Goal: Task Accomplishment & Management: Manage account settings

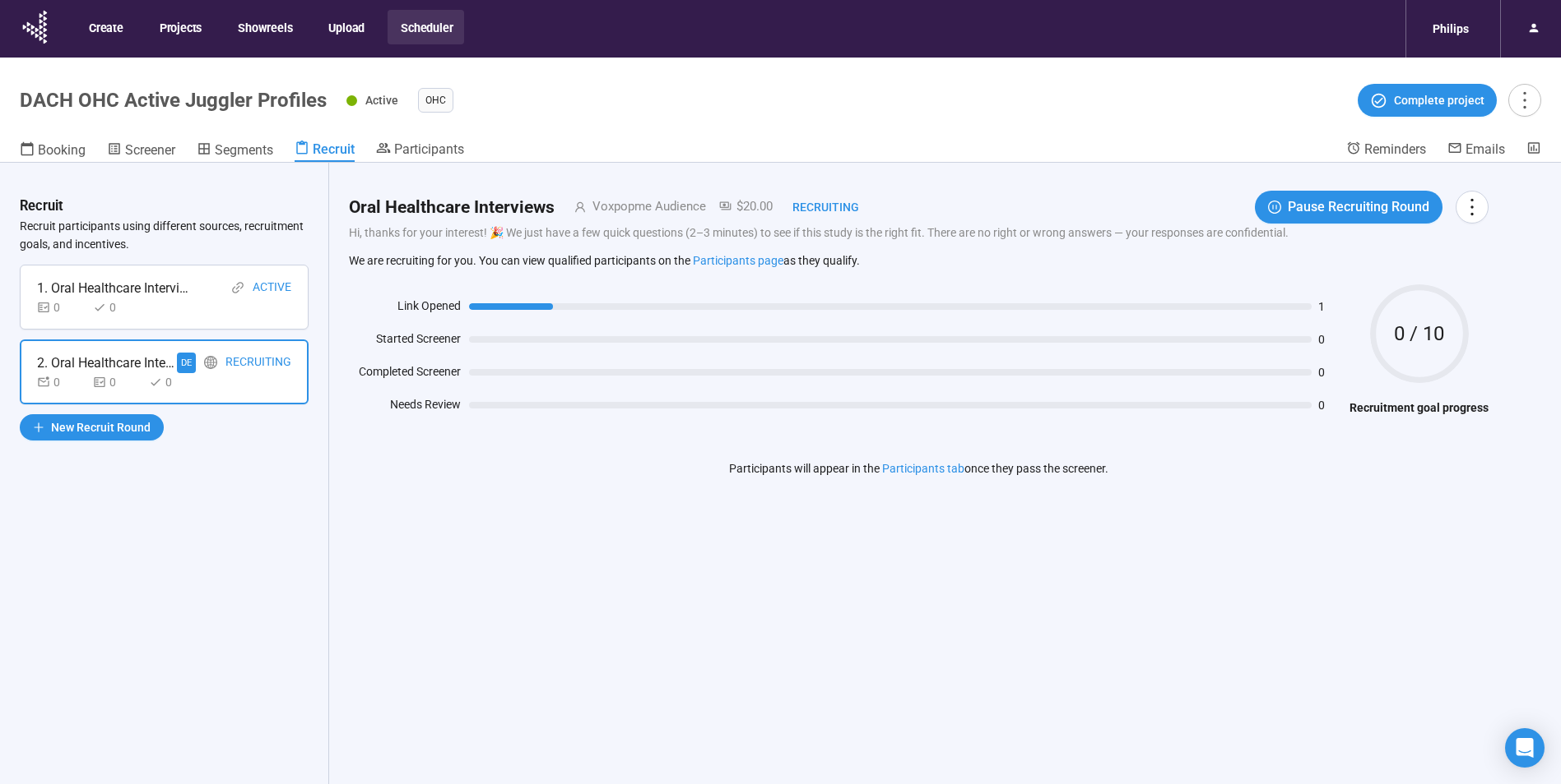
scroll to position [57, 0]
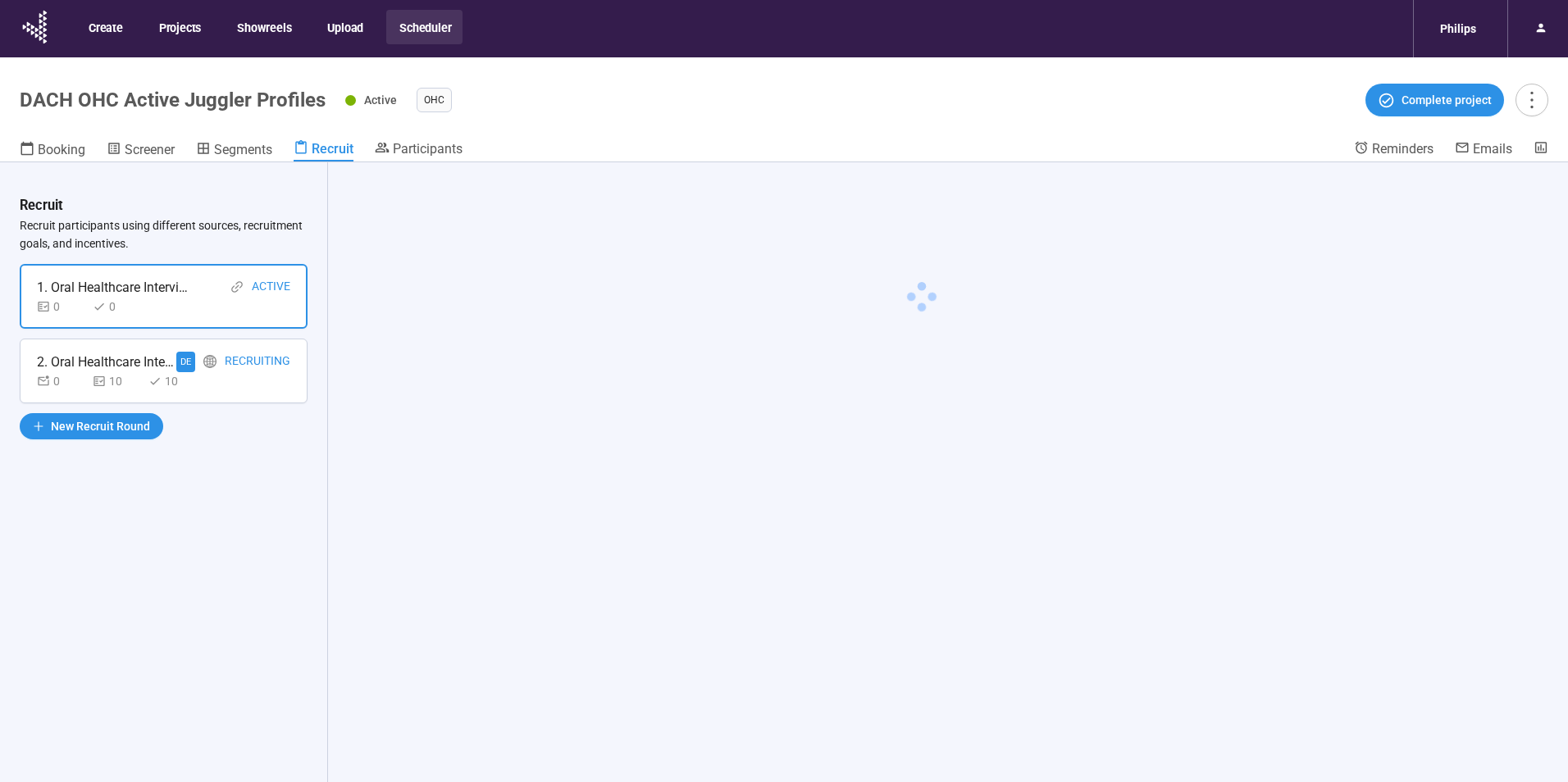
scroll to position [57, 0]
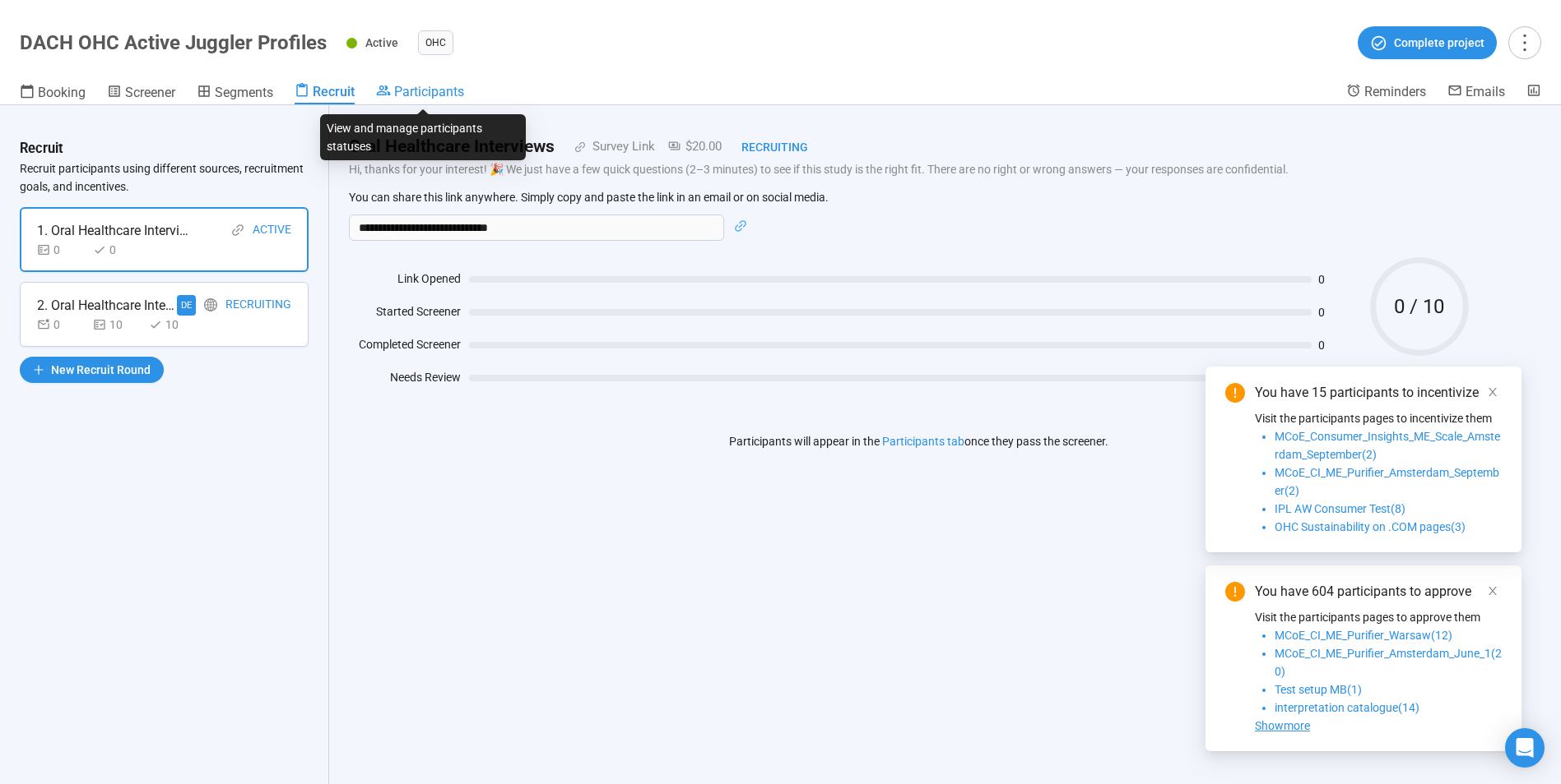
click at [430, 96] on span "Participants" at bounding box center [429, 92] width 70 height 16
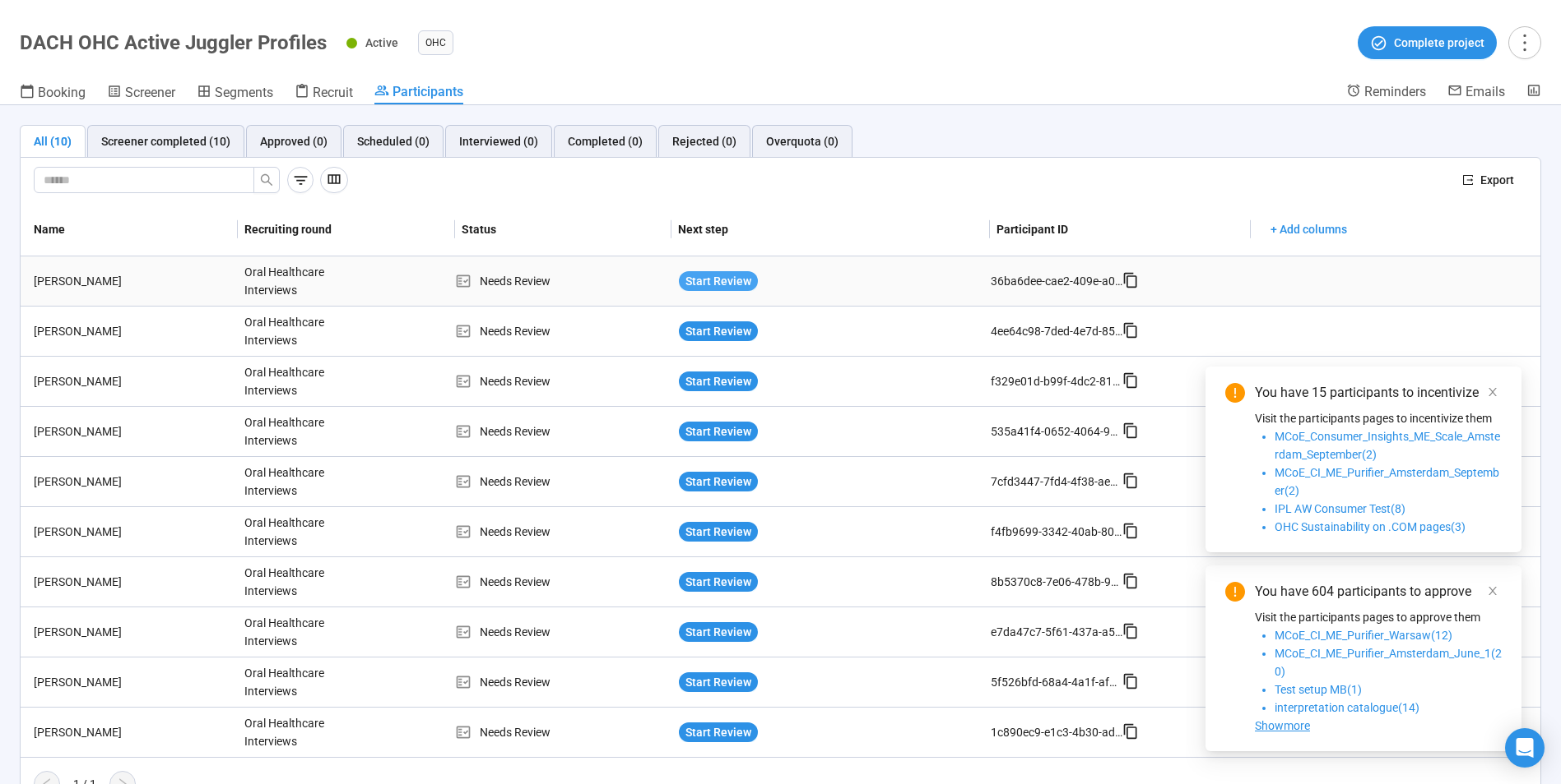
click at [726, 281] on span "Start Review" at bounding box center [718, 281] width 66 height 18
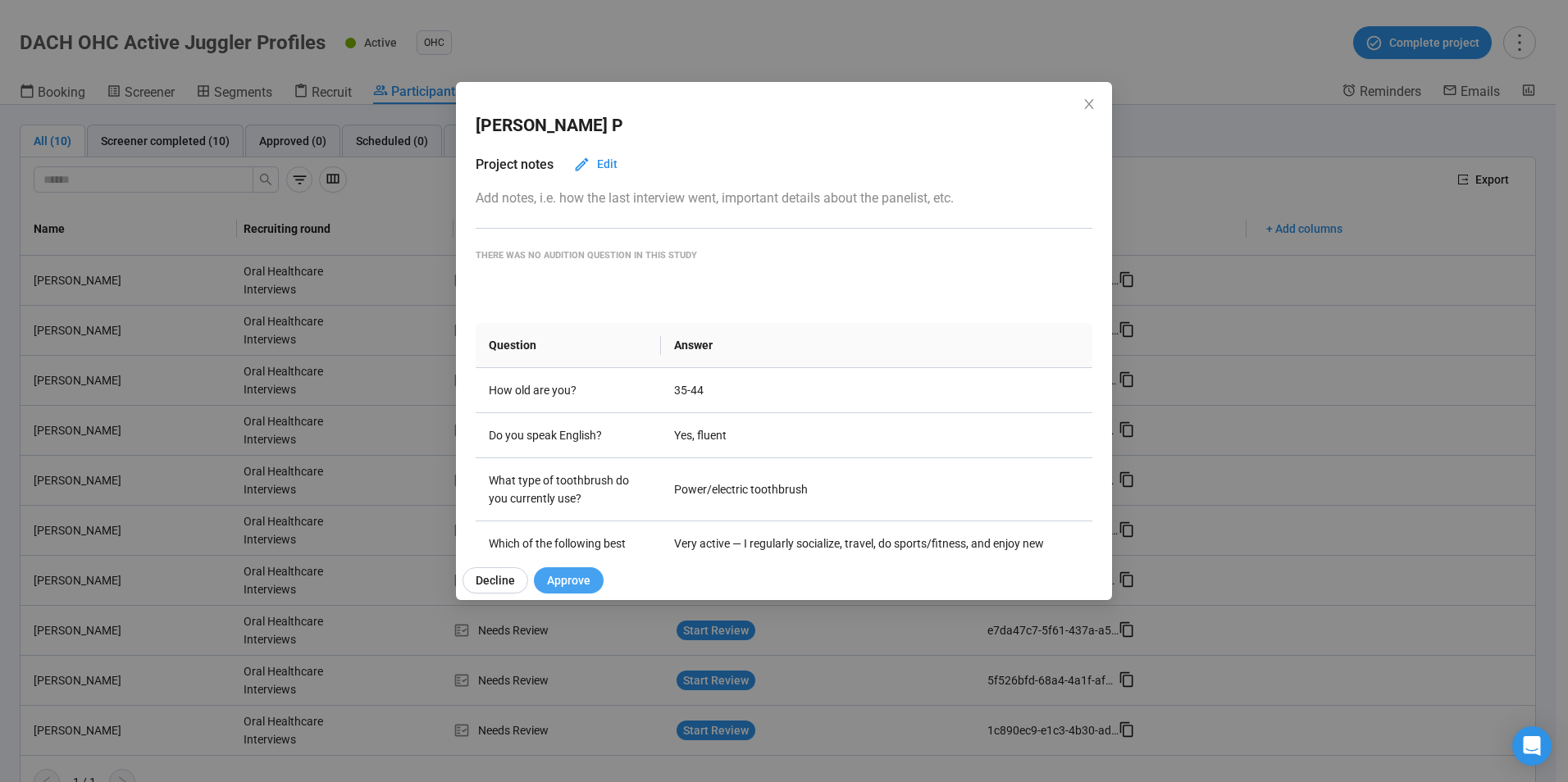
click at [574, 577] on span "Approve" at bounding box center [568, 580] width 44 height 18
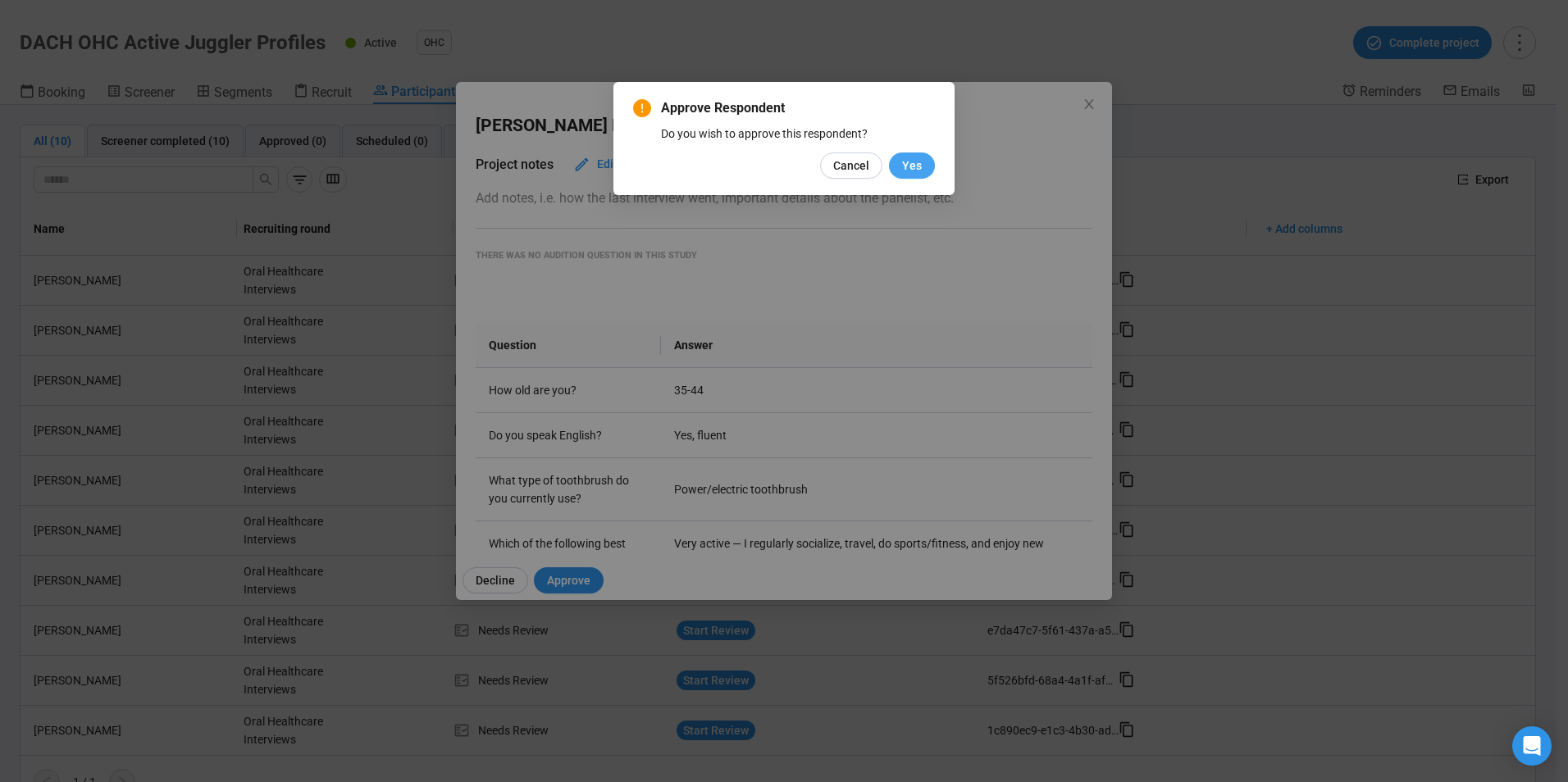
click at [912, 167] on span "Yes" at bounding box center [912, 165] width 19 height 18
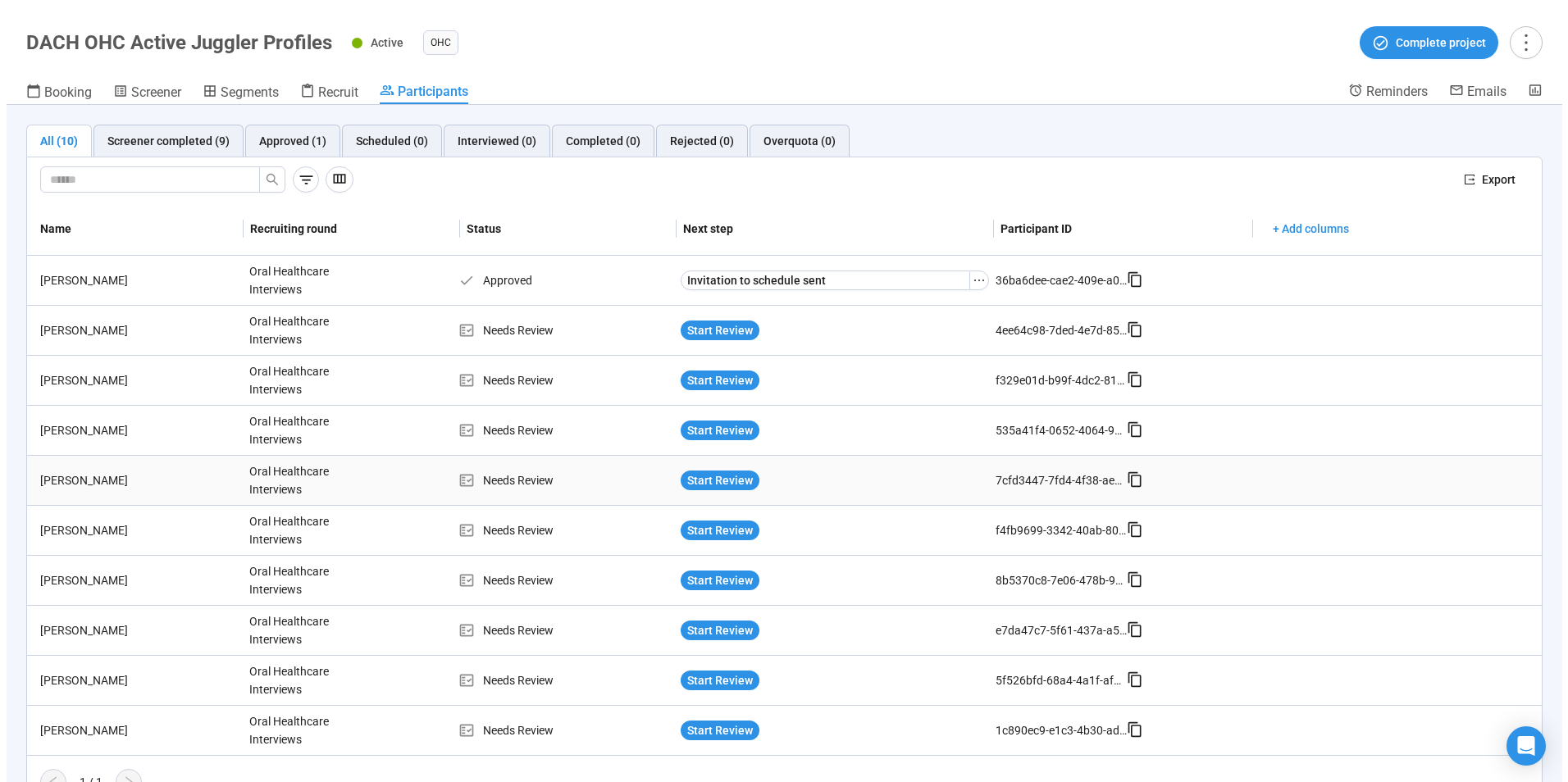
scroll to position [27, 0]
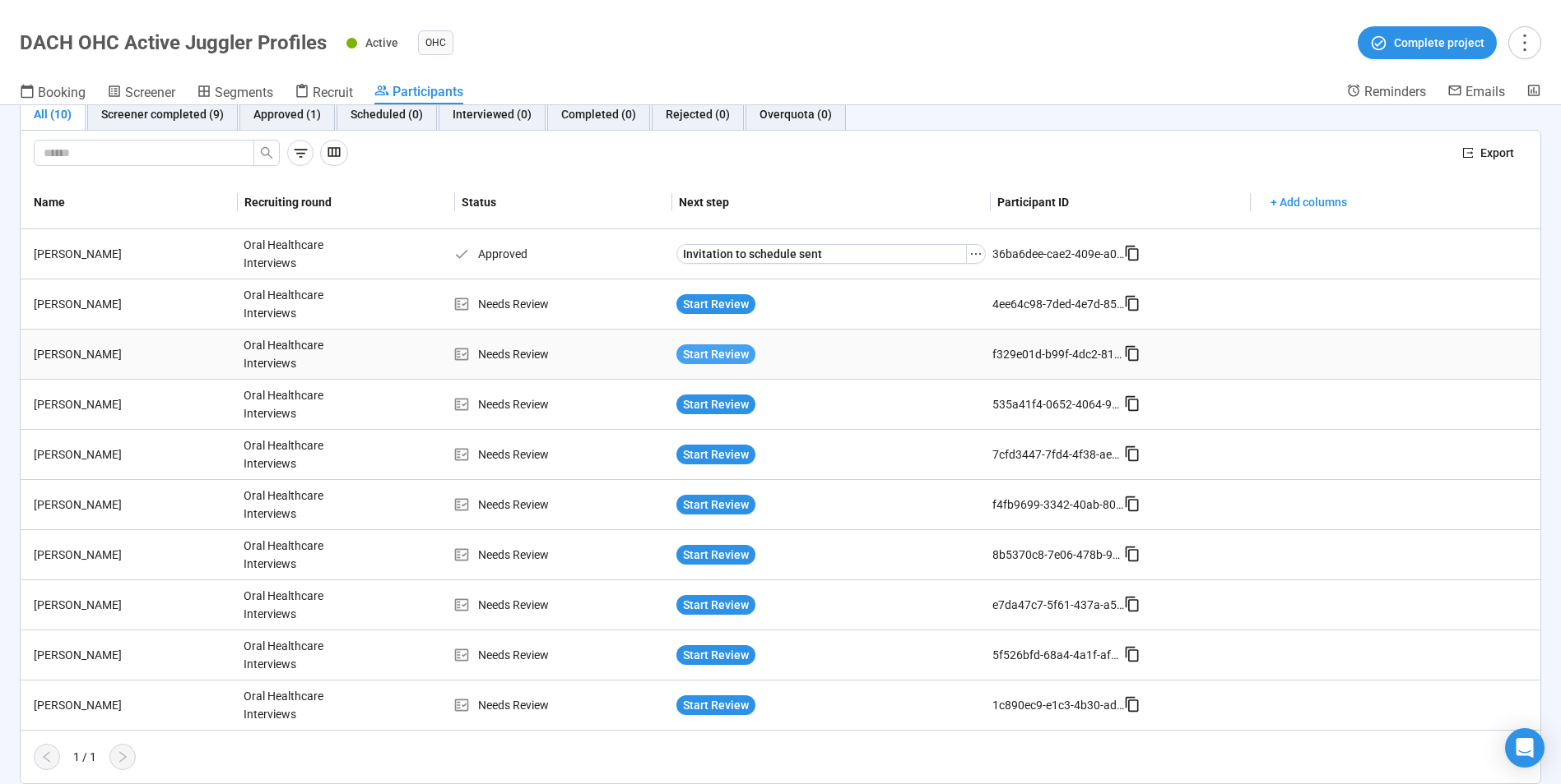
click at [702, 356] on span "Start Review" at bounding box center [716, 354] width 66 height 18
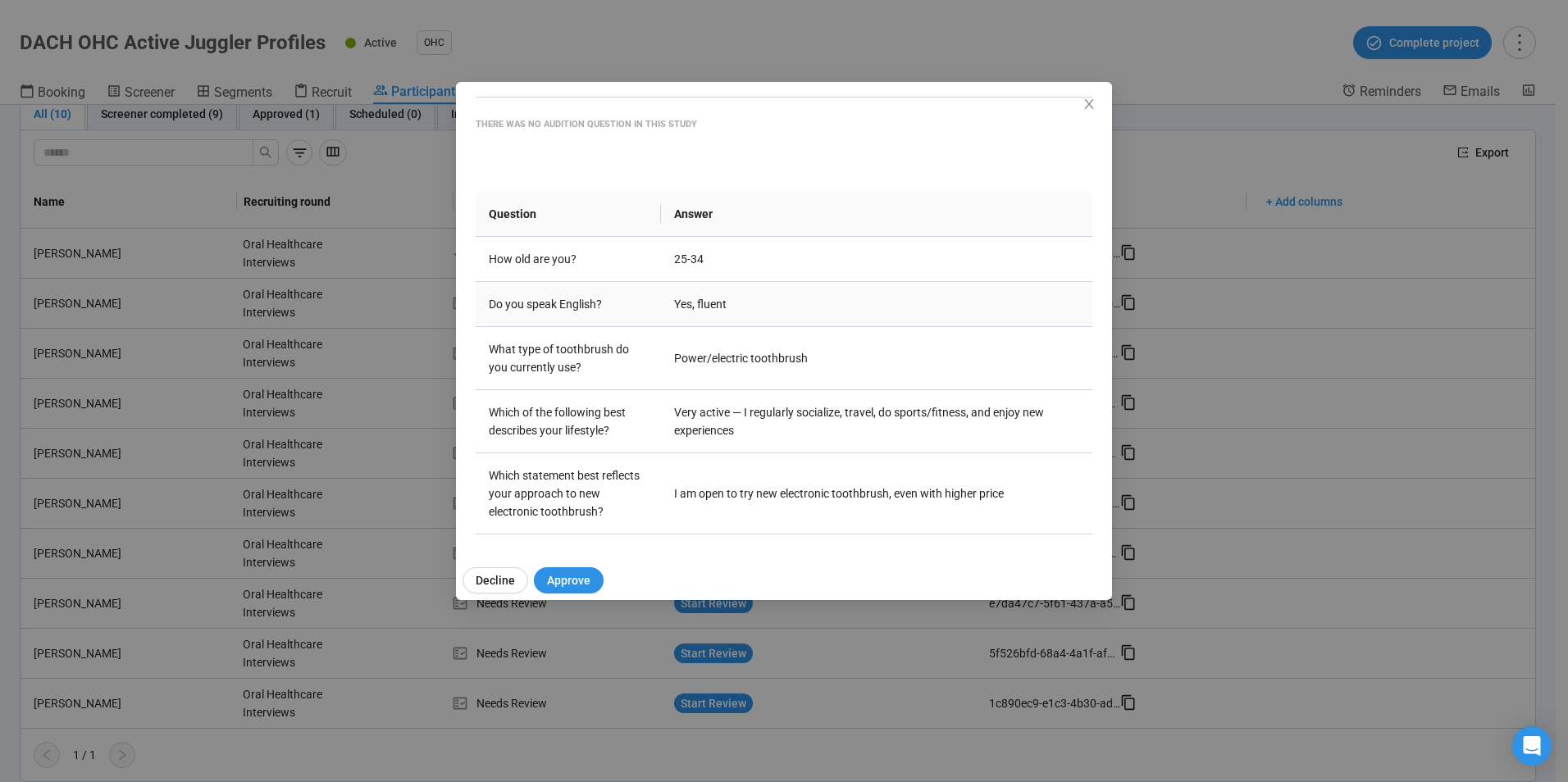
scroll to position [0, 0]
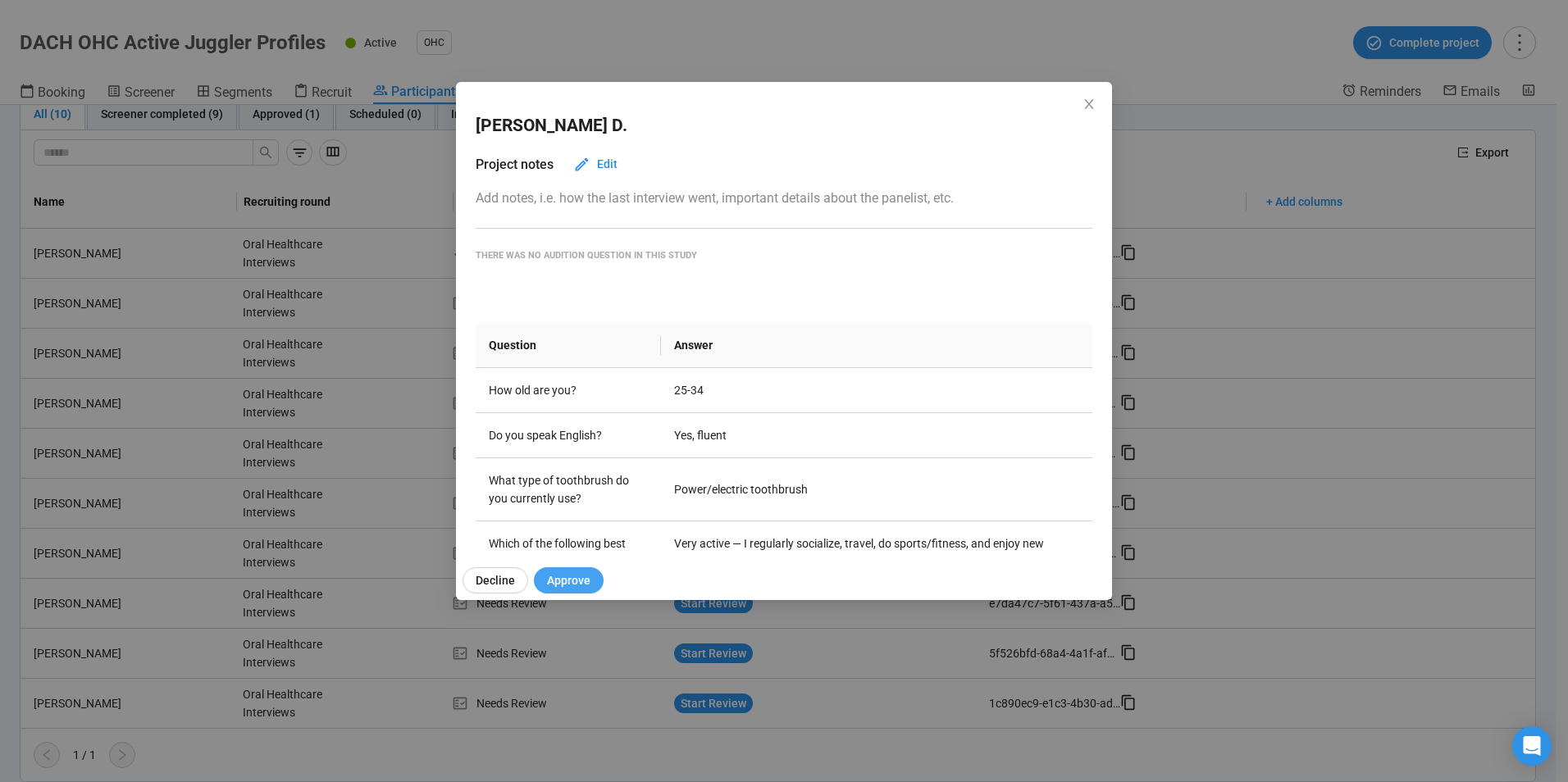
click at [566, 587] on span "Approve" at bounding box center [568, 580] width 44 height 18
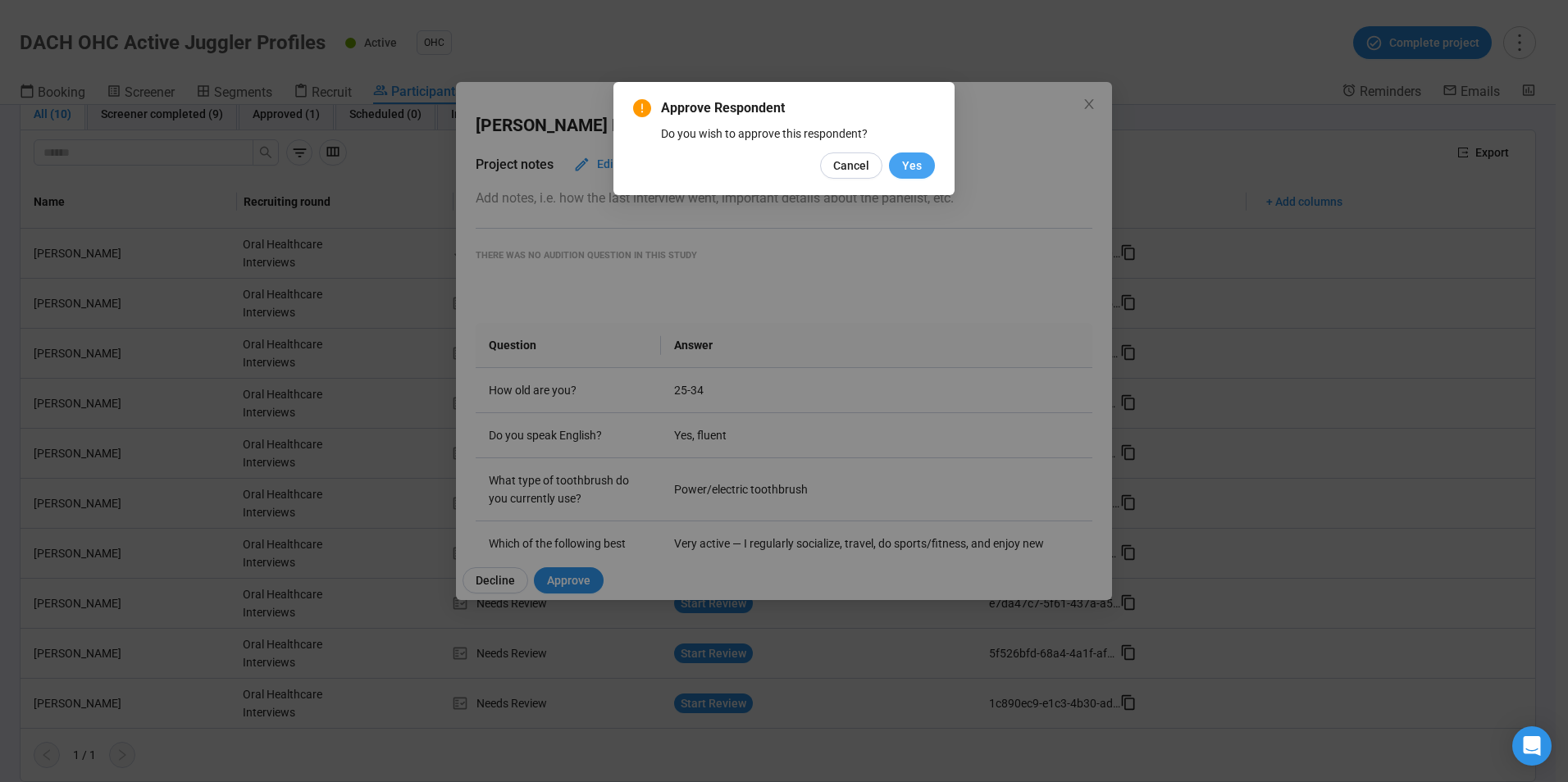
click at [915, 159] on span "Yes" at bounding box center [912, 165] width 19 height 18
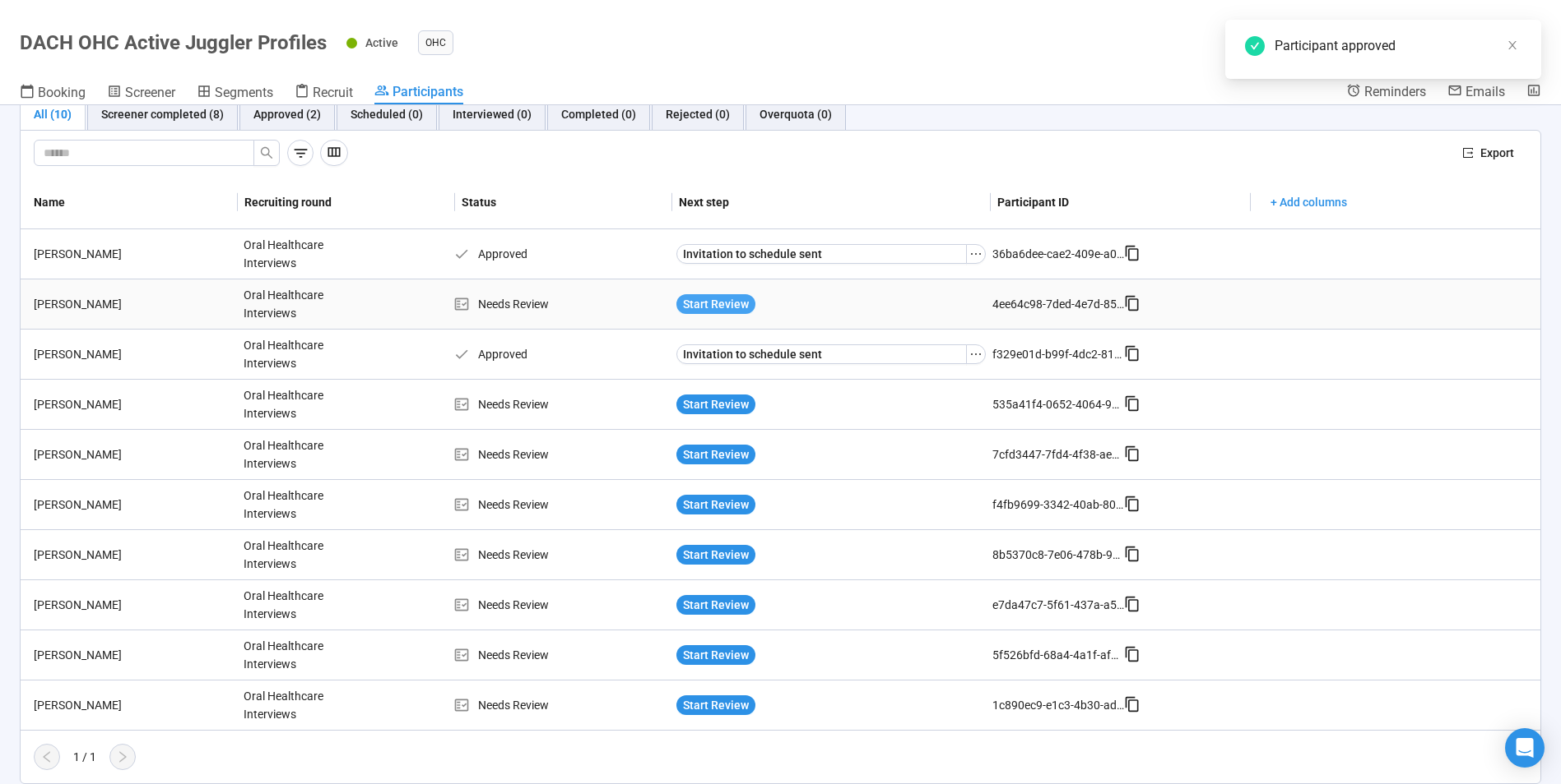
click at [707, 306] on span "Start Review" at bounding box center [716, 304] width 66 height 18
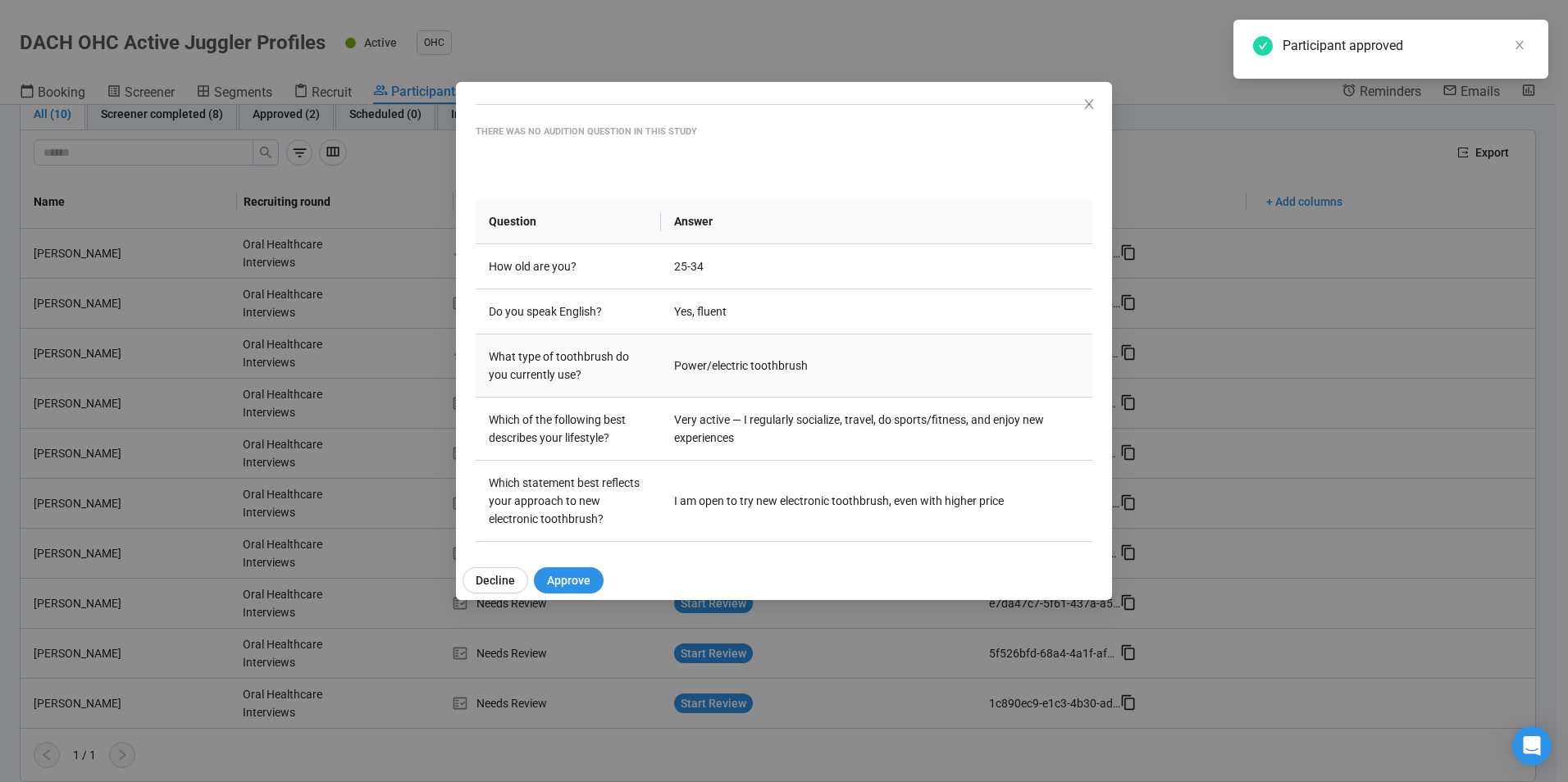
scroll to position [131, 0]
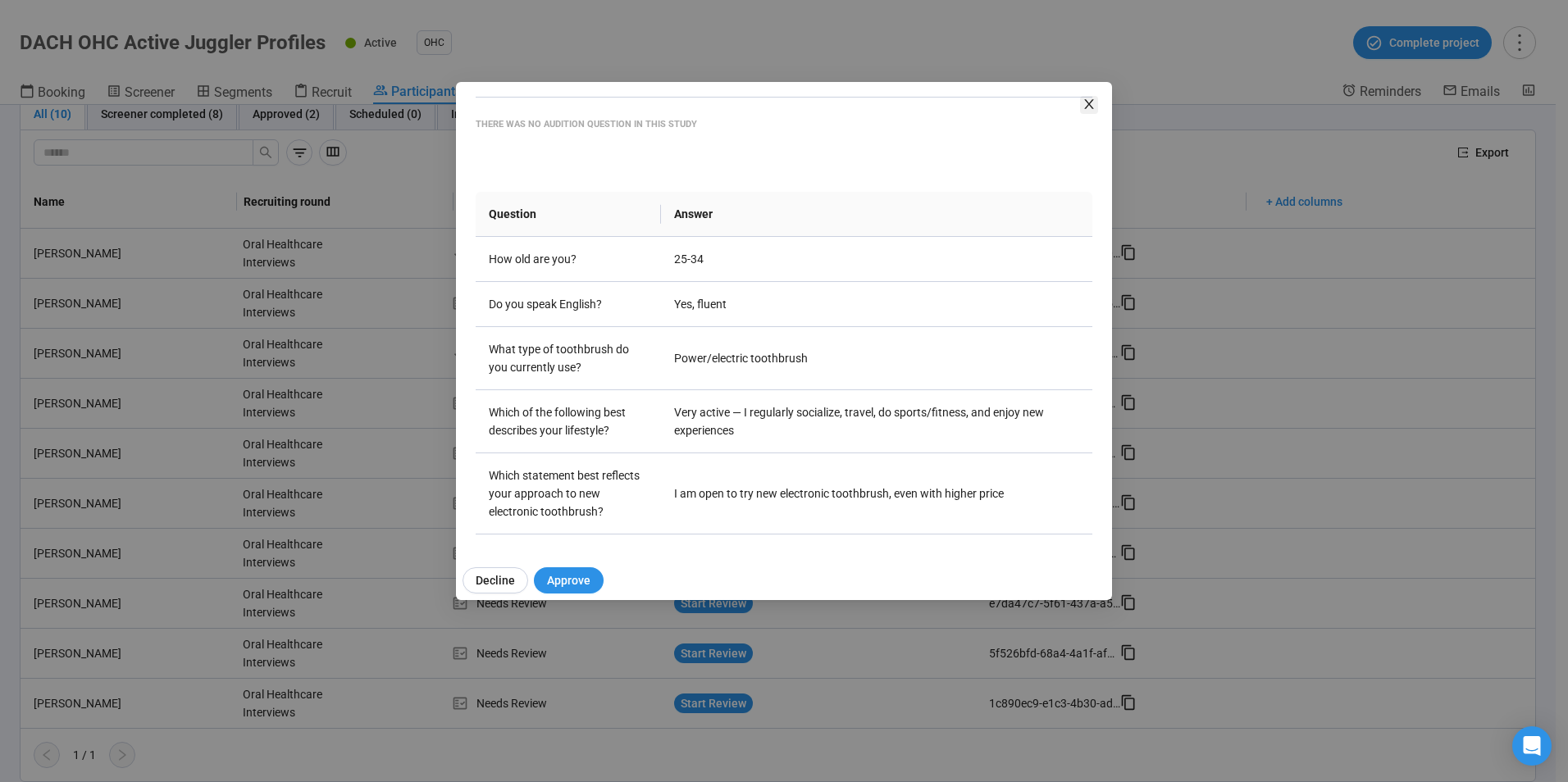
click at [1092, 108] on icon "close" at bounding box center [1089, 104] width 9 height 10
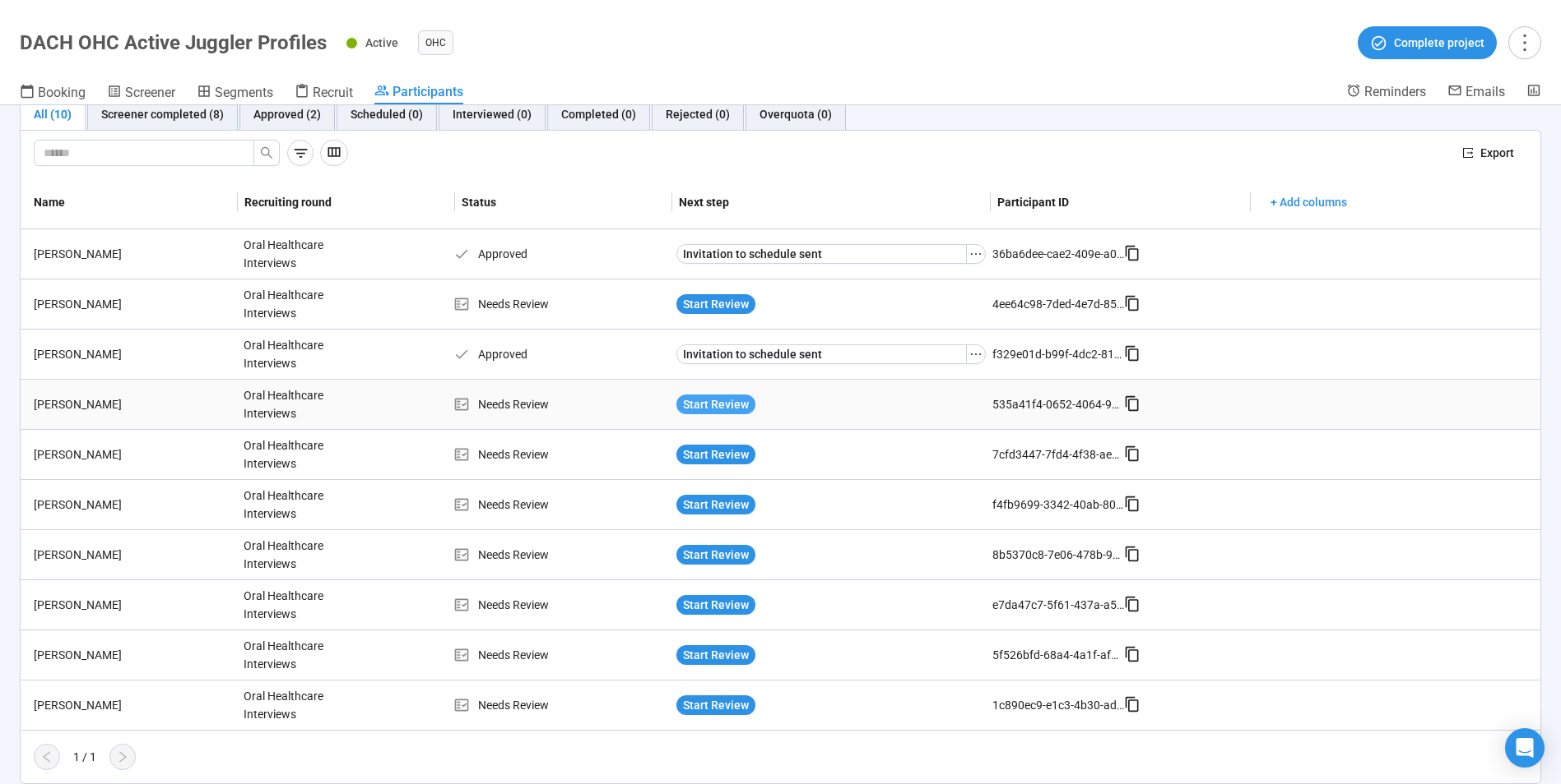
click at [726, 403] on span "Start Review" at bounding box center [716, 404] width 66 height 18
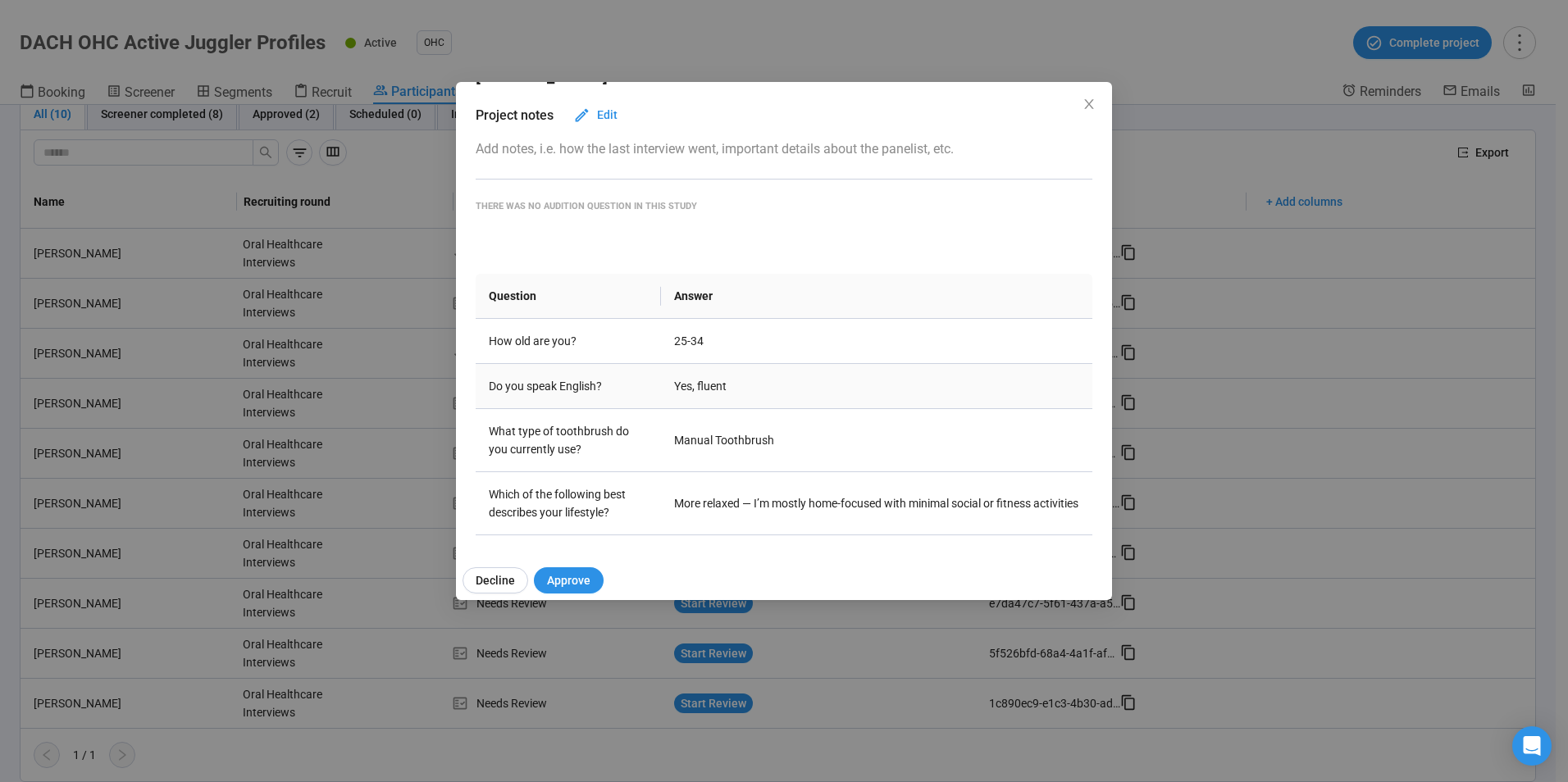
scroll to position [0, 0]
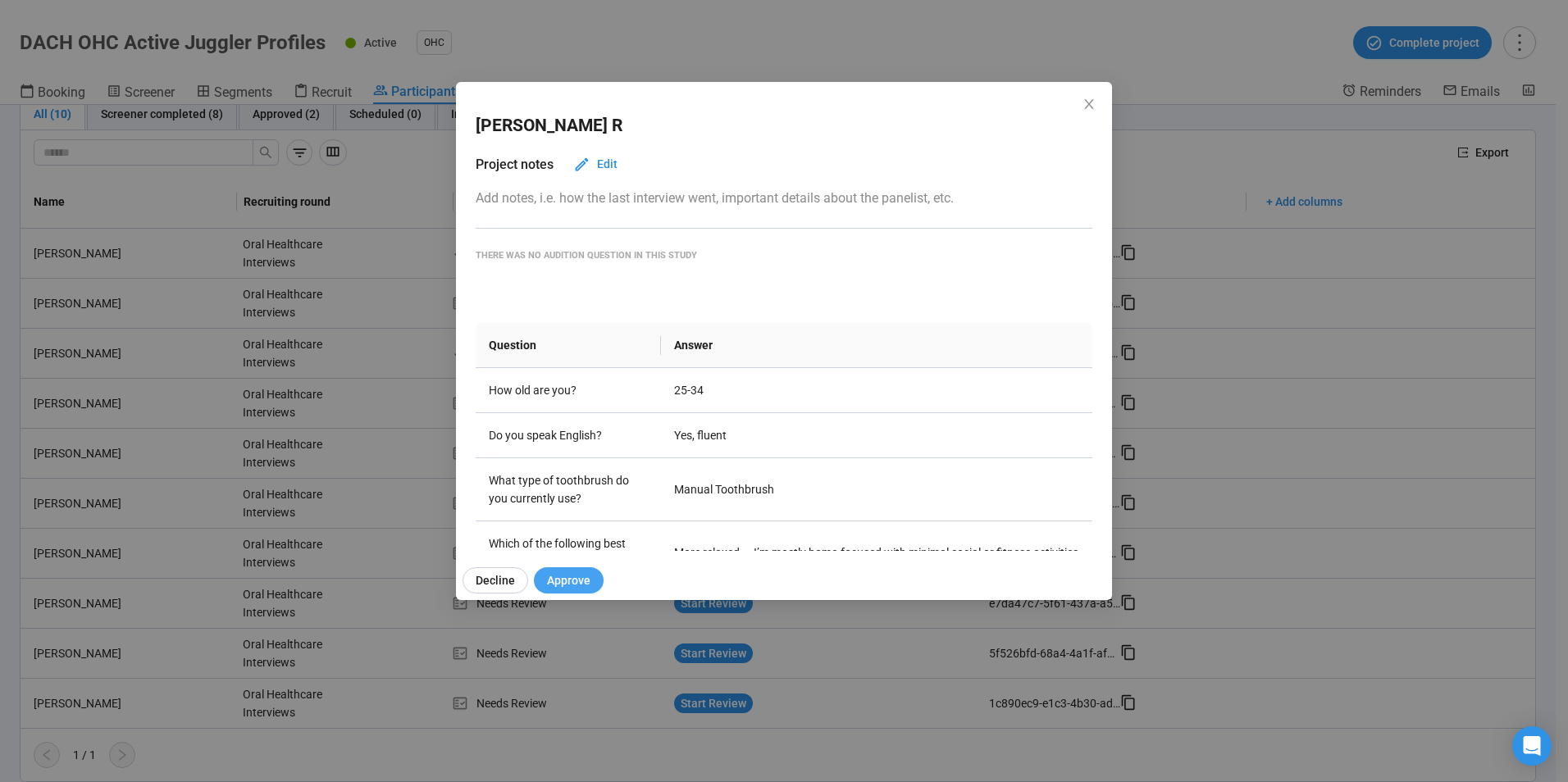
click at [567, 581] on span "Approve" at bounding box center [568, 580] width 44 height 18
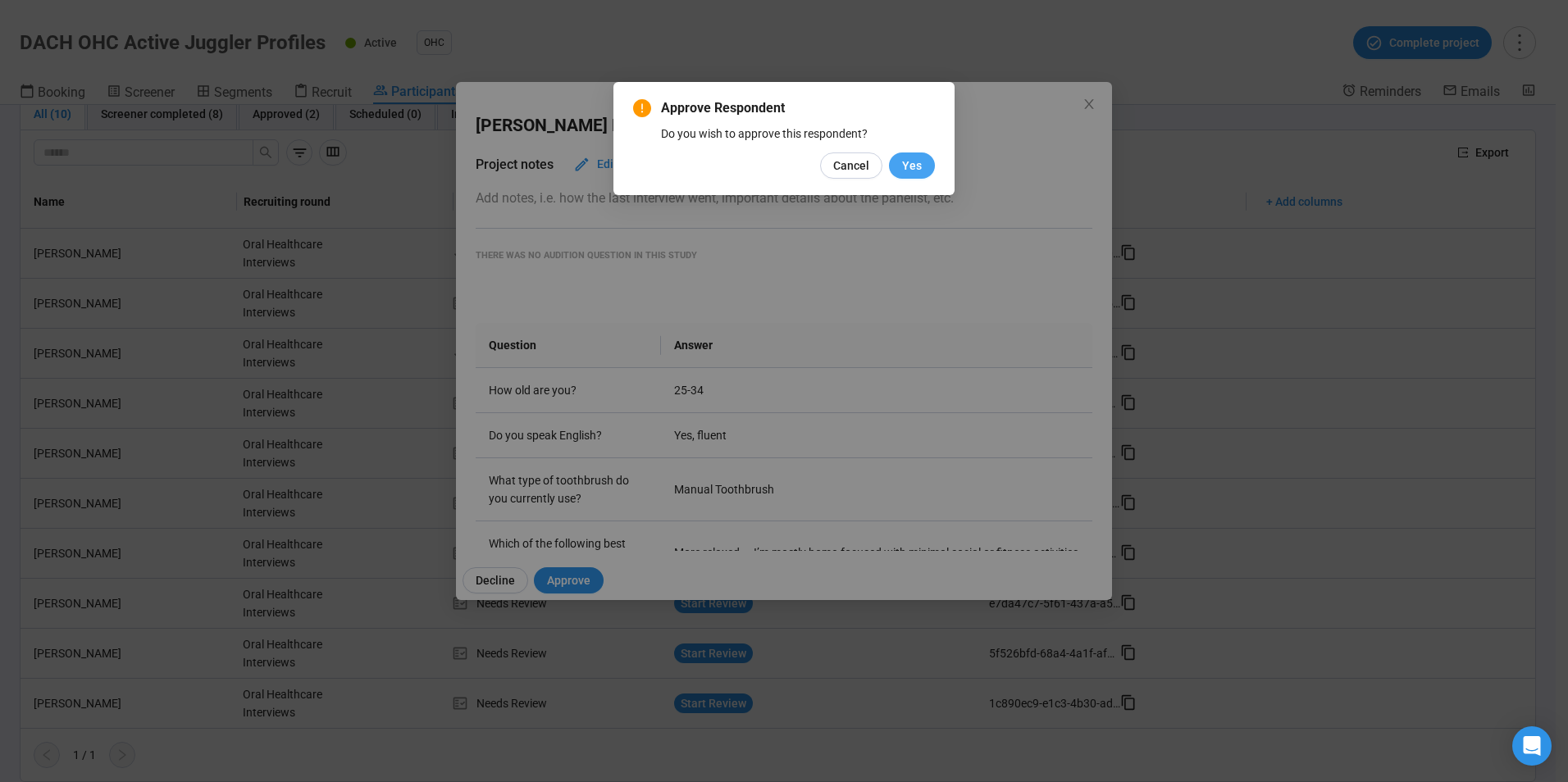
click at [916, 160] on span "Yes" at bounding box center [912, 165] width 19 height 18
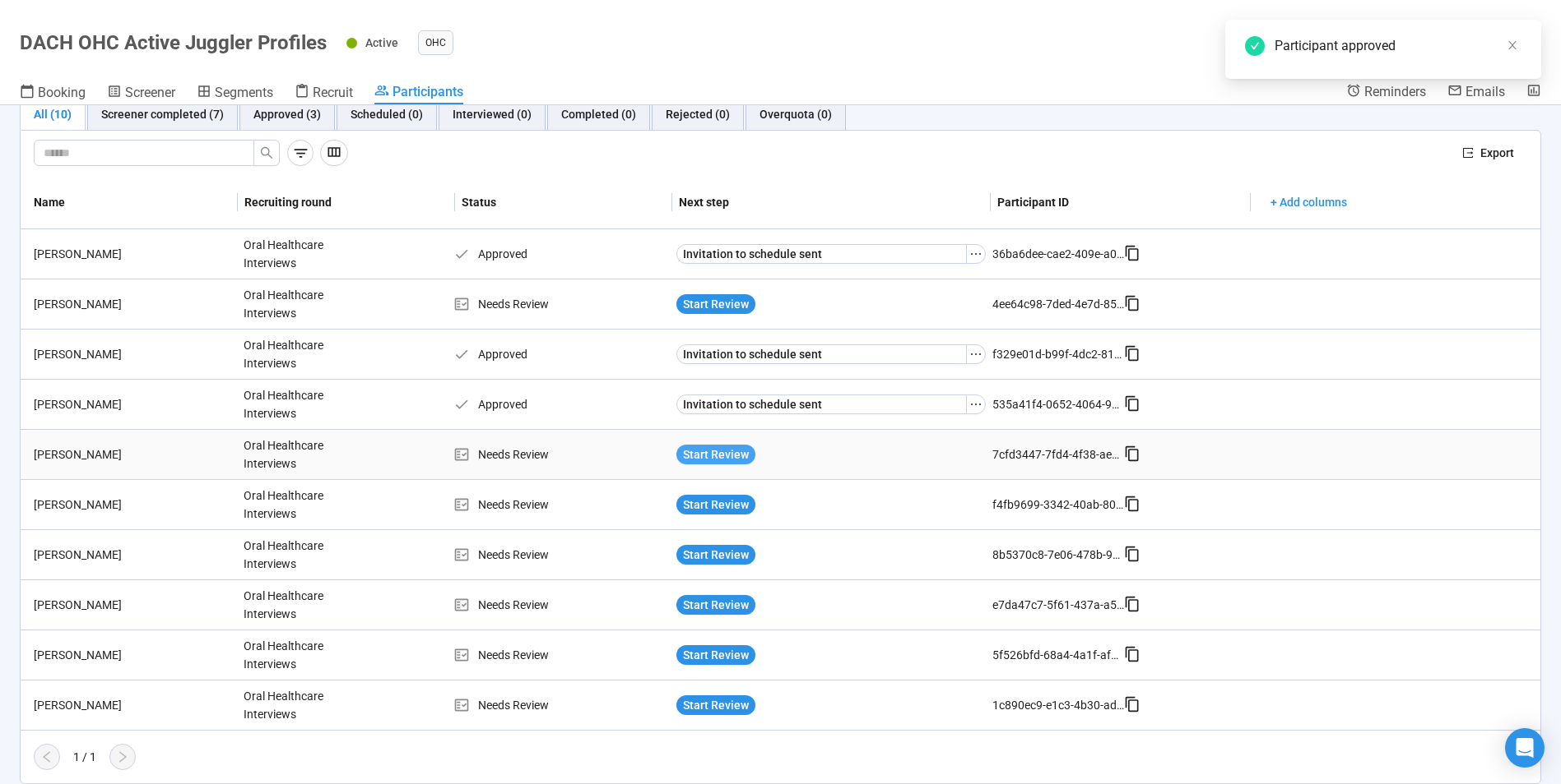
click at [715, 459] on span "Start Review" at bounding box center [716, 455] width 66 height 18
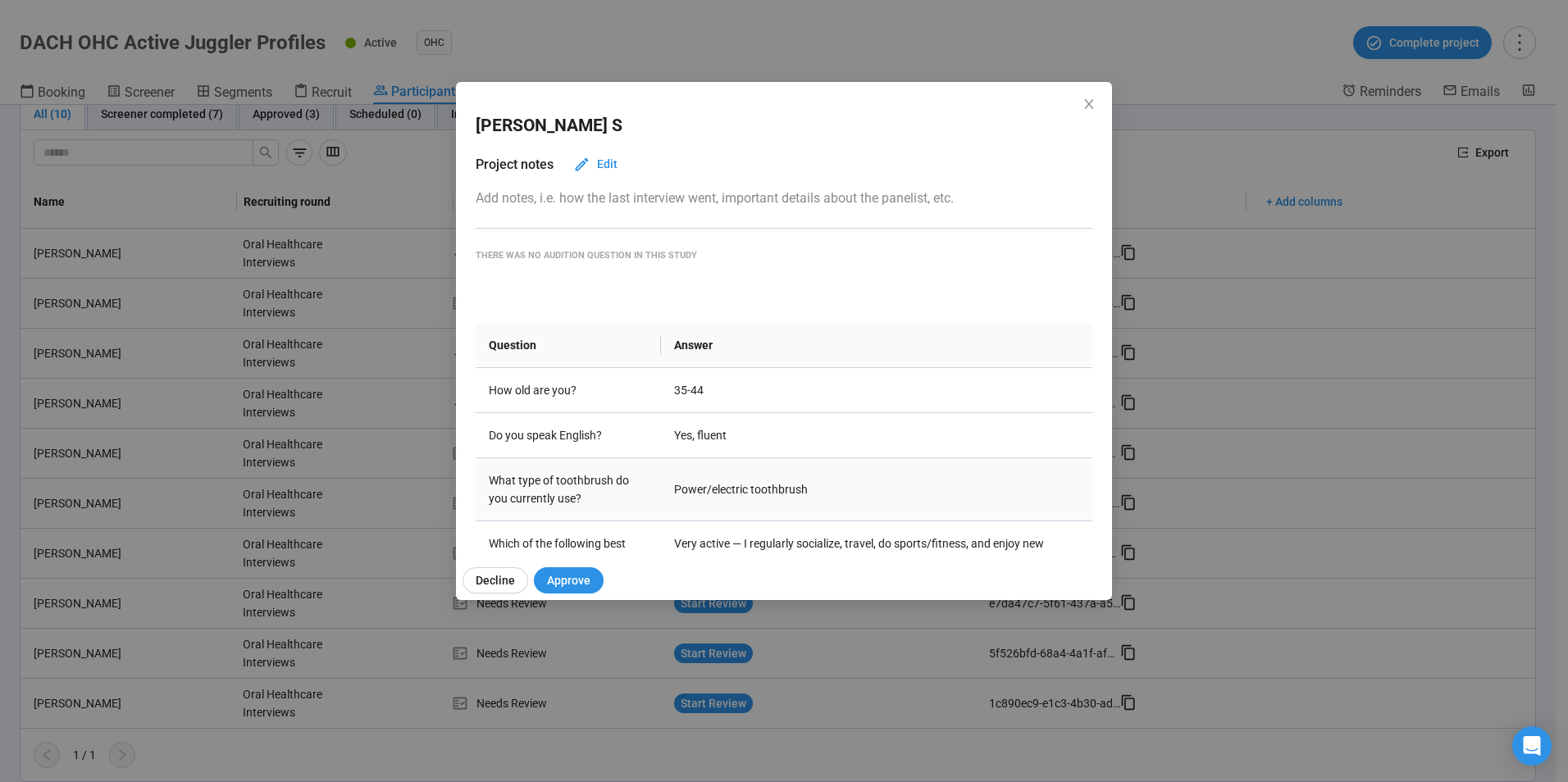
scroll to position [82, 0]
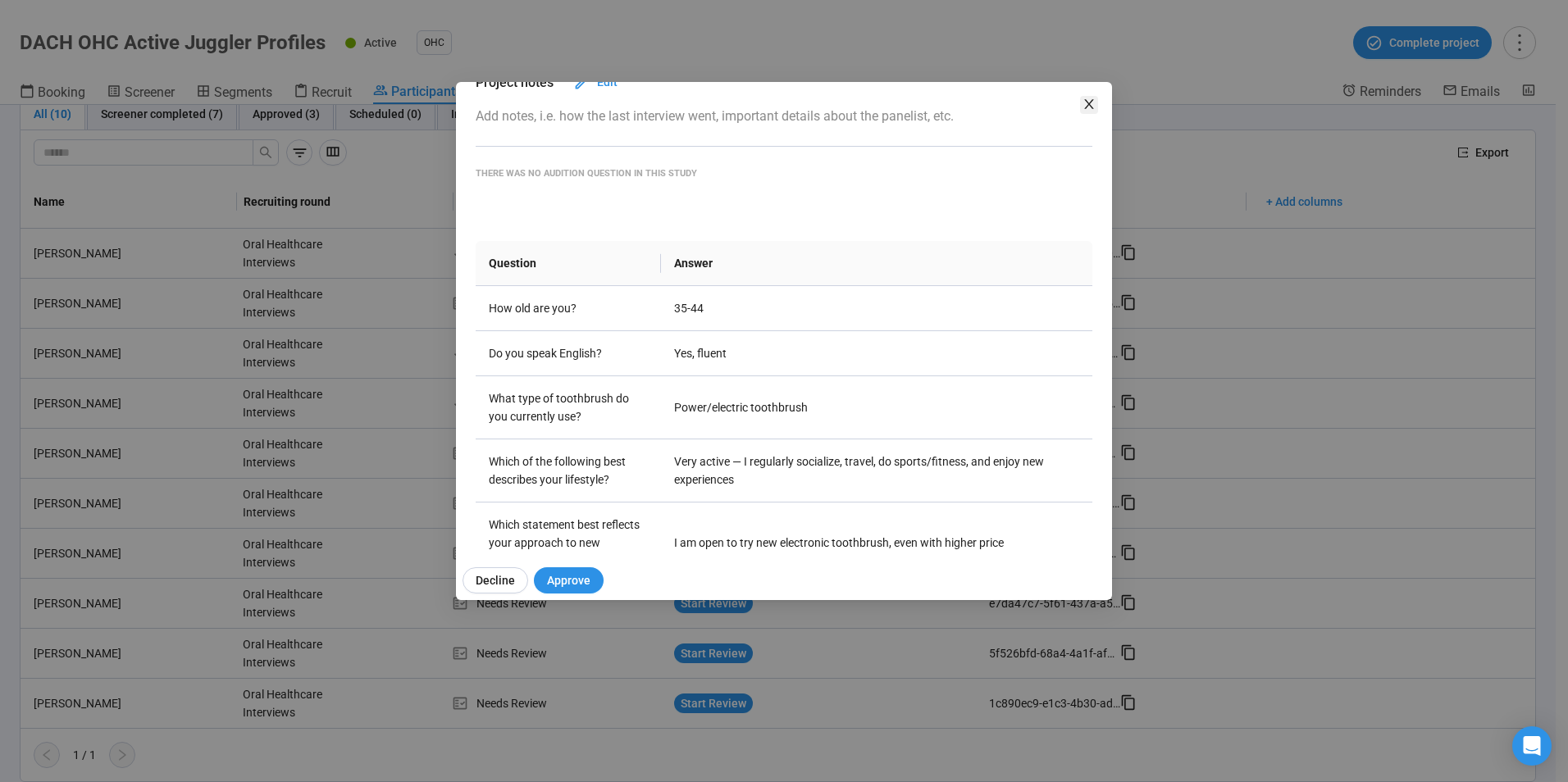
click at [1088, 100] on icon "close" at bounding box center [1089, 104] width 14 height 14
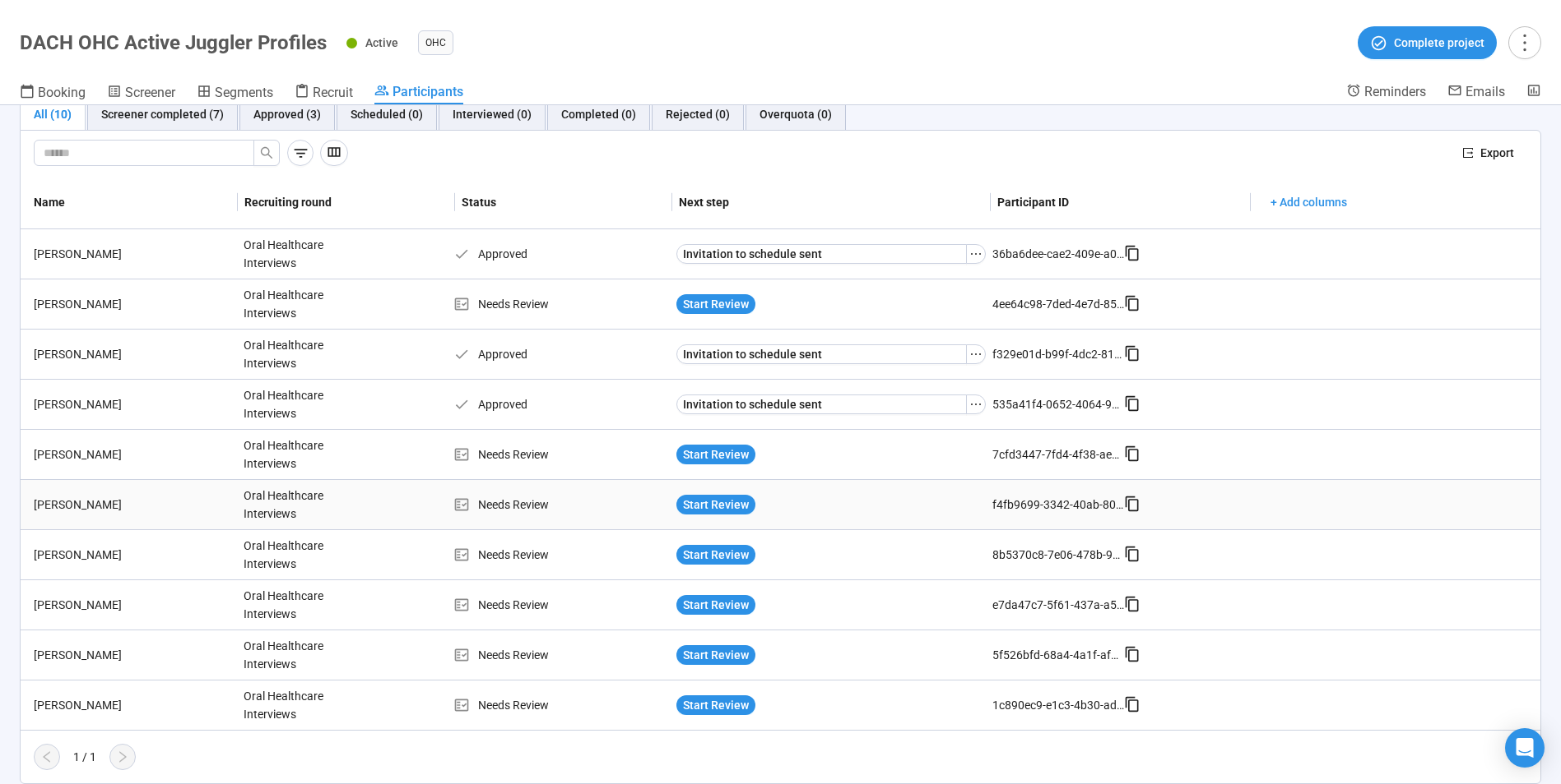
click at [697, 494] on div "Start Review" at bounding box center [831, 505] width 323 height 33
click at [697, 499] on span "Start Review" at bounding box center [716, 505] width 66 height 18
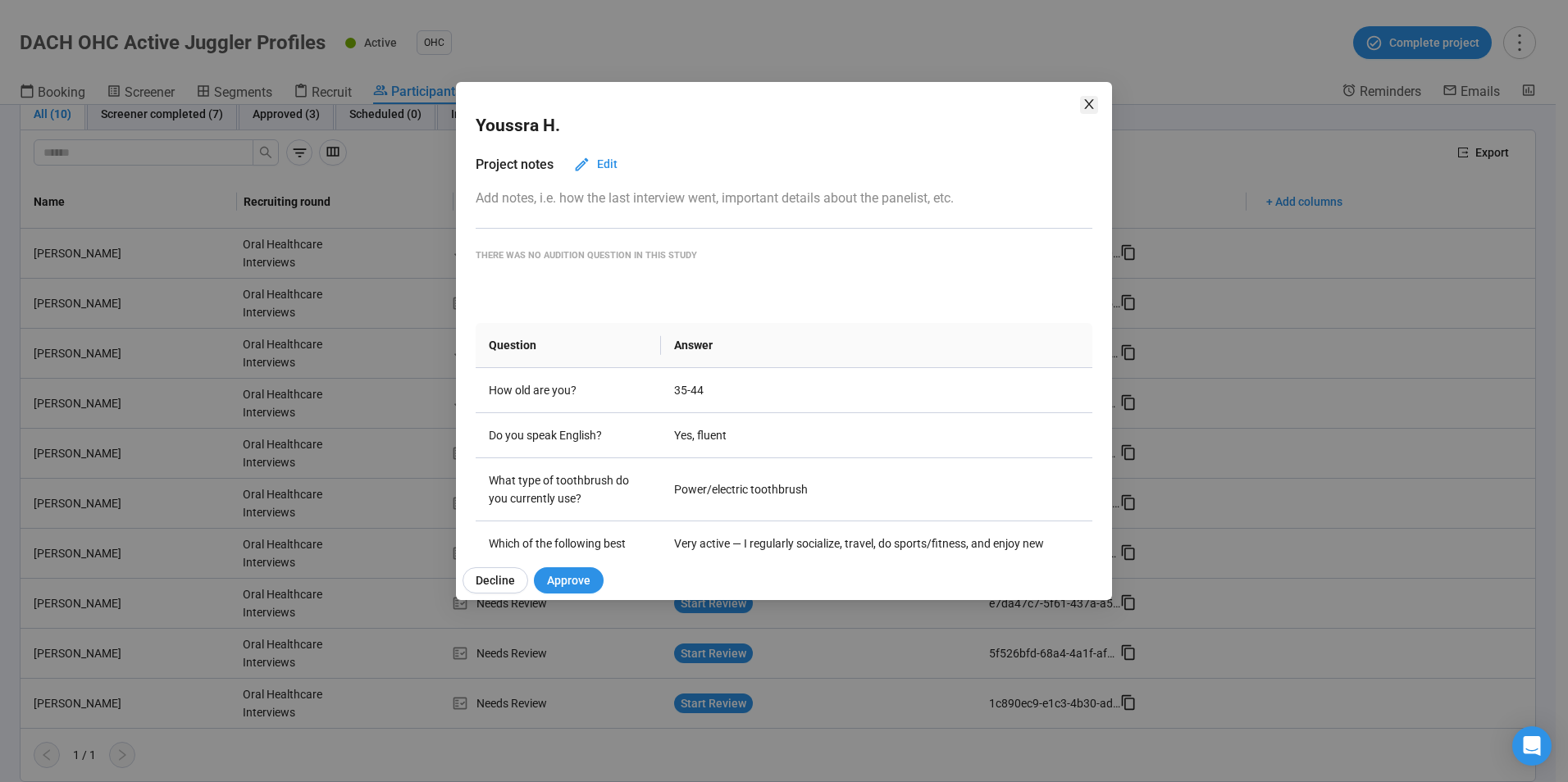
click at [1089, 99] on icon "close" at bounding box center [1089, 104] width 14 height 14
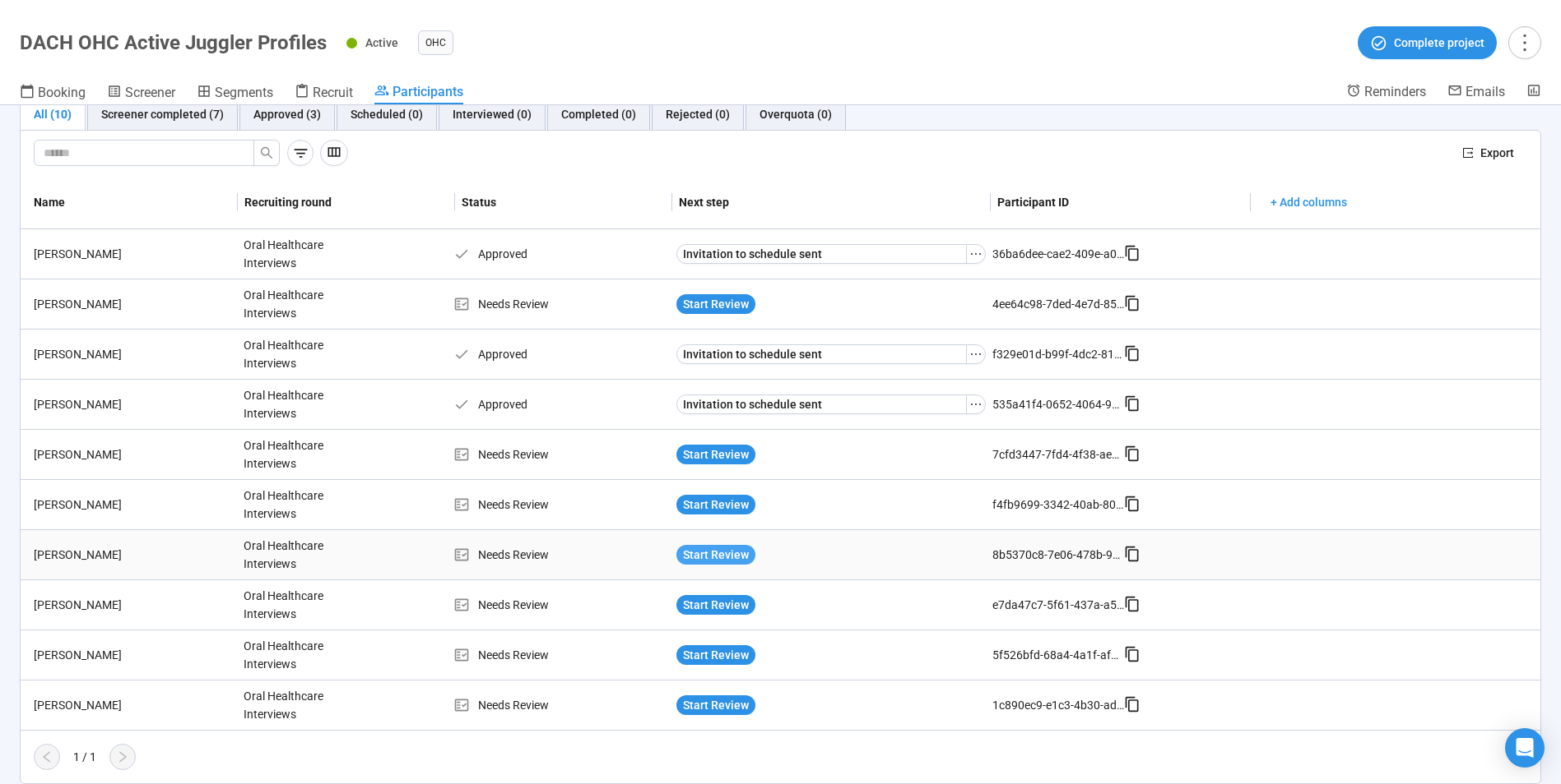
click at [714, 552] on span "Start Review" at bounding box center [716, 554] width 66 height 18
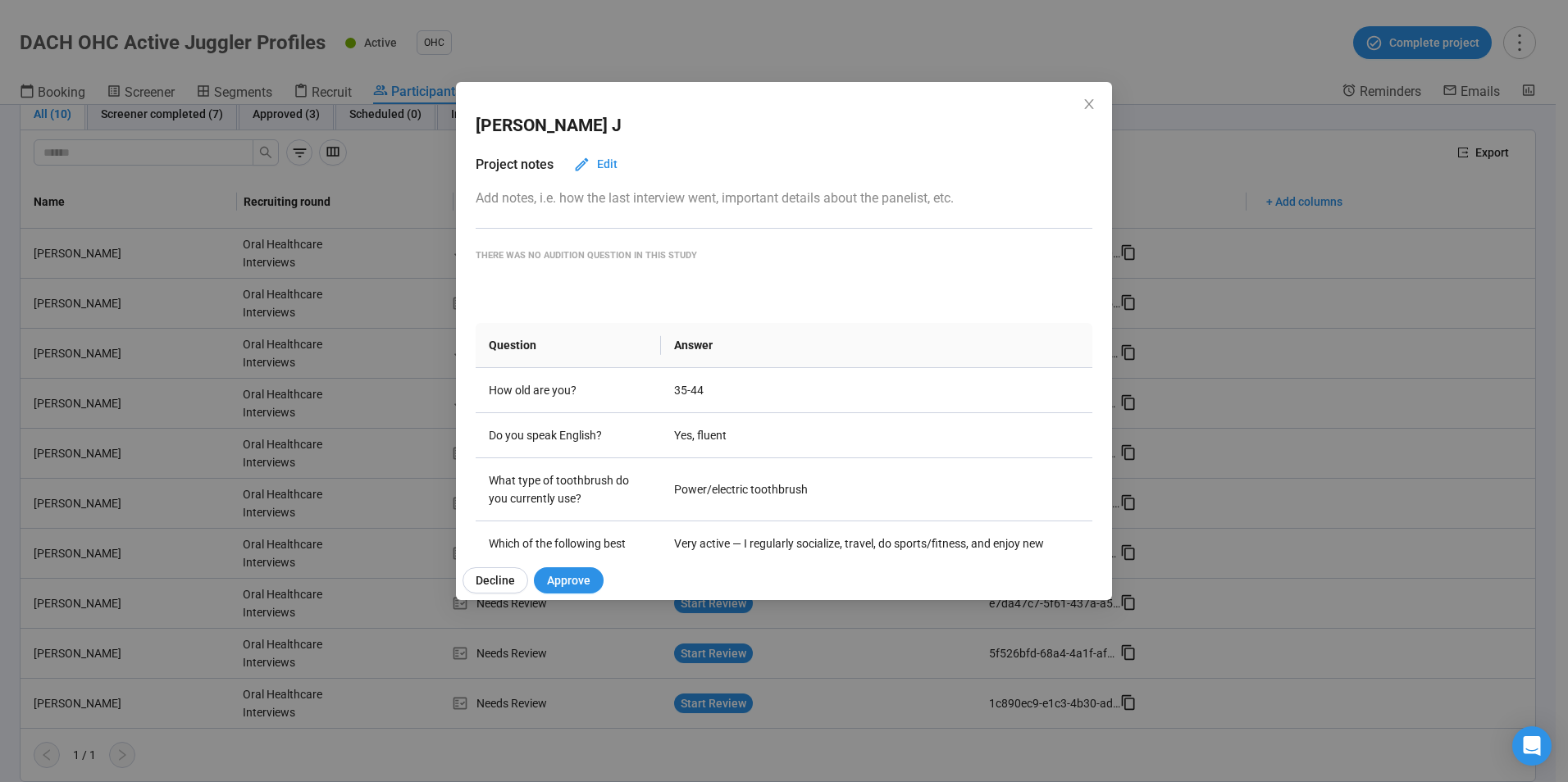
click at [1085, 95] on div "Cristina J Project notes Edit Add notes, i.e. how the last interview went, impo…" at bounding box center [784, 316] width 656 height 469
click at [1085, 106] on icon "close" at bounding box center [1089, 104] width 14 height 14
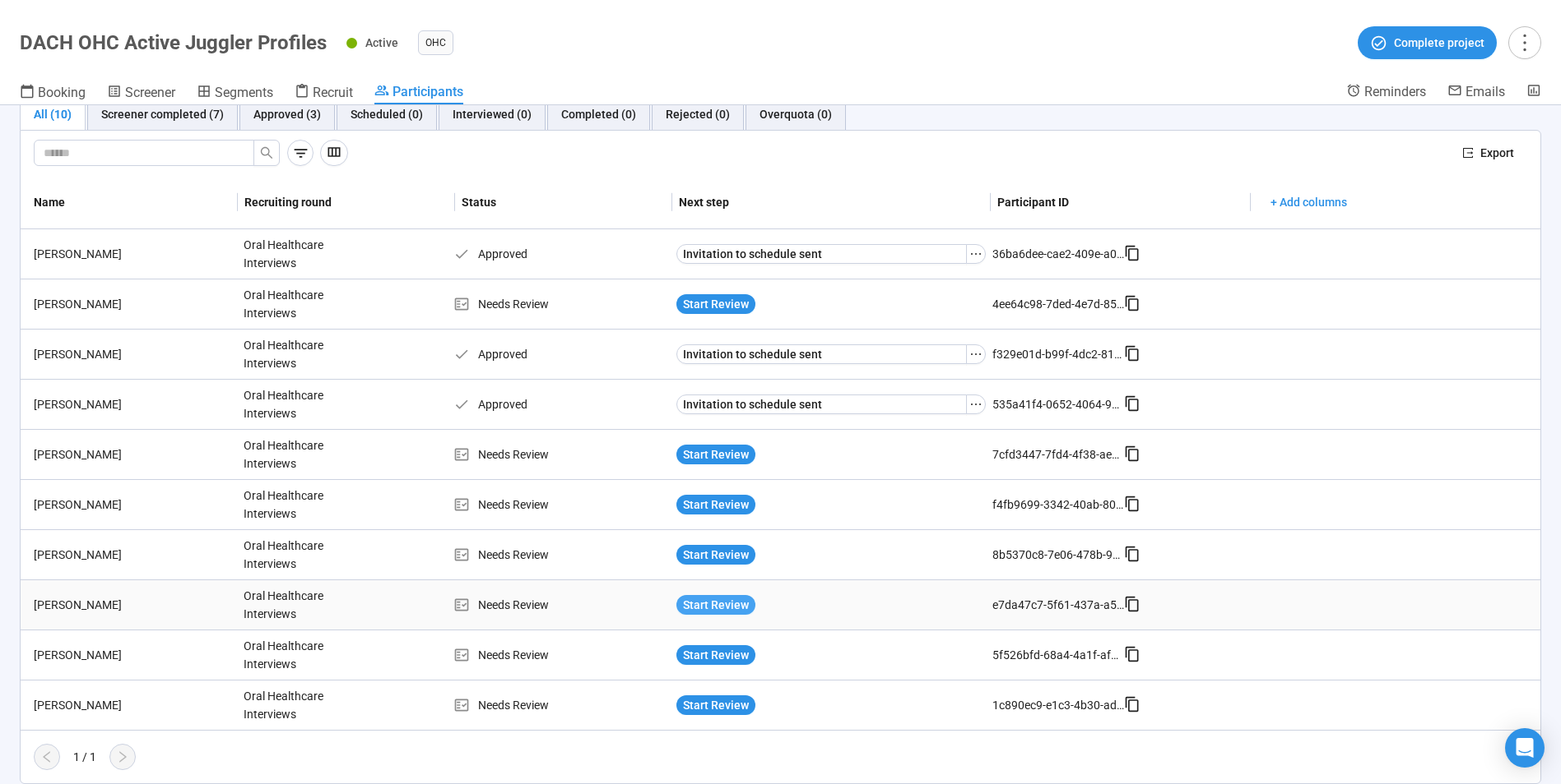
click at [684, 602] on span "Start Review" at bounding box center [716, 605] width 66 height 18
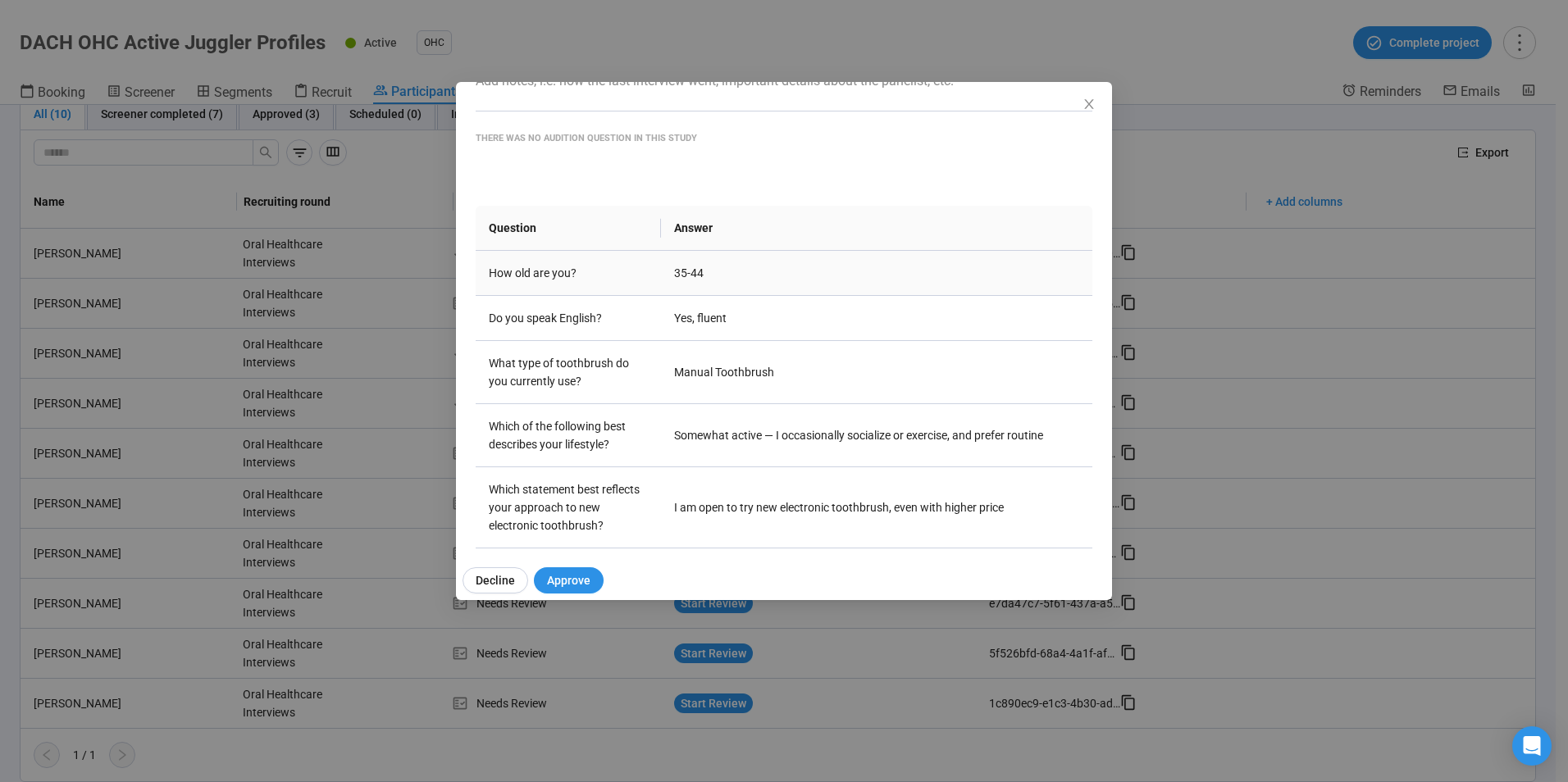
scroll to position [131, 0]
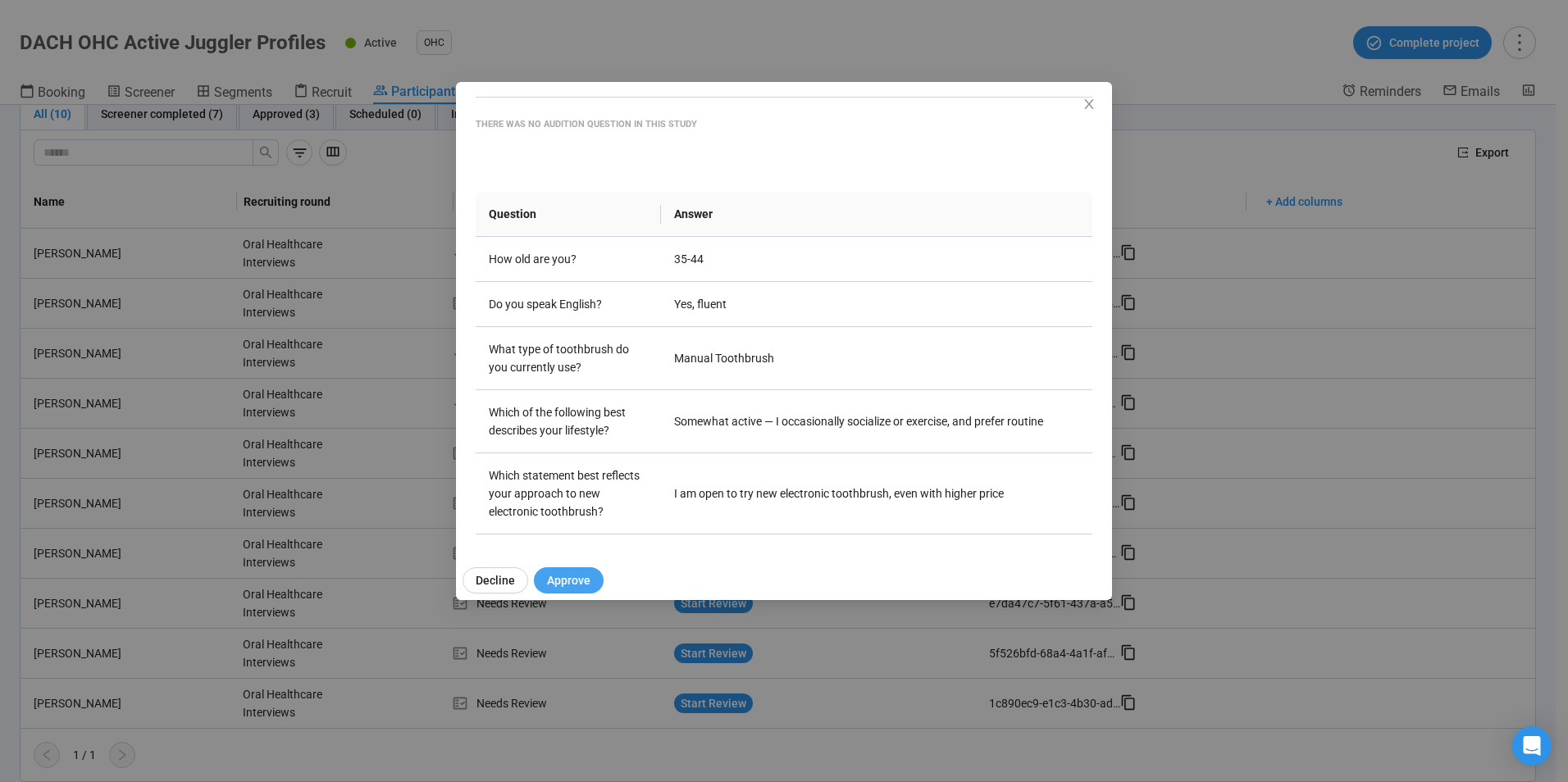
click at [576, 580] on span "Approve" at bounding box center [568, 580] width 44 height 18
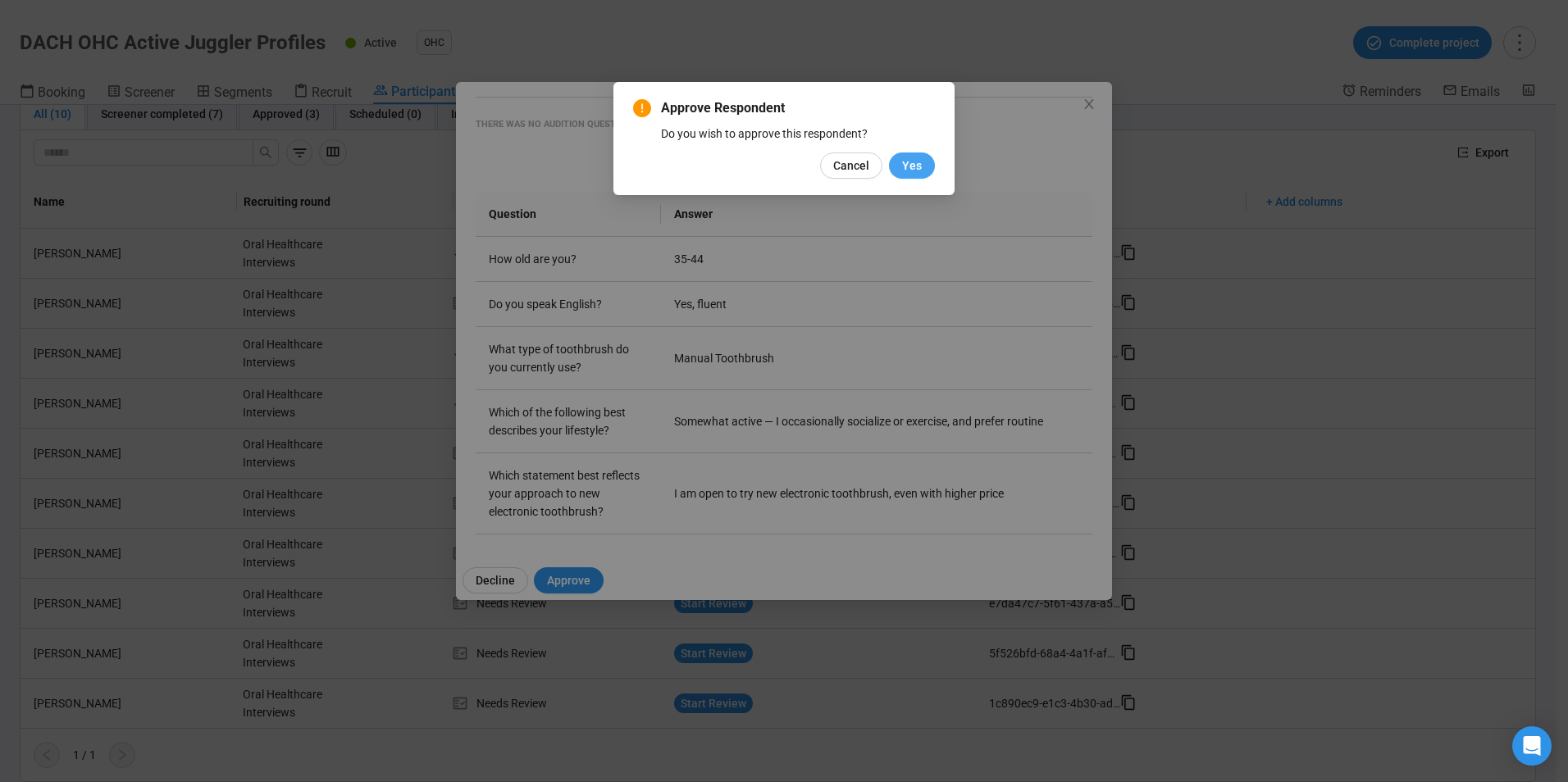
click at [907, 160] on span "Yes" at bounding box center [912, 165] width 19 height 18
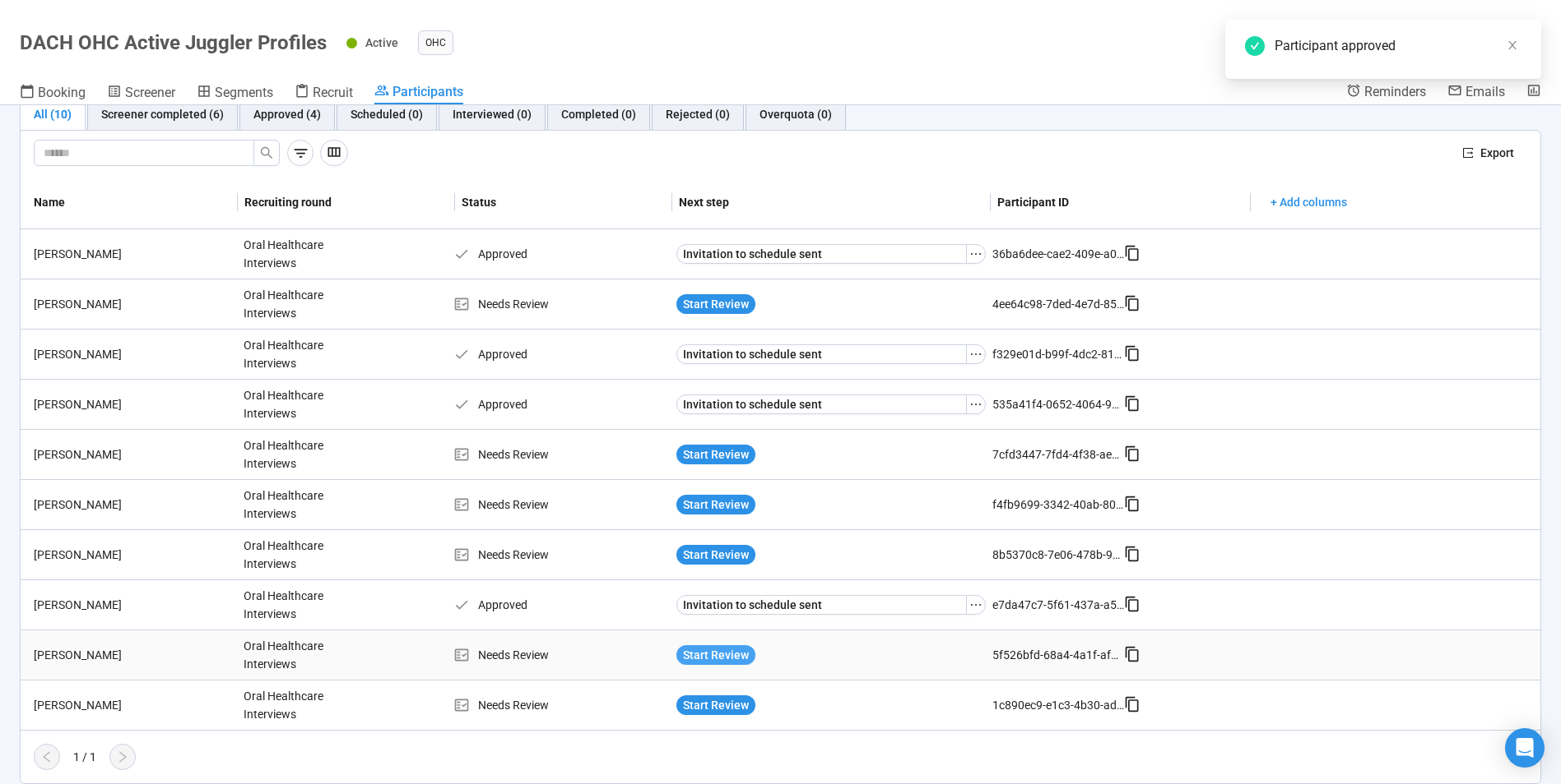
click at [720, 655] on span "Start Review" at bounding box center [716, 655] width 66 height 18
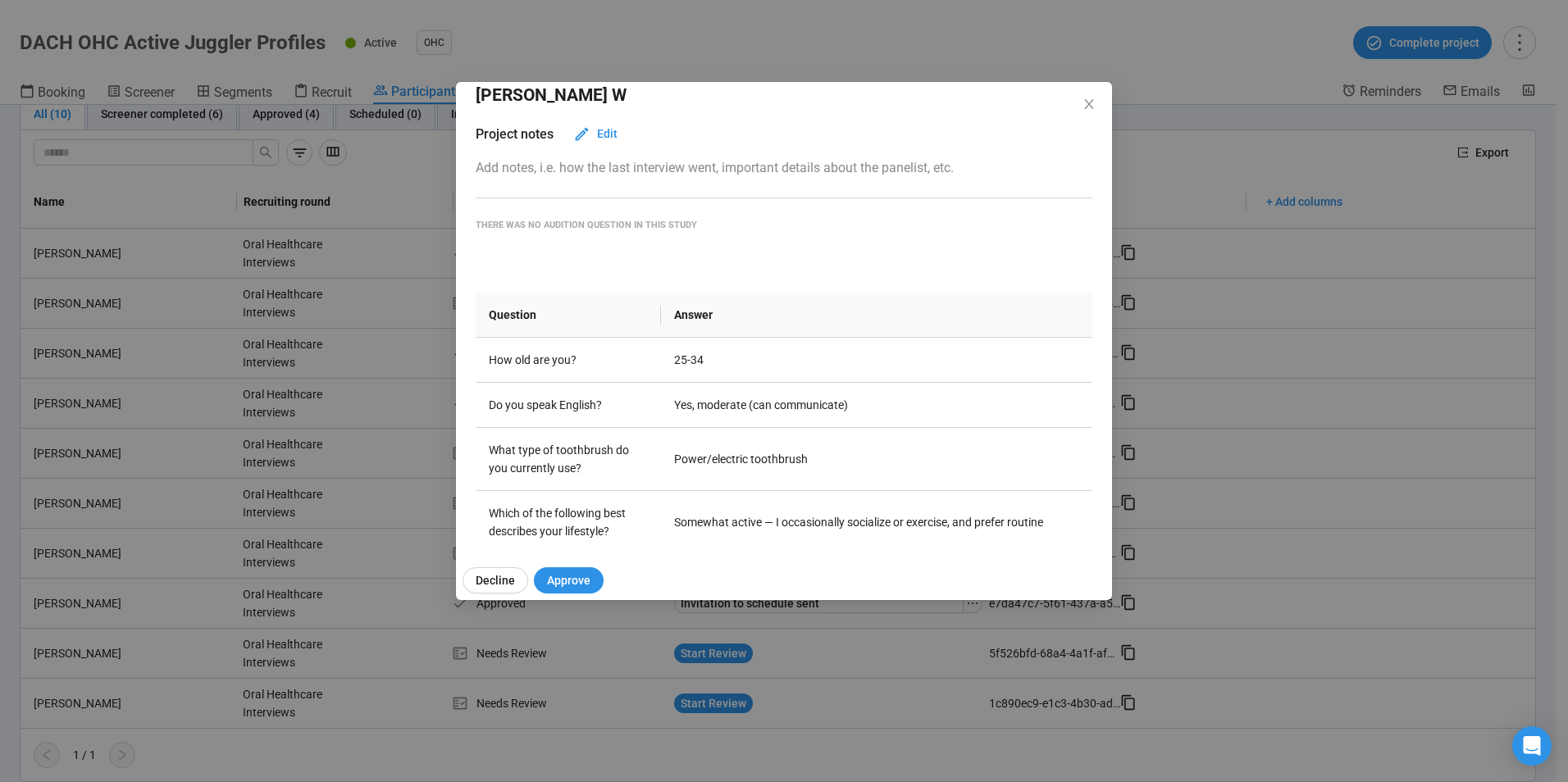
scroll to position [82, 0]
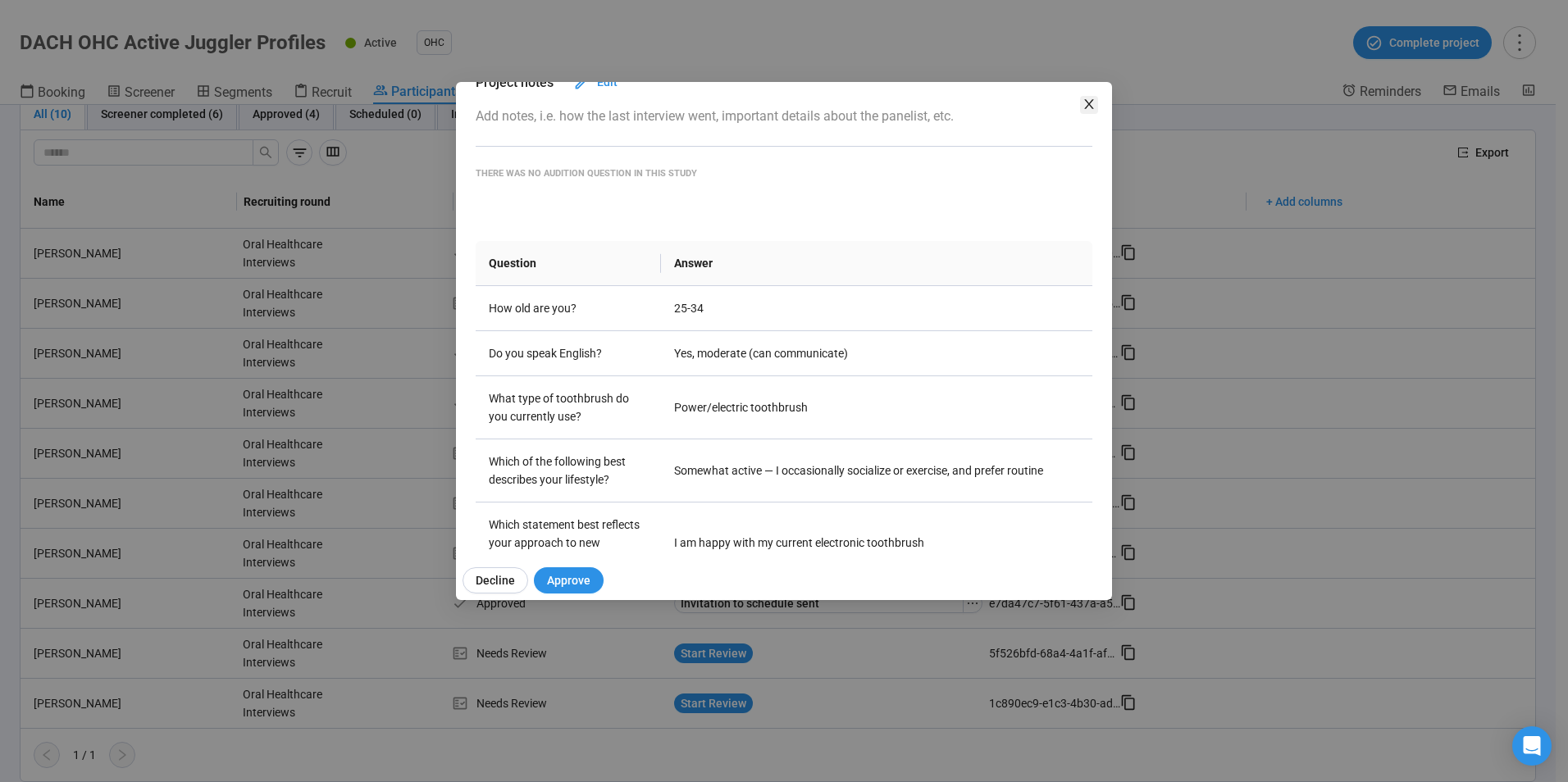
click at [1089, 105] on icon "close" at bounding box center [1089, 104] width 14 height 14
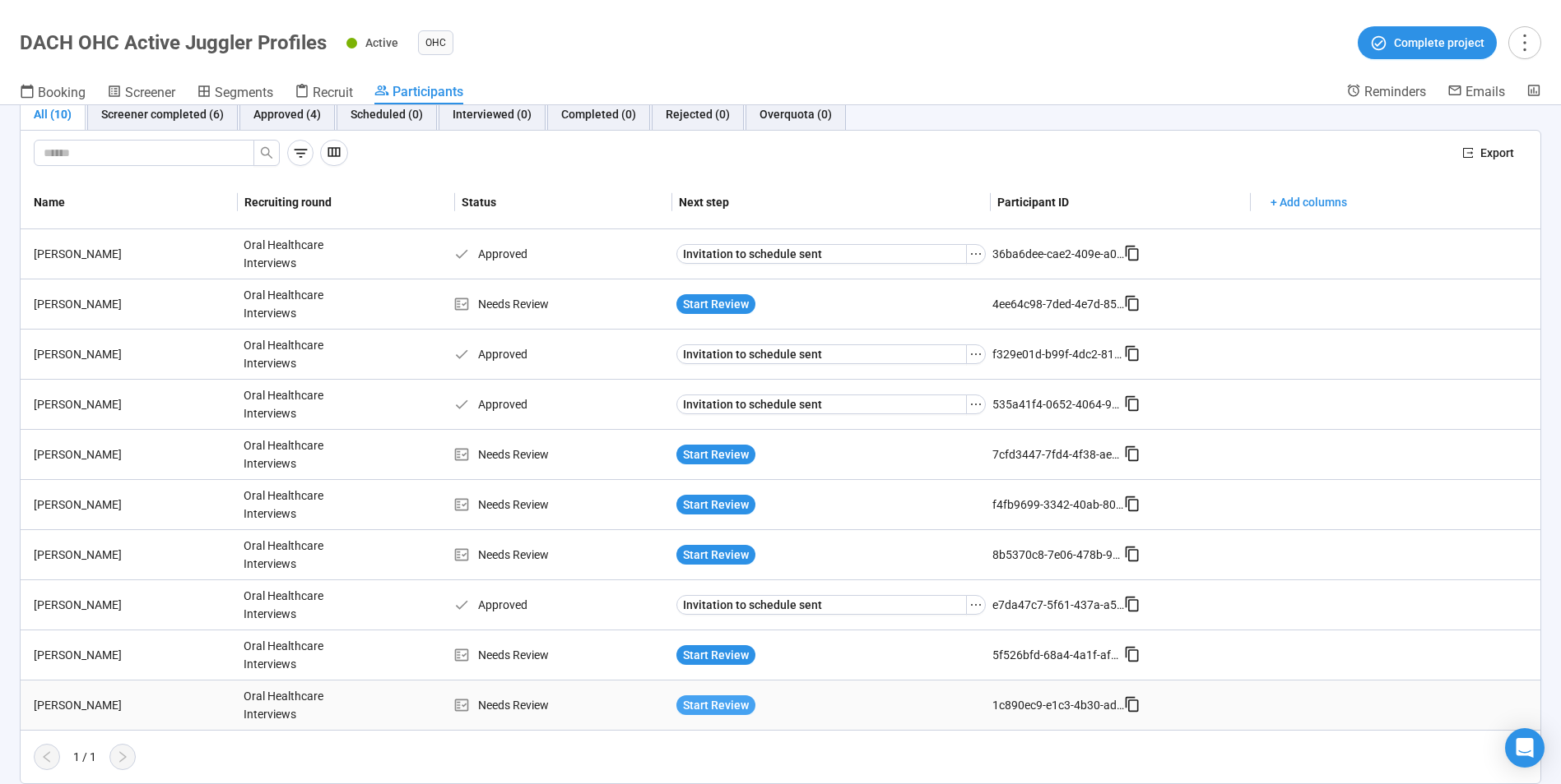
click at [703, 708] on span "Start Review" at bounding box center [716, 706] width 66 height 18
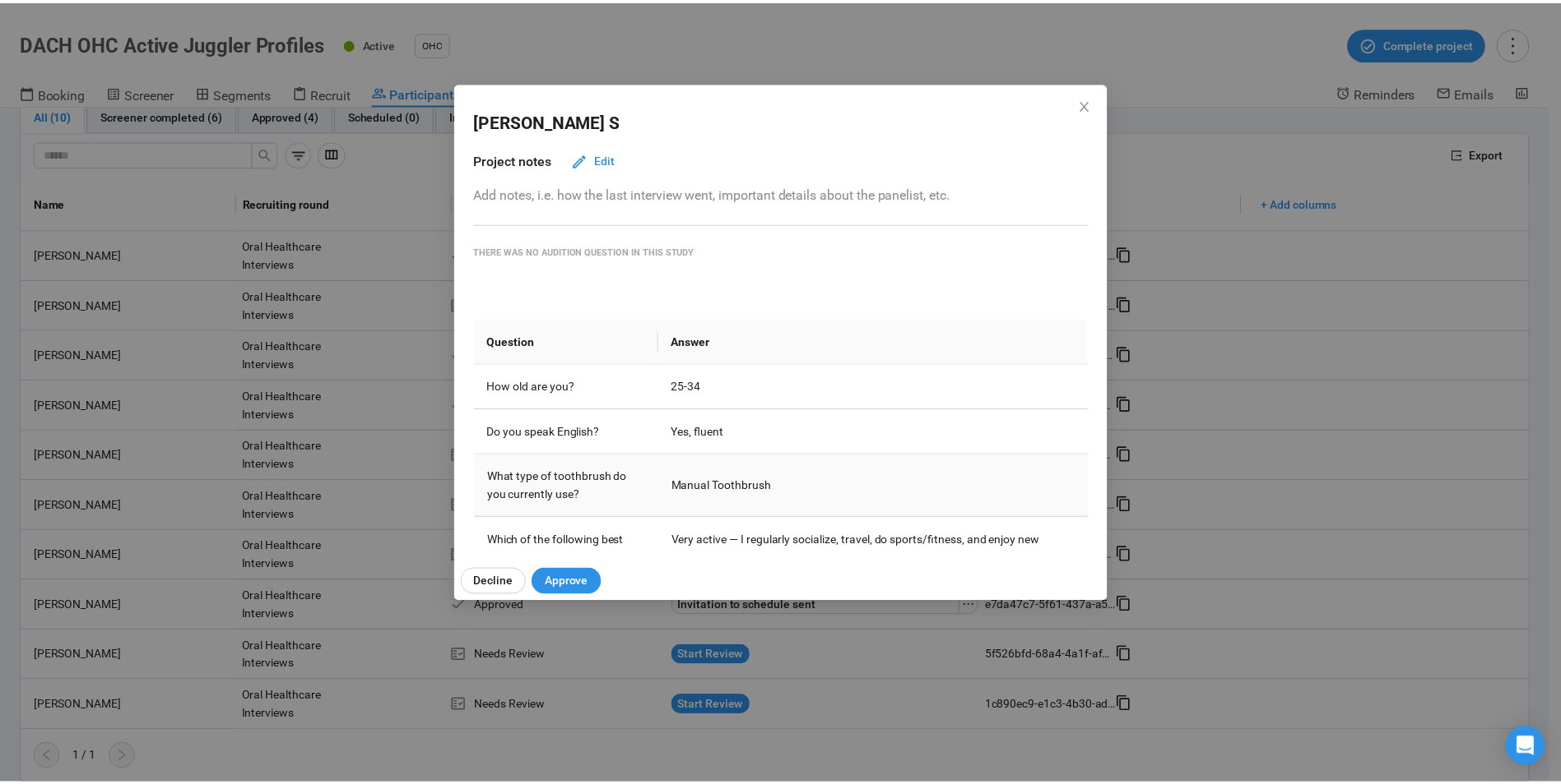
scroll to position [0, 0]
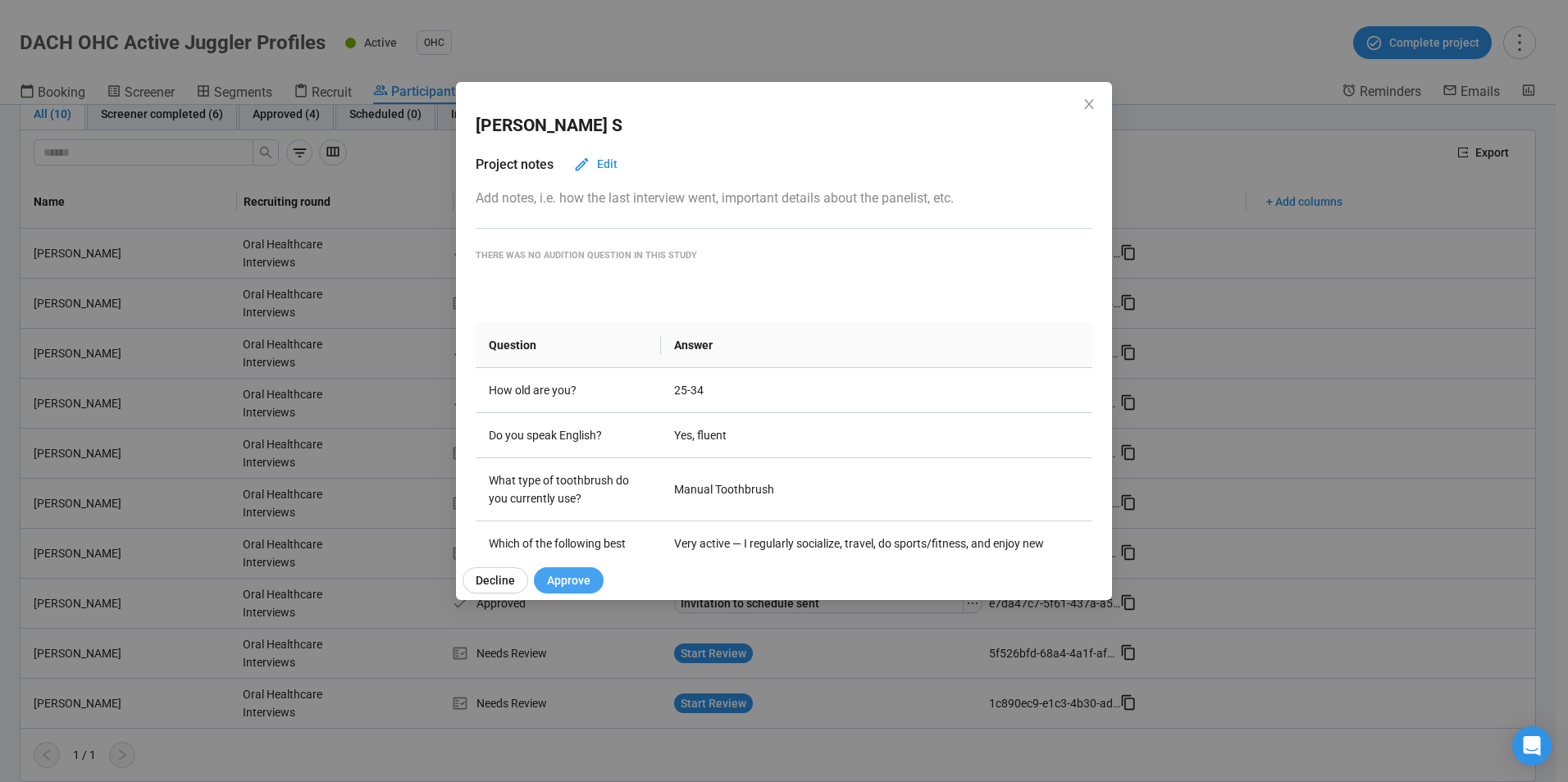
click at [576, 592] on button "Approve" at bounding box center [568, 580] width 70 height 26
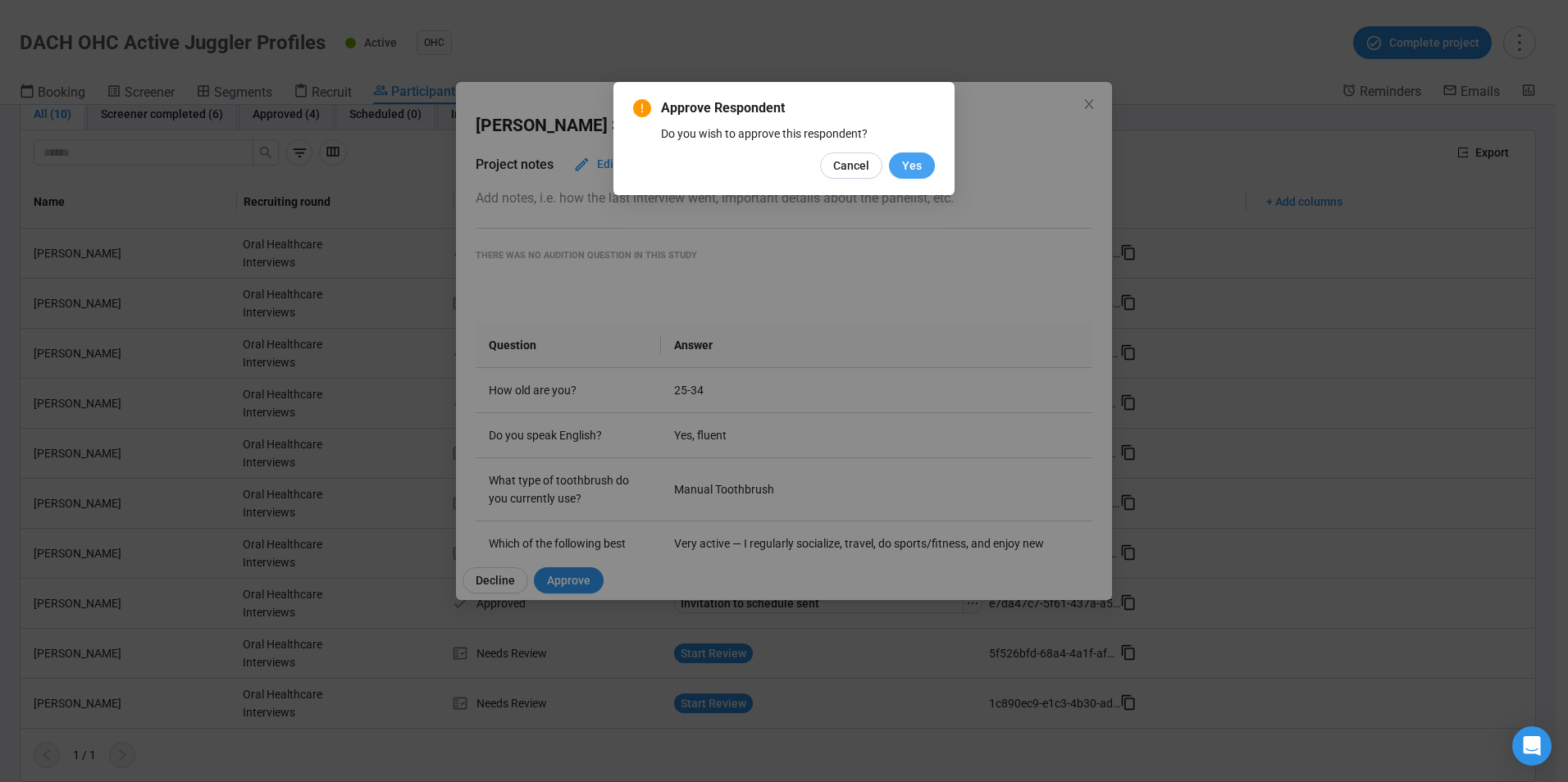
click at [911, 163] on span "Yes" at bounding box center [912, 165] width 19 height 18
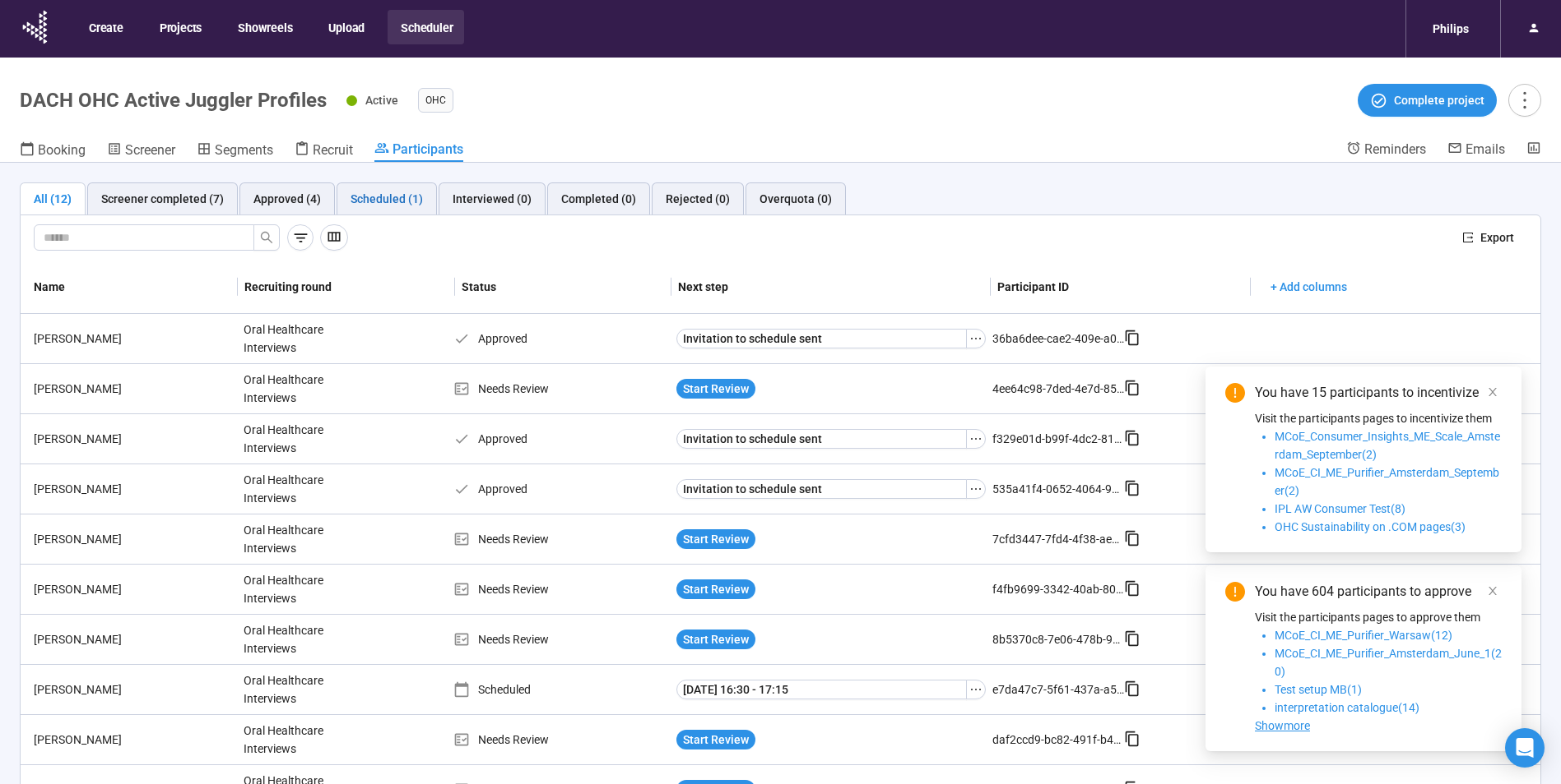
click at [411, 196] on div "Scheduled (1)" at bounding box center [386, 199] width 73 height 18
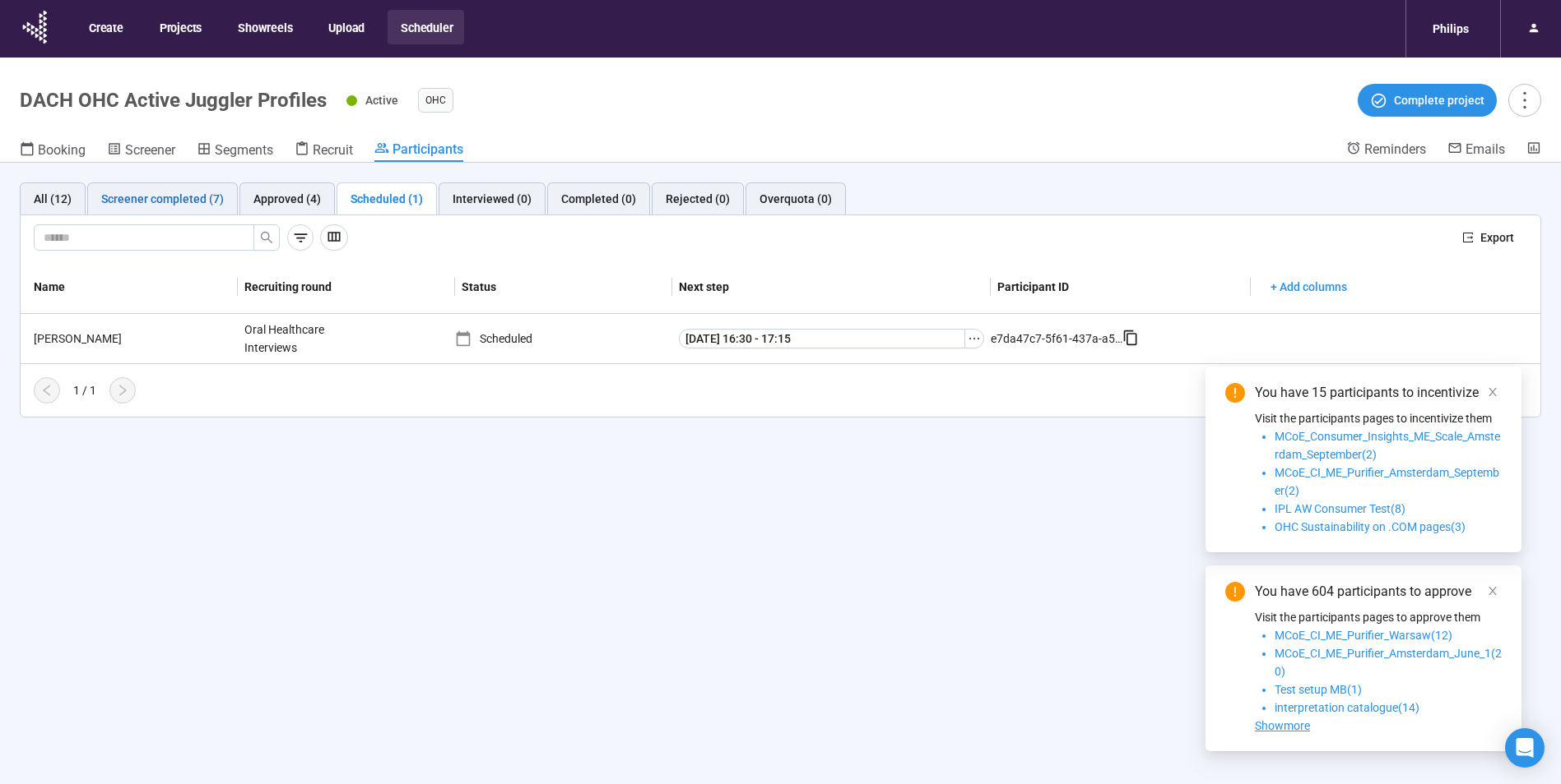
click at [174, 200] on div "Screener completed (7)" at bounding box center [162, 199] width 122 height 18
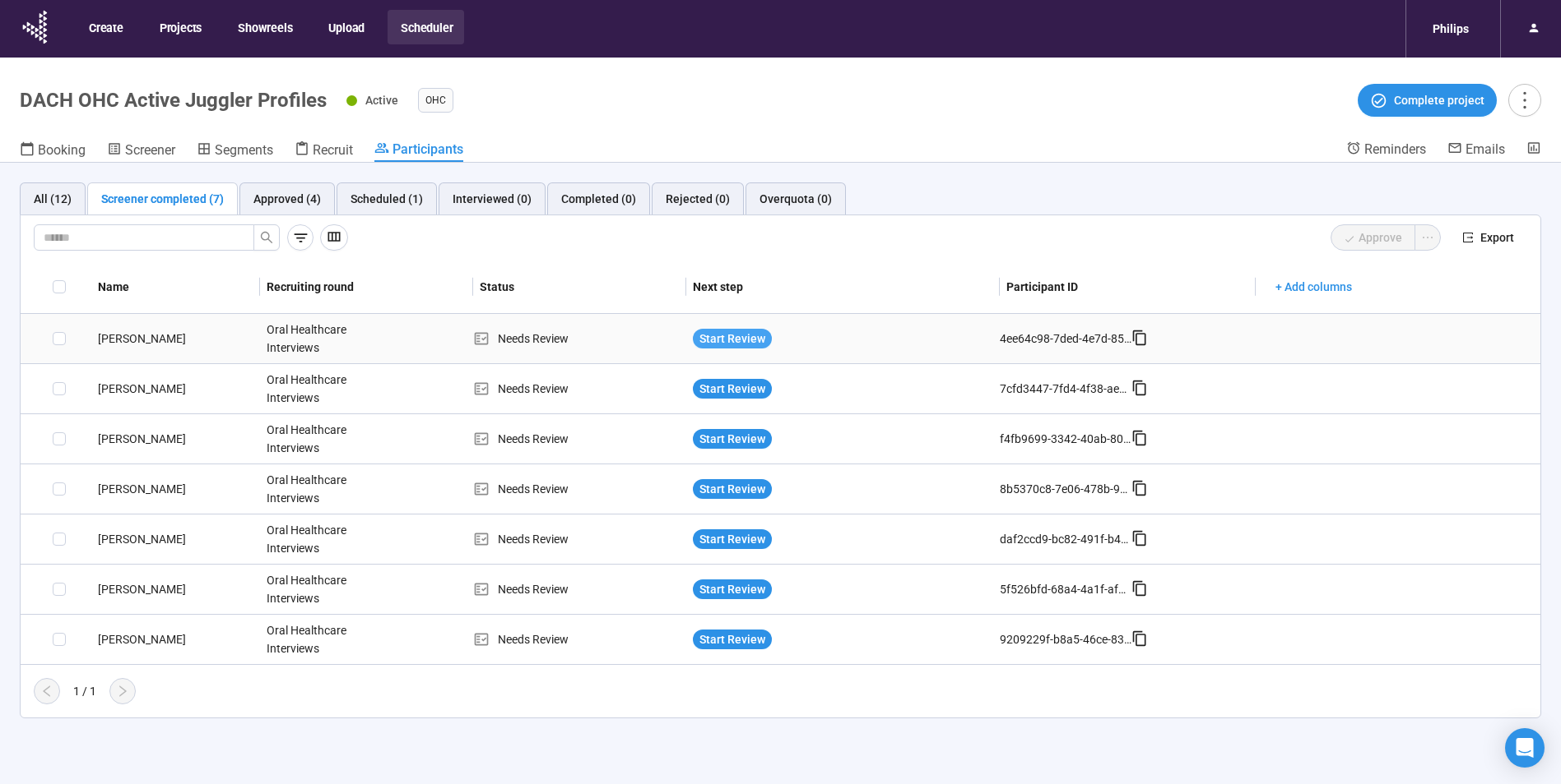
click at [731, 339] on span "Start Review" at bounding box center [732, 338] width 66 height 18
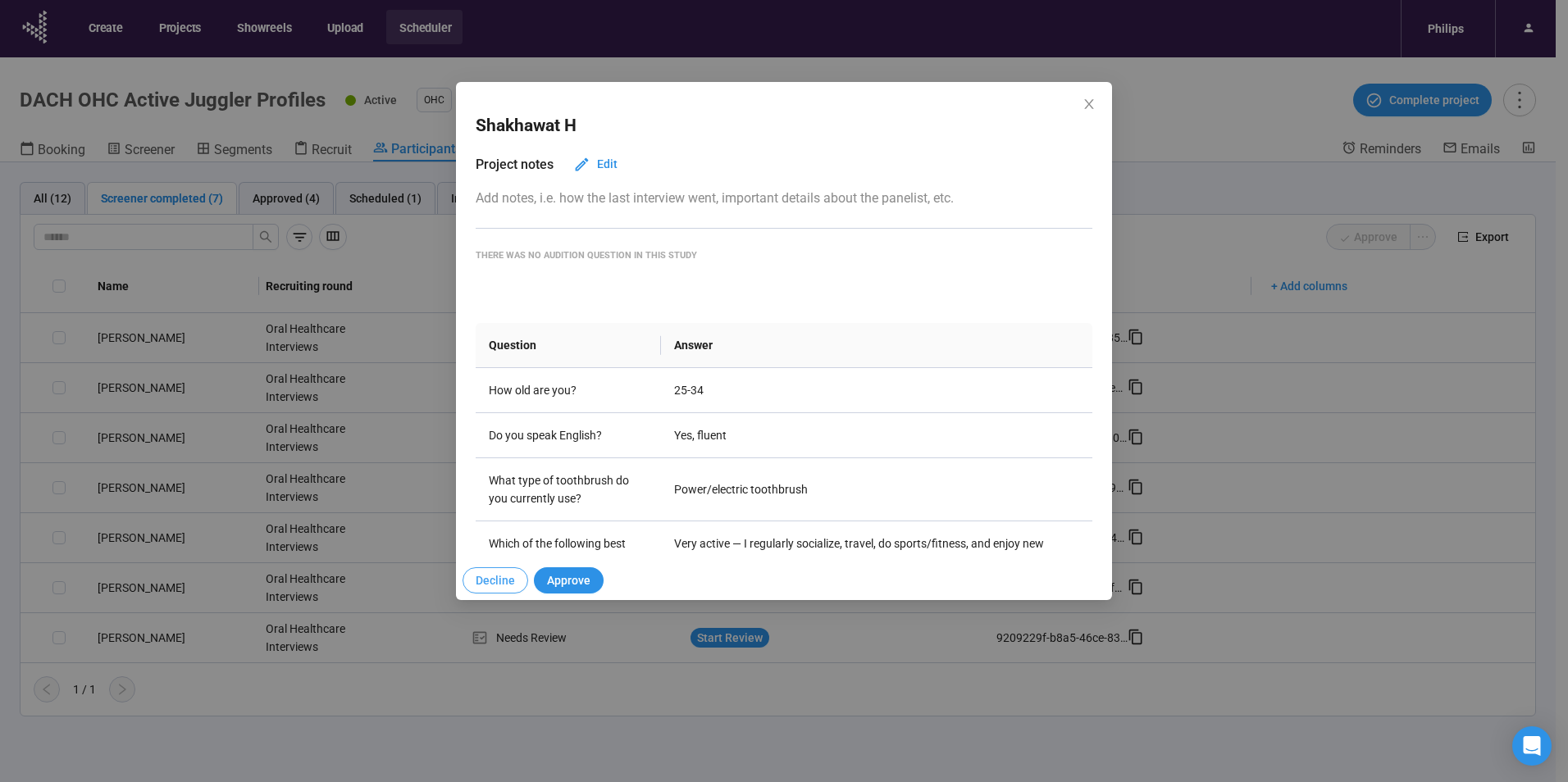
click at [490, 584] on span "Decline" at bounding box center [495, 580] width 40 height 18
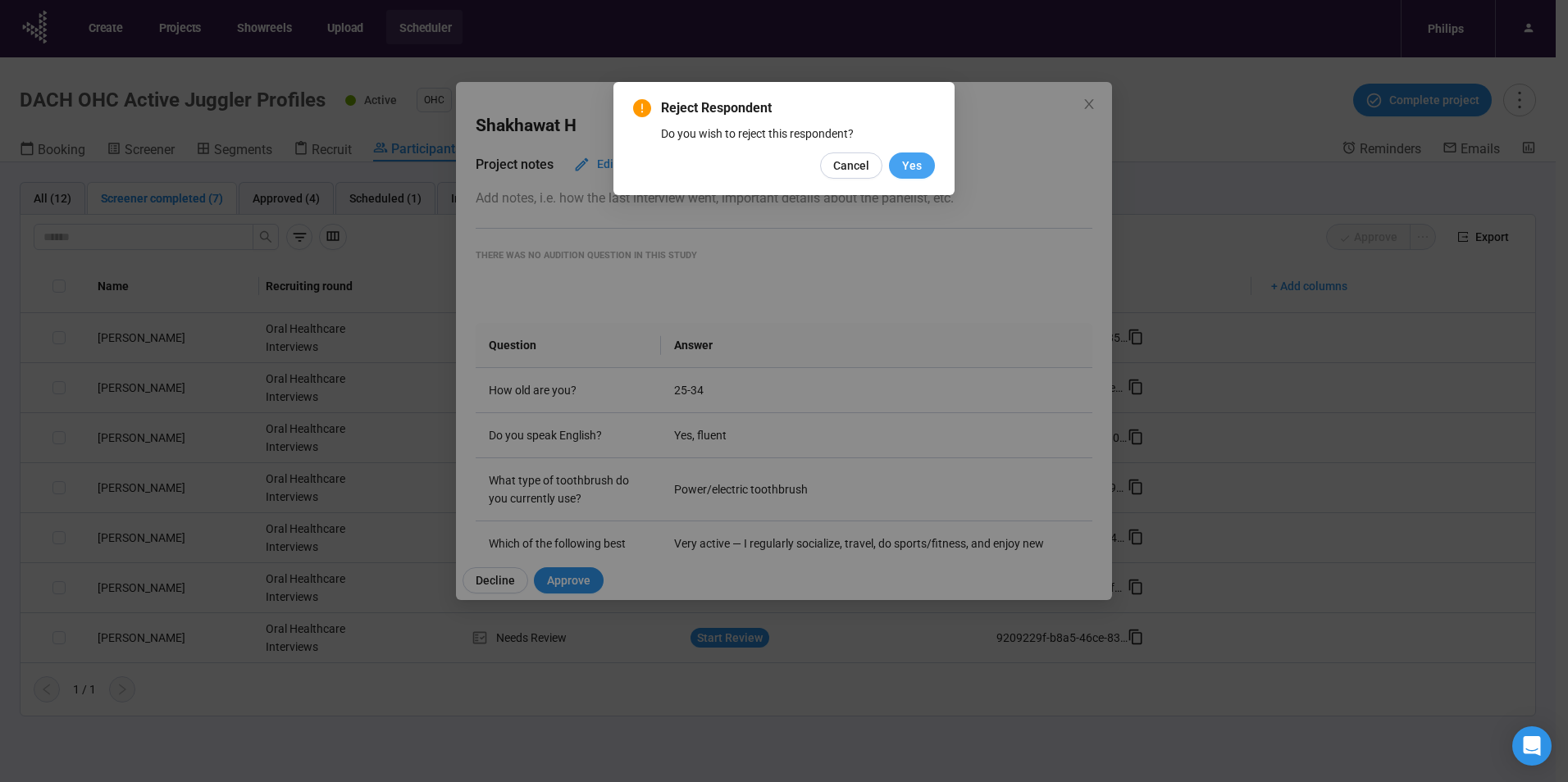
click at [914, 165] on span "Yes" at bounding box center [912, 165] width 19 height 18
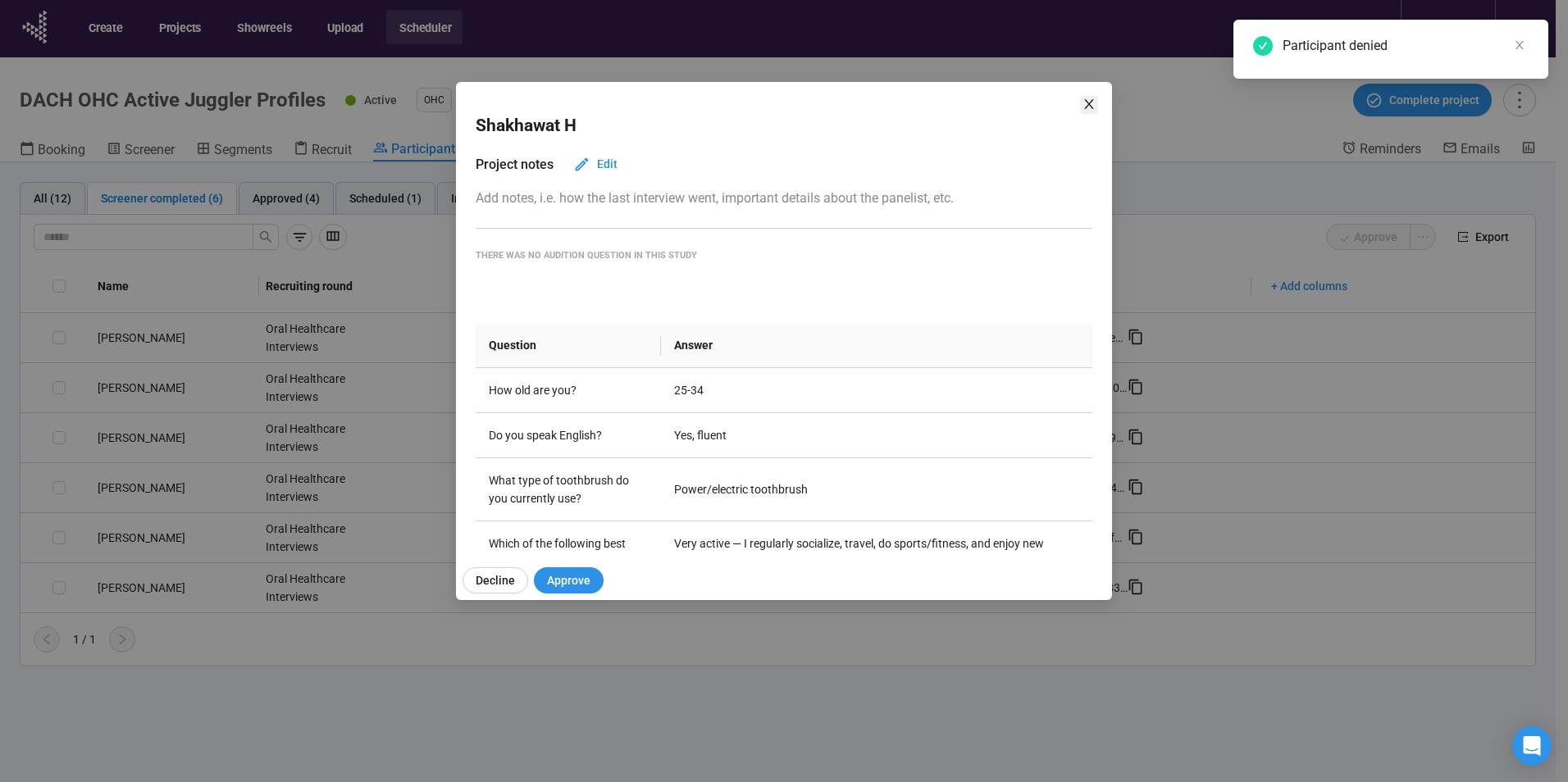
click at [1095, 101] on icon "close" at bounding box center [1089, 104] width 14 height 14
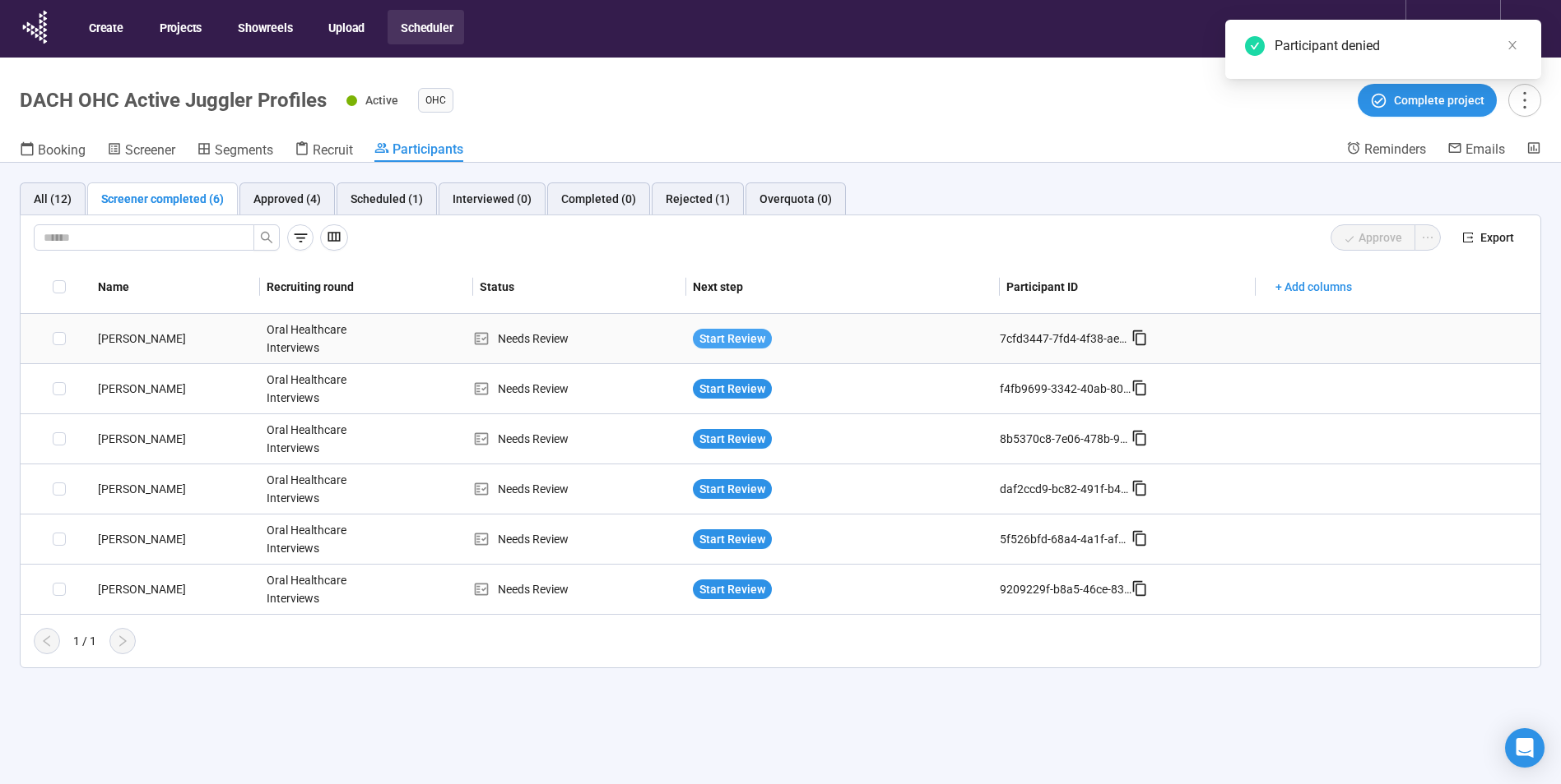
click at [717, 329] on span "Start Review" at bounding box center [732, 338] width 66 height 18
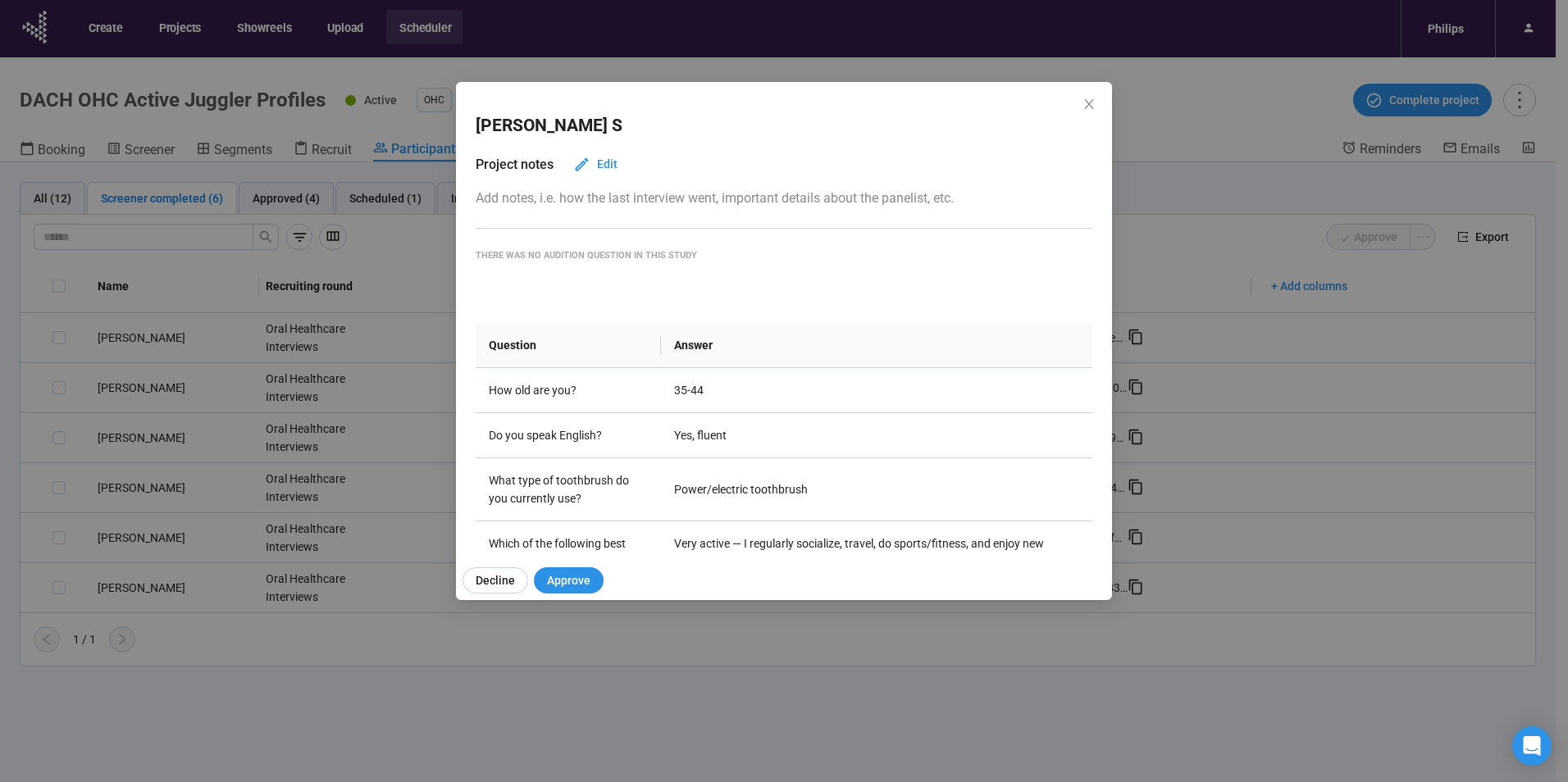
click at [456, 594] on div "Decline Approve" at bounding box center [791, 580] width 669 height 40
click at [474, 584] on button "Decline" at bounding box center [496, 580] width 66 height 26
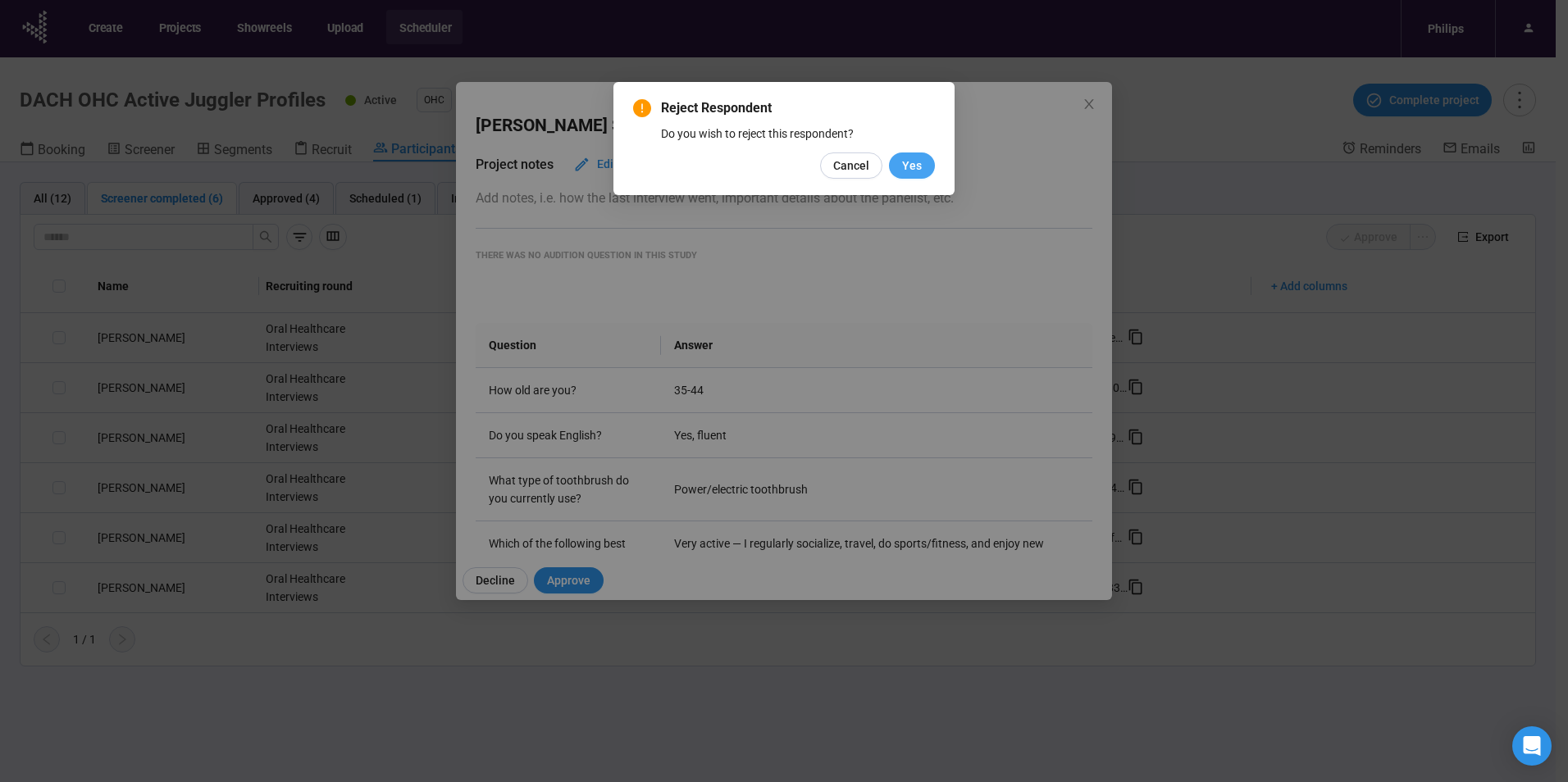
click at [897, 170] on button "Yes" at bounding box center [913, 165] width 46 height 26
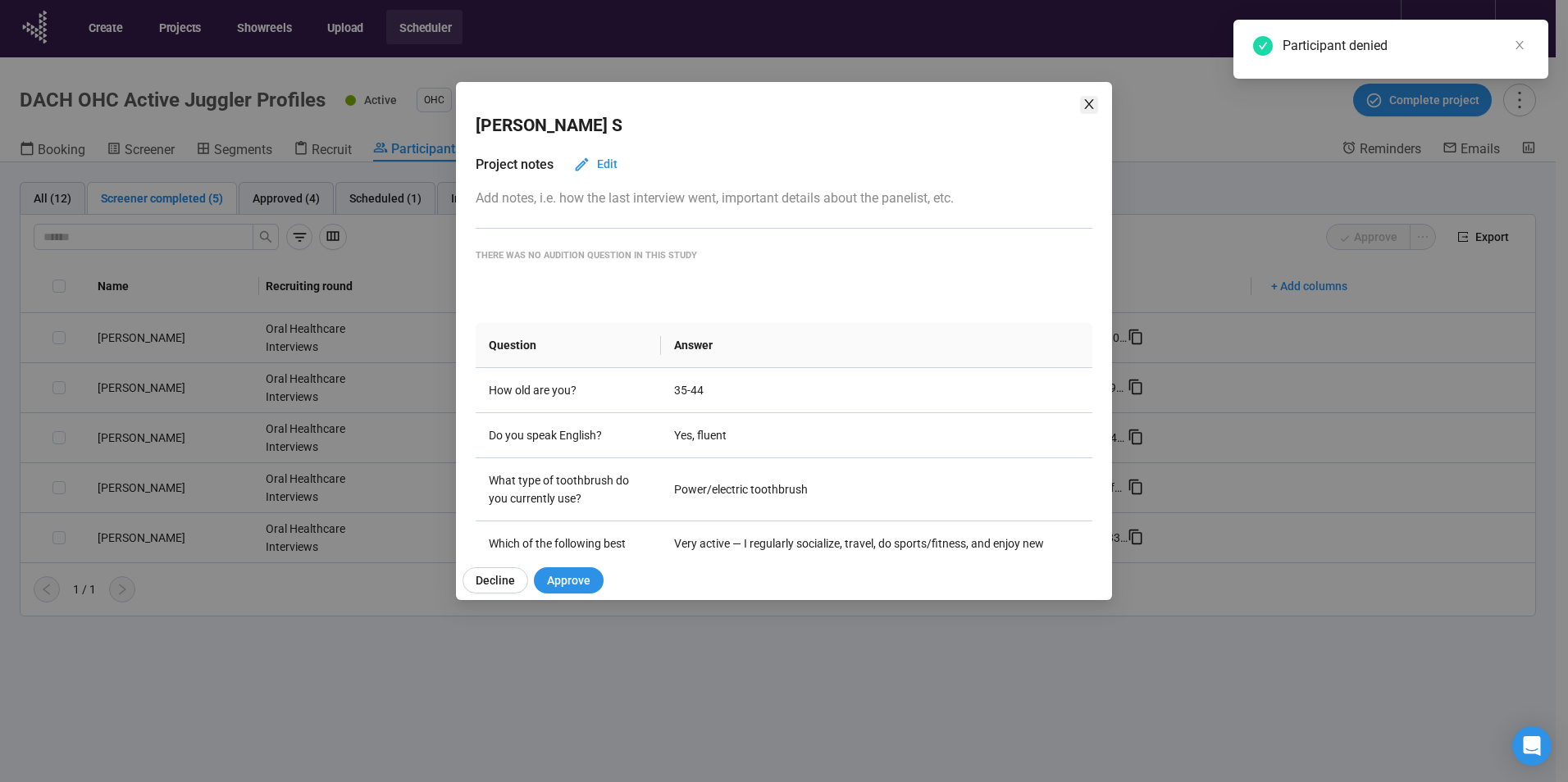
click at [1083, 100] on icon "close" at bounding box center [1089, 104] width 14 height 14
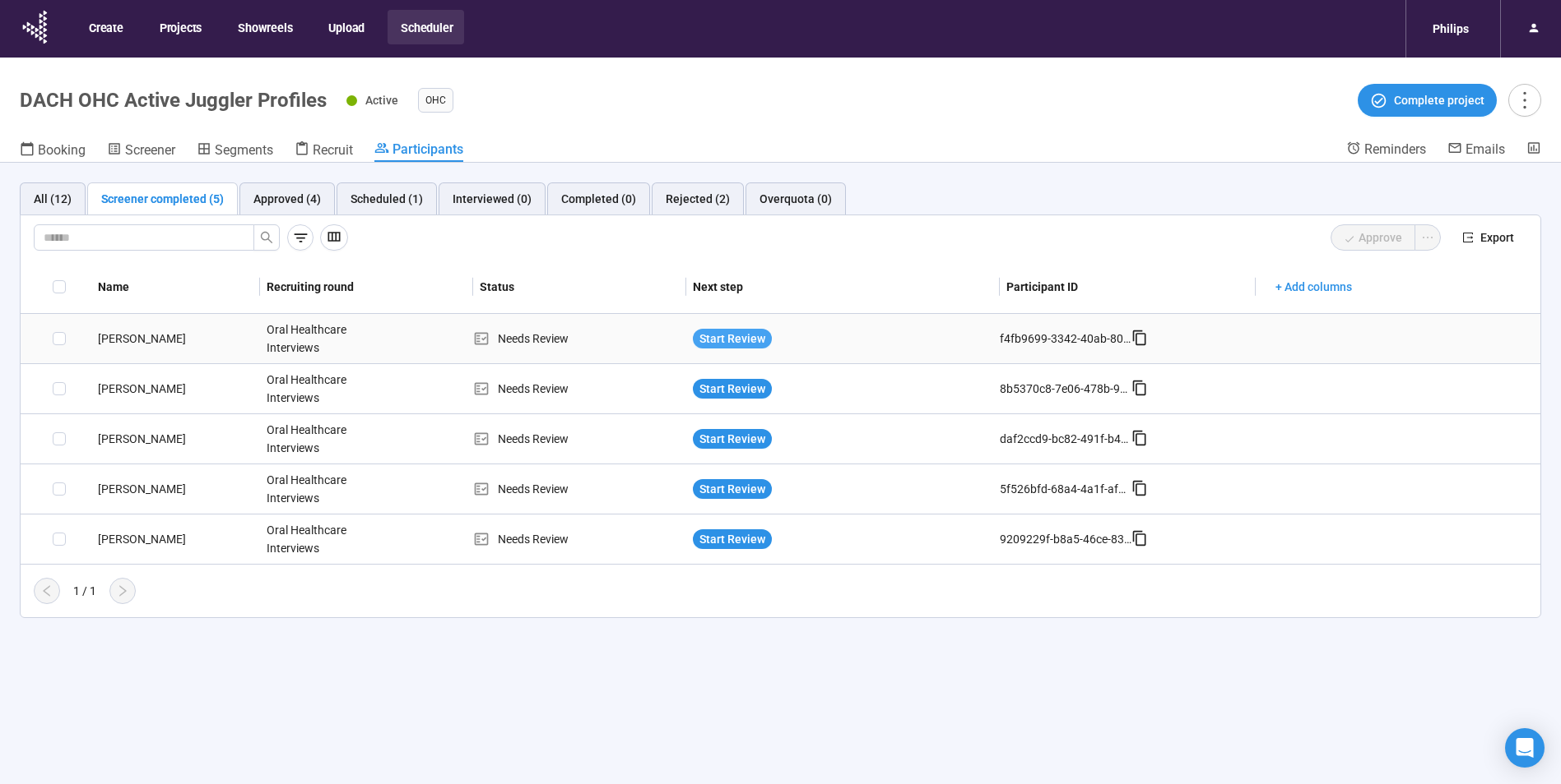
click at [726, 336] on span "Start Review" at bounding box center [732, 338] width 66 height 18
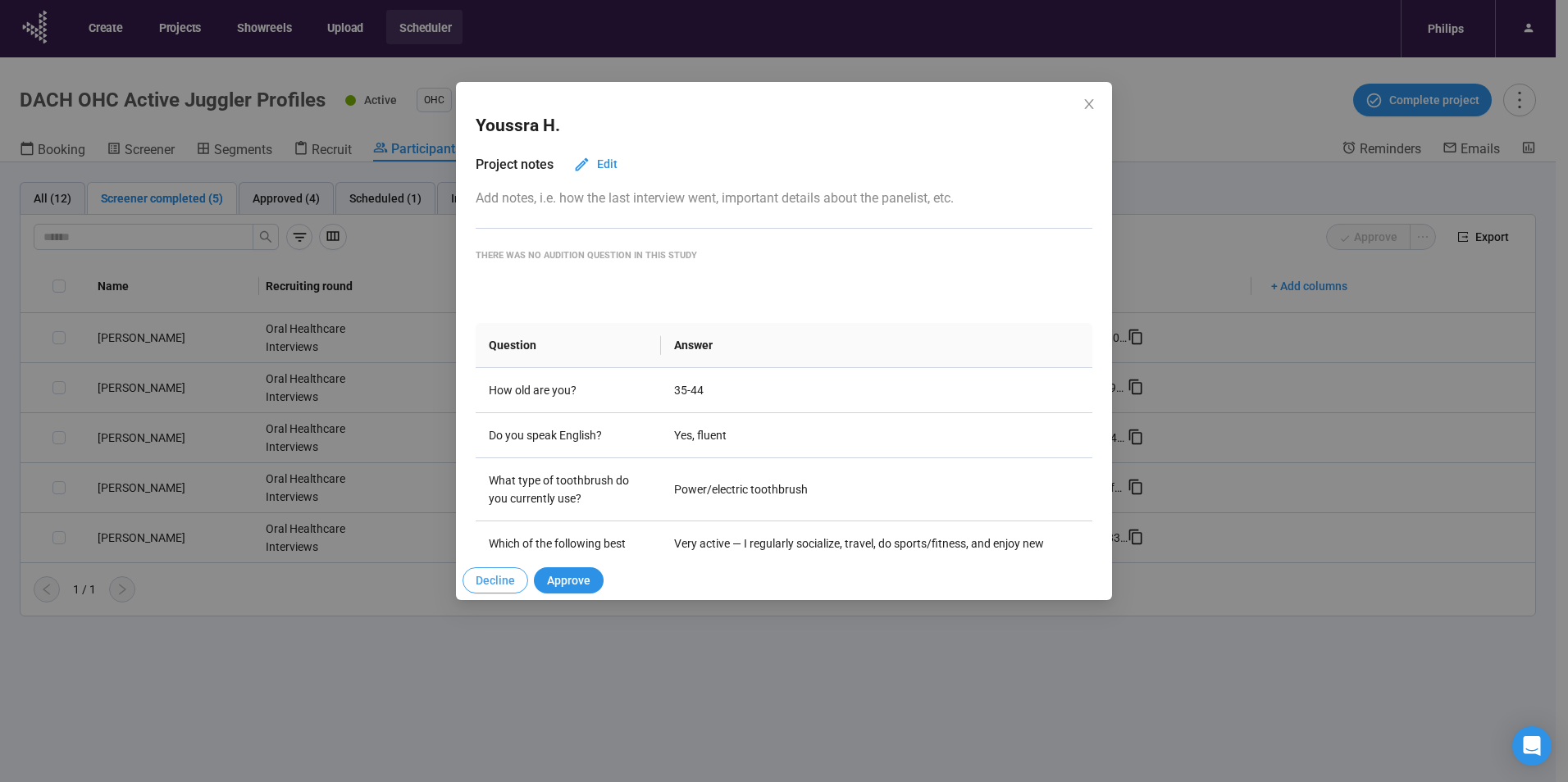
click at [485, 580] on span "Decline" at bounding box center [495, 580] width 40 height 18
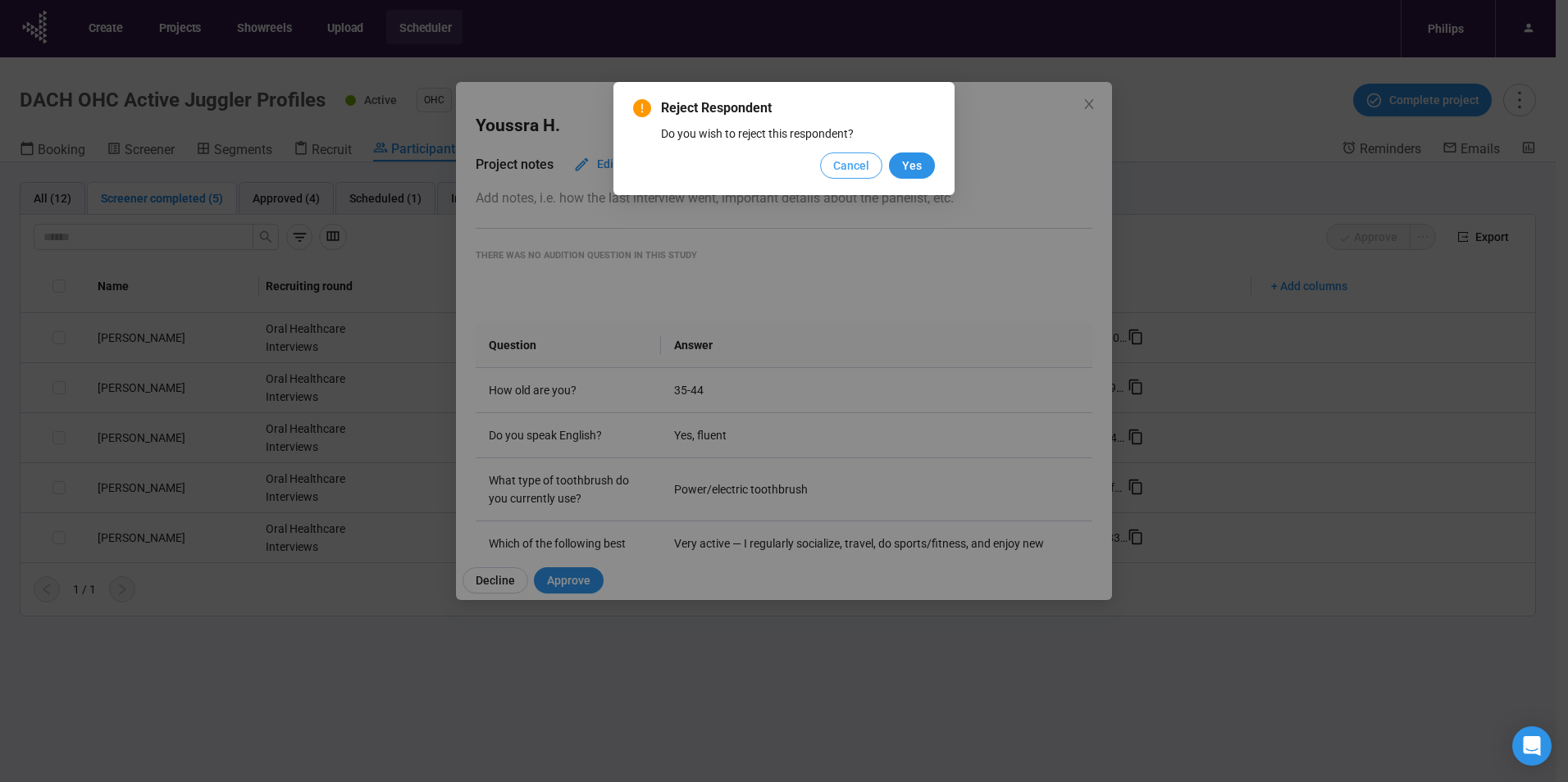
click at [853, 165] on span "Cancel" at bounding box center [851, 165] width 36 height 18
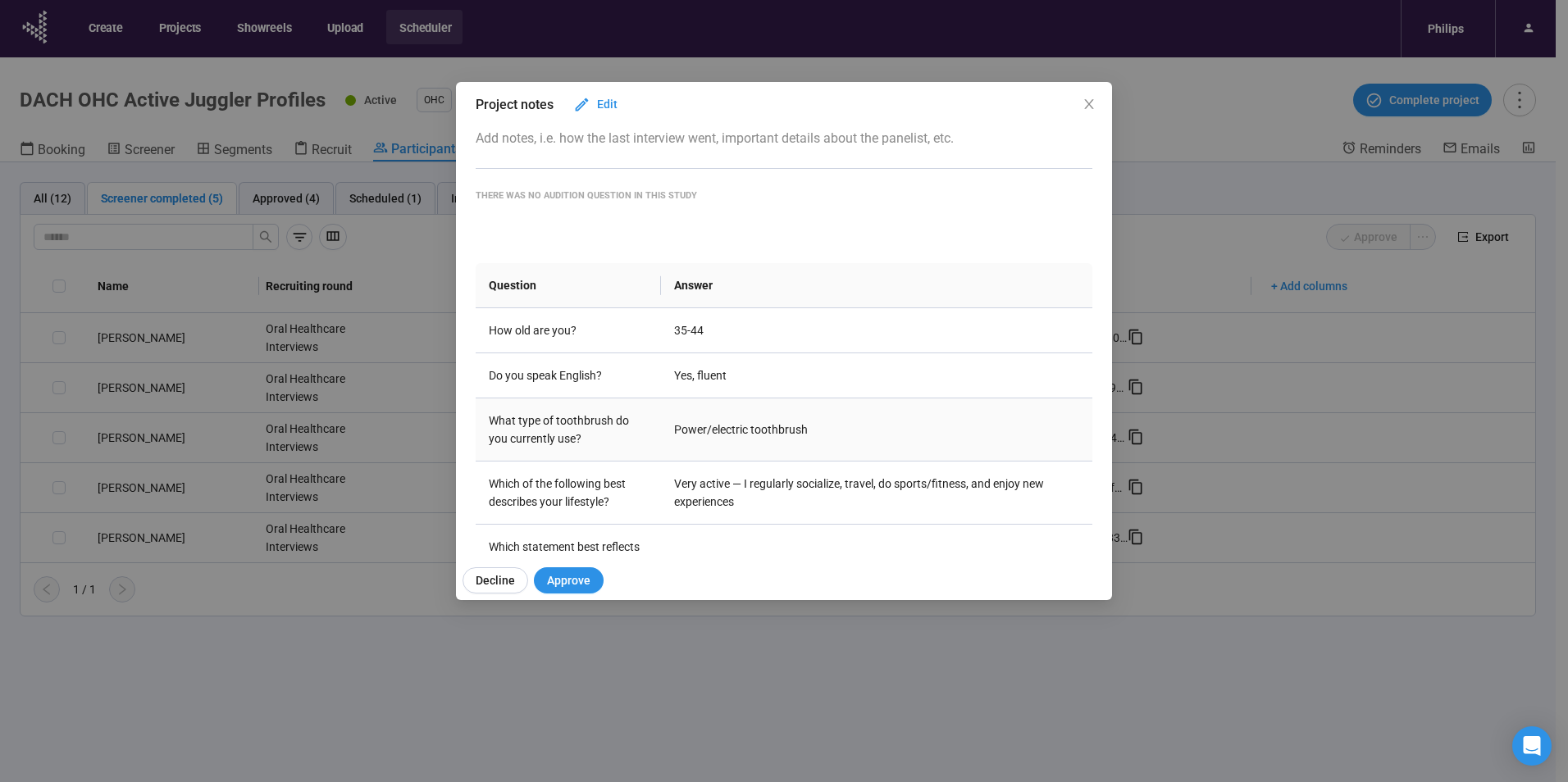
scroll to position [131, 0]
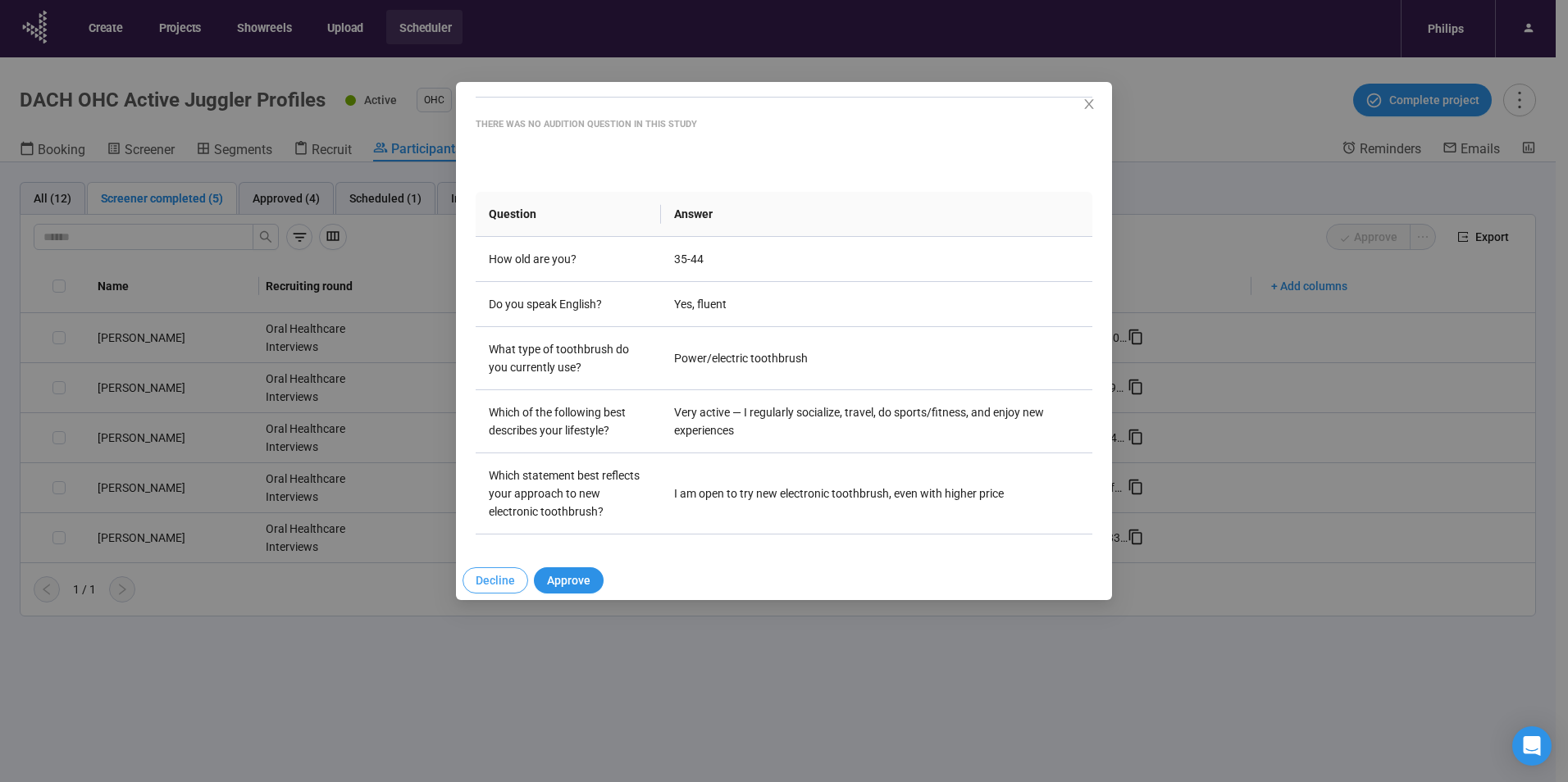
click at [495, 574] on span "Decline" at bounding box center [495, 580] width 40 height 18
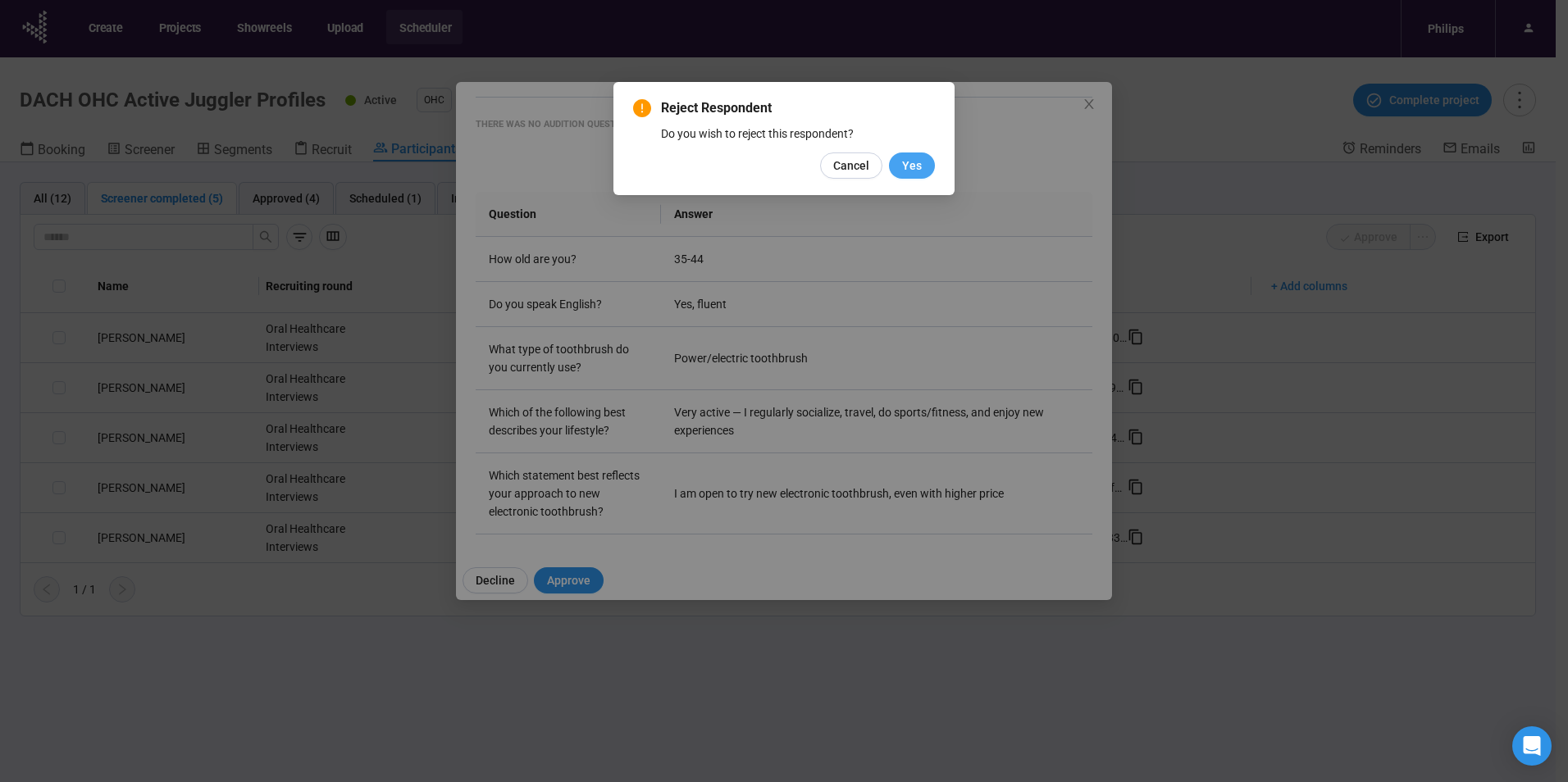
click at [922, 160] on button "Yes" at bounding box center [913, 165] width 46 height 26
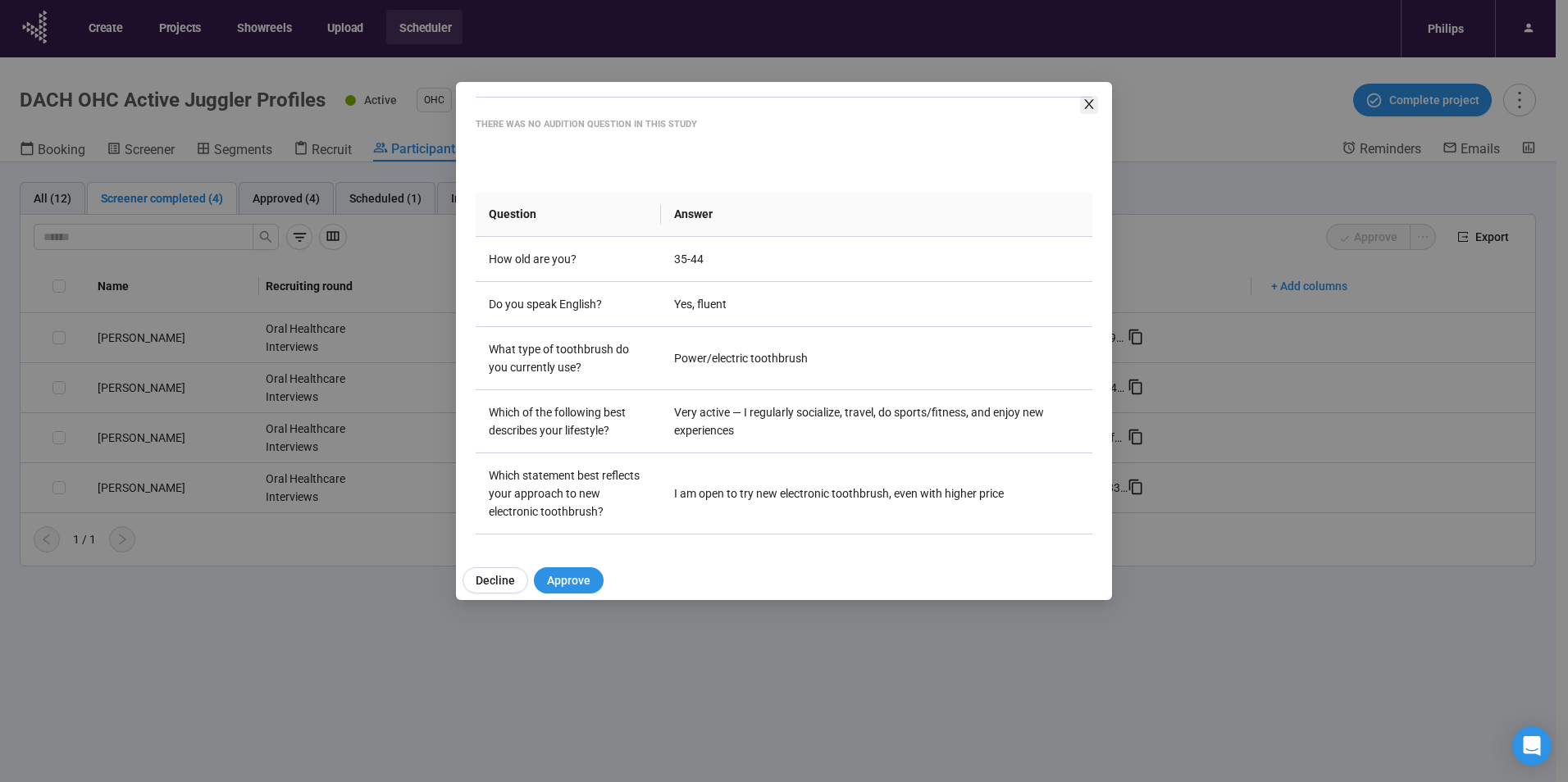
click at [1088, 104] on icon "close" at bounding box center [1089, 104] width 14 height 14
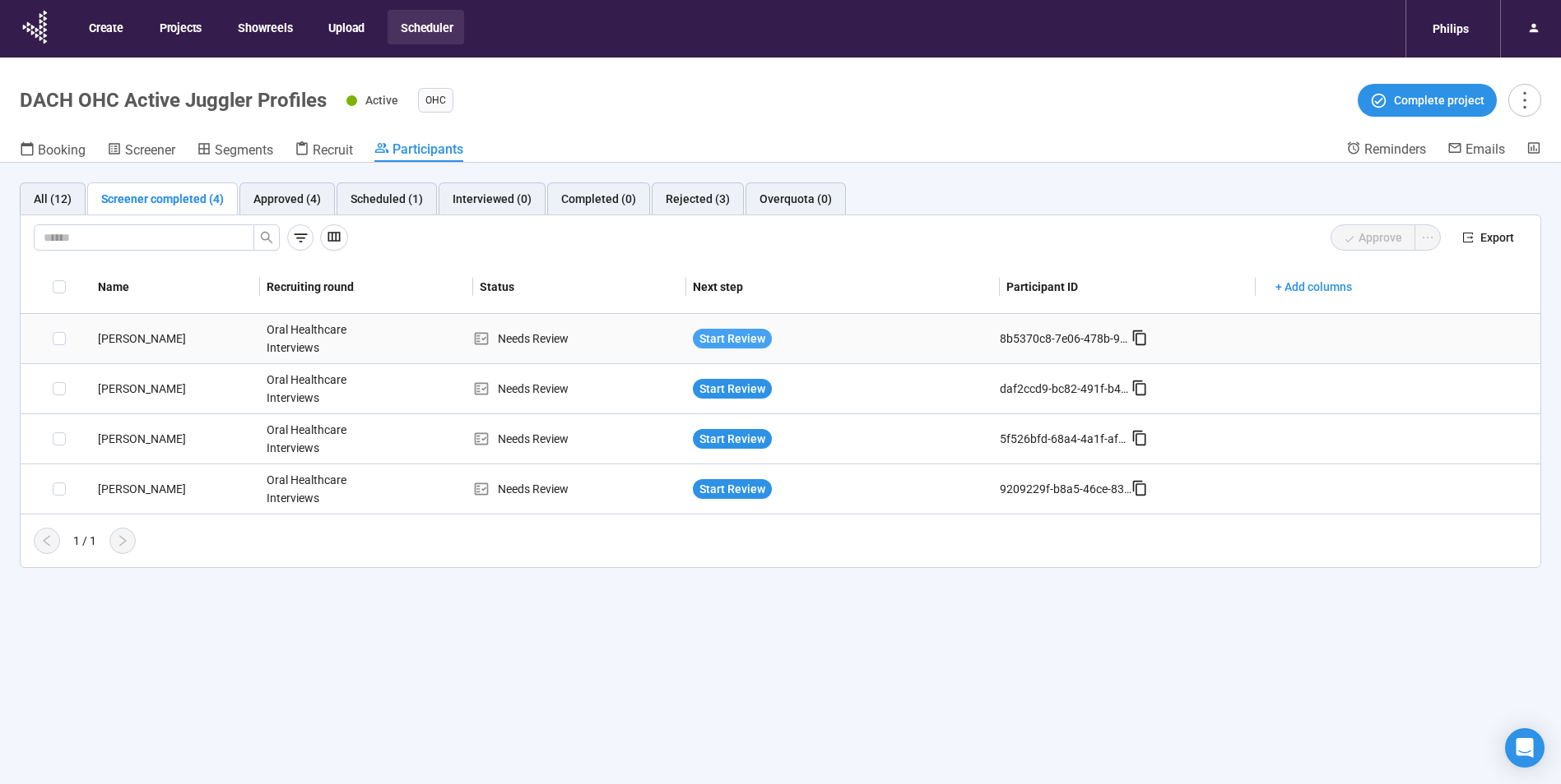
click at [759, 338] on span "Start Review" at bounding box center [732, 338] width 66 height 18
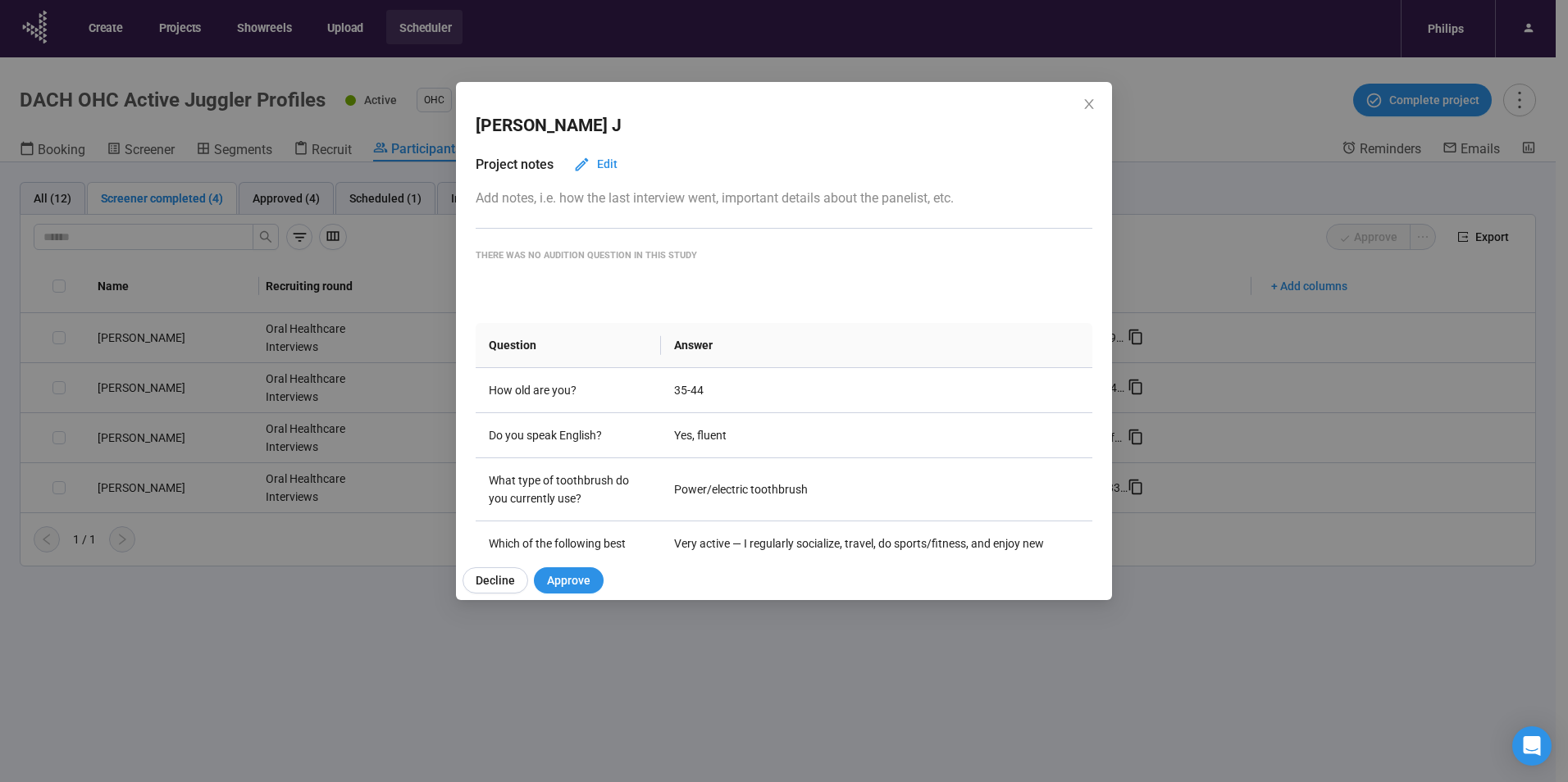
scroll to position [82, 0]
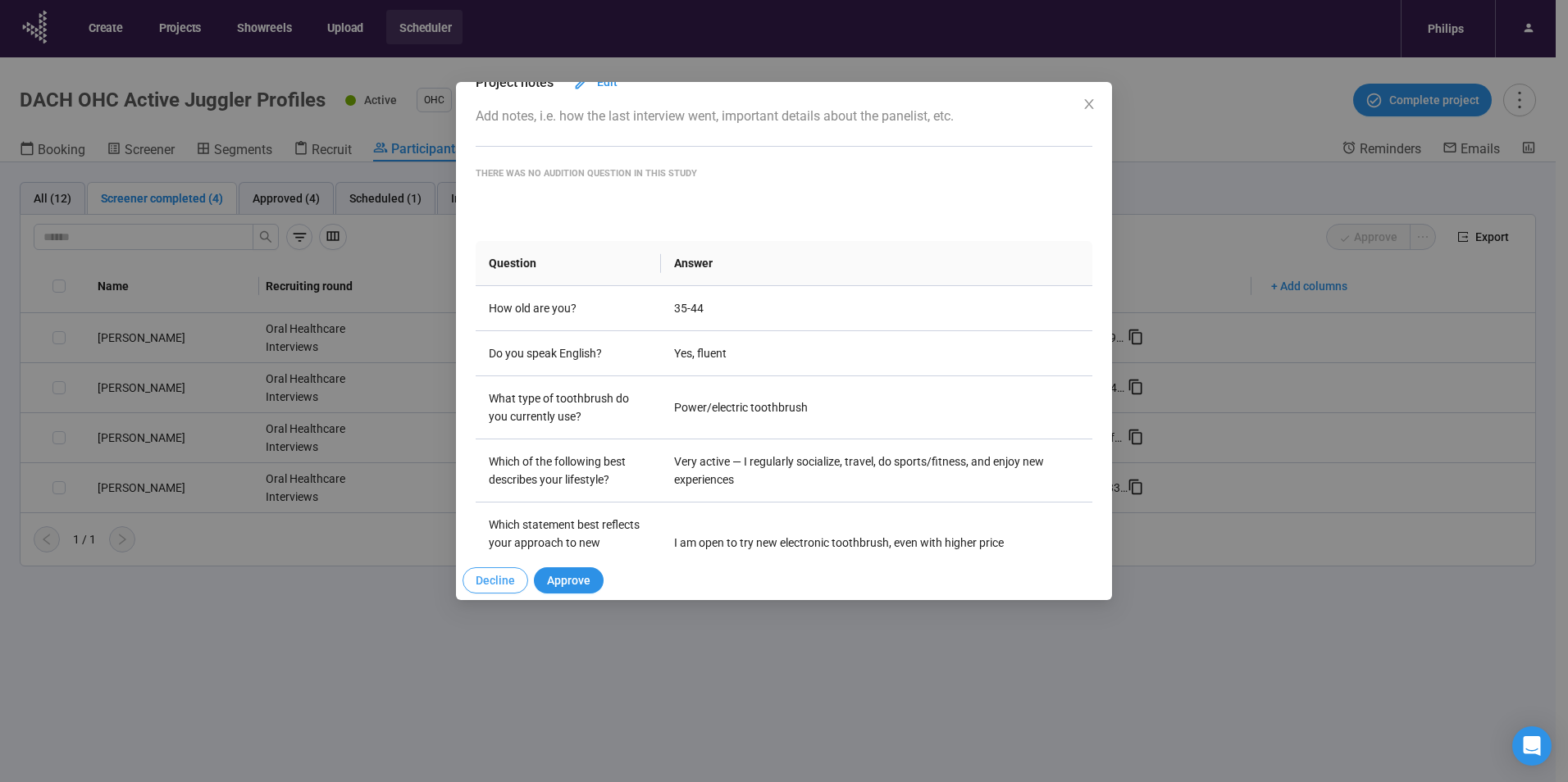
click at [479, 577] on span "Decline" at bounding box center [495, 580] width 40 height 18
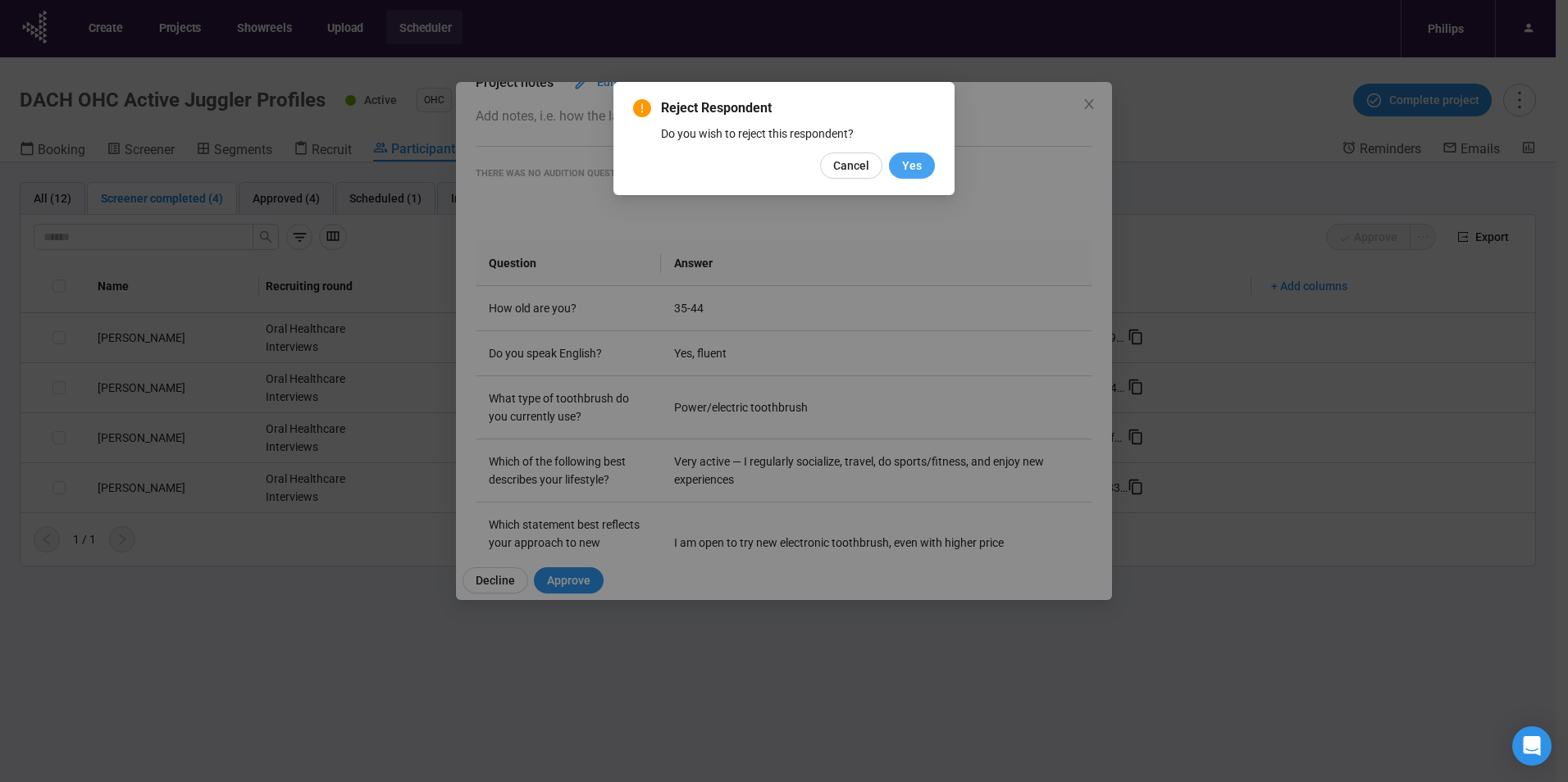
click at [907, 160] on span "Yes" at bounding box center [912, 165] width 19 height 18
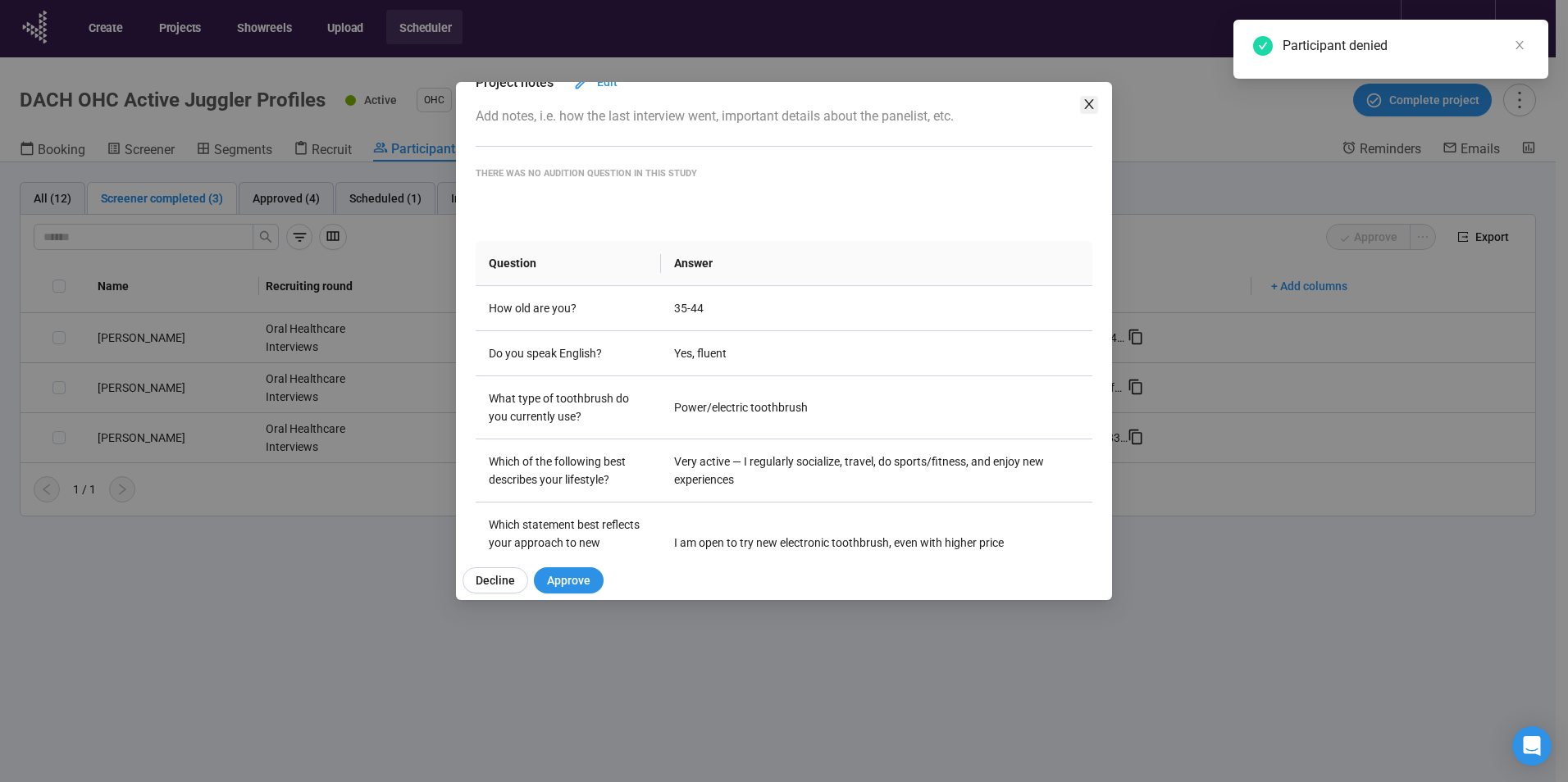
click at [1086, 111] on span "Close" at bounding box center [1089, 104] width 18 height 18
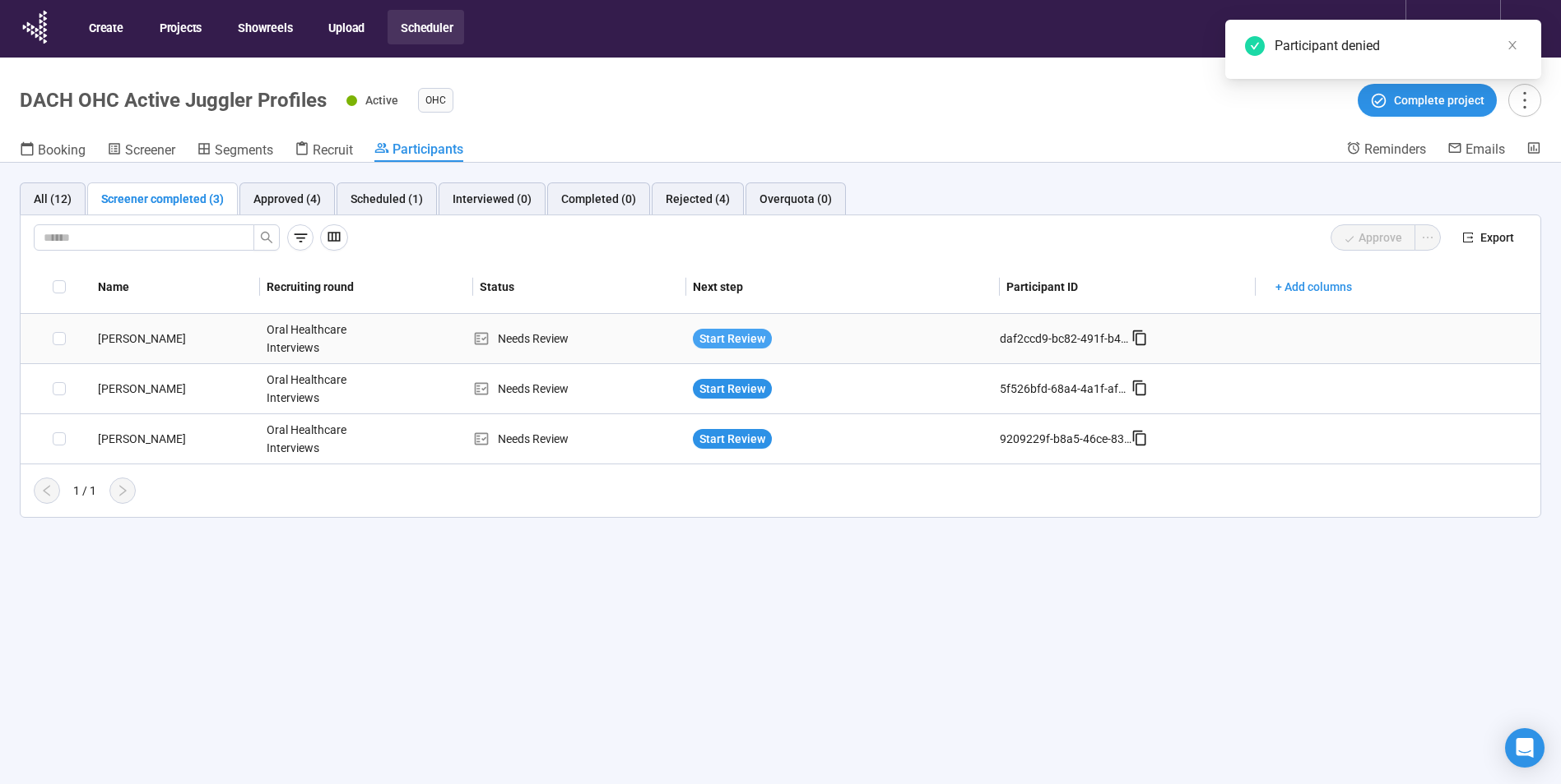
click at [724, 330] on span "Start Review" at bounding box center [732, 338] width 66 height 18
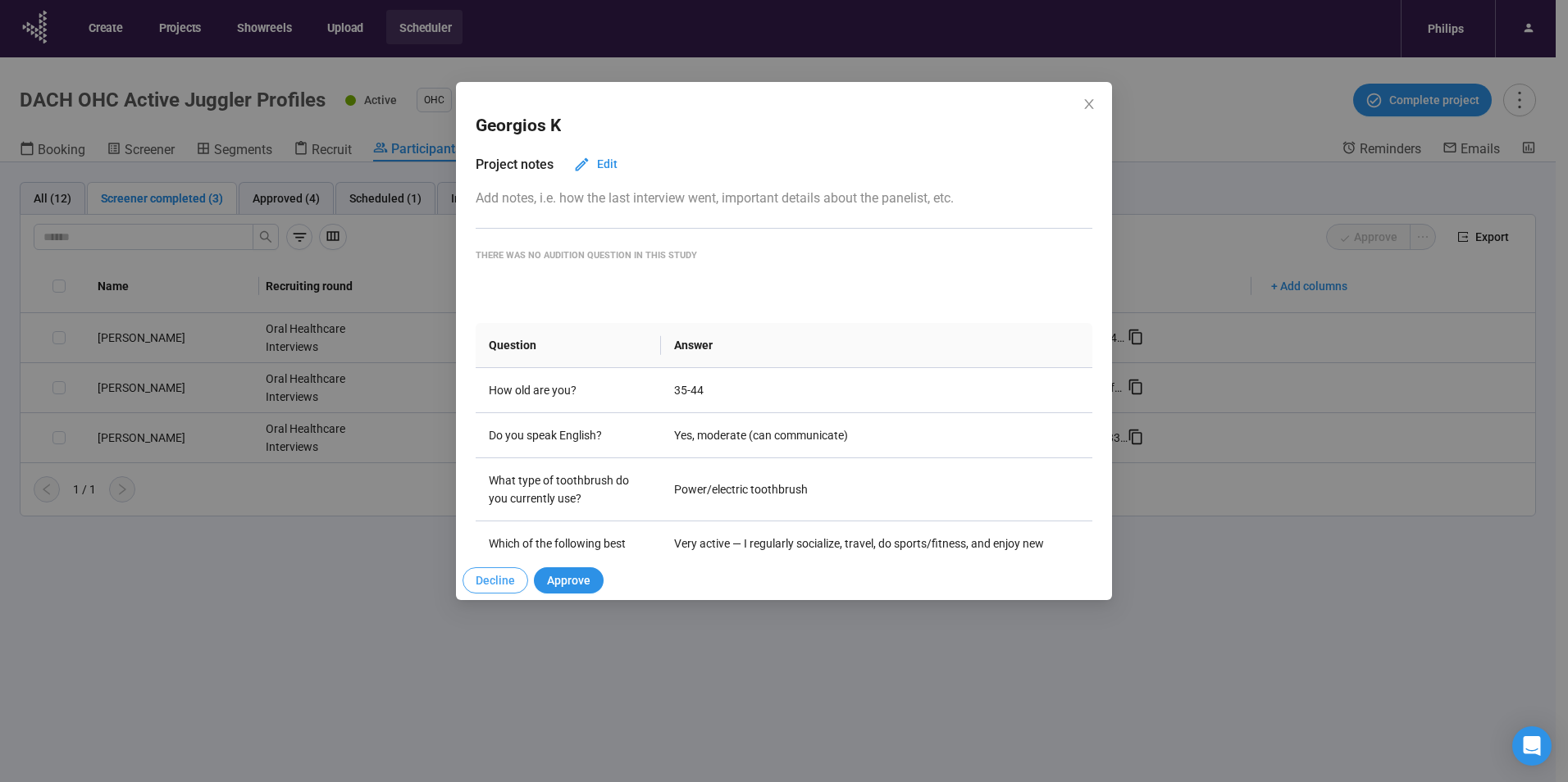
click at [479, 574] on span "Decline" at bounding box center [495, 580] width 40 height 18
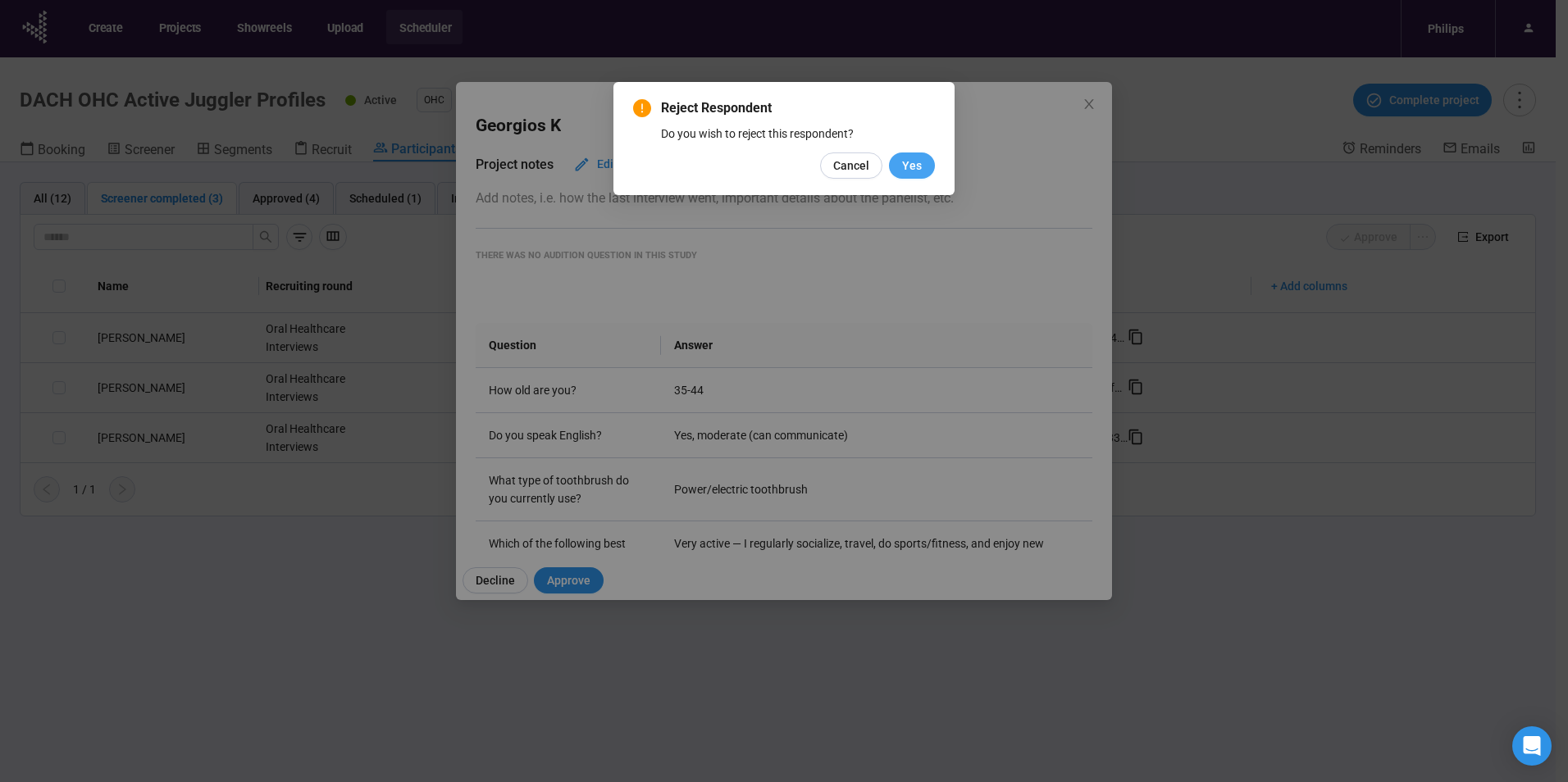
click at [915, 159] on span "Yes" at bounding box center [912, 165] width 19 height 18
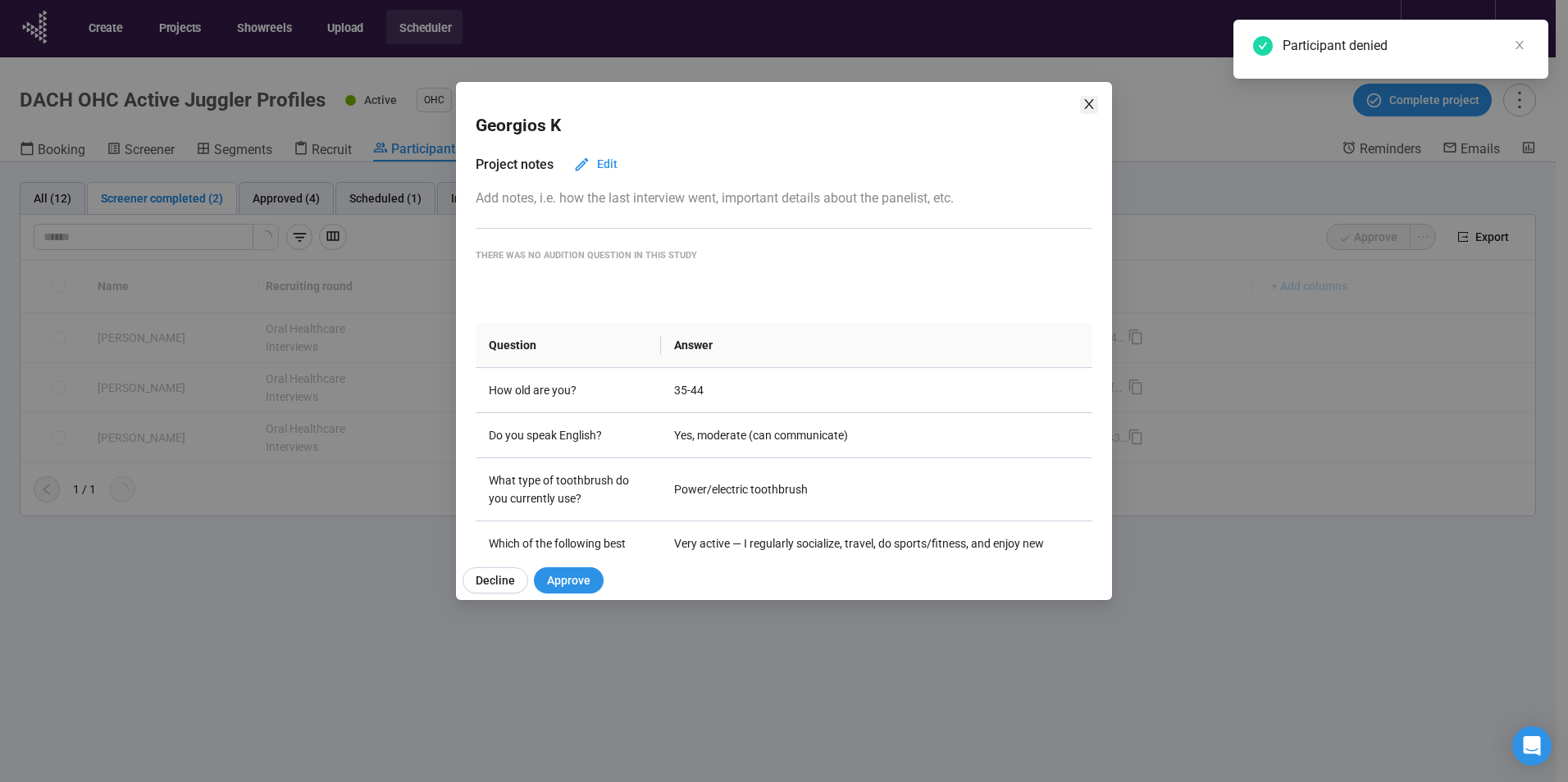
click at [1082, 100] on span "Close" at bounding box center [1089, 104] width 18 height 18
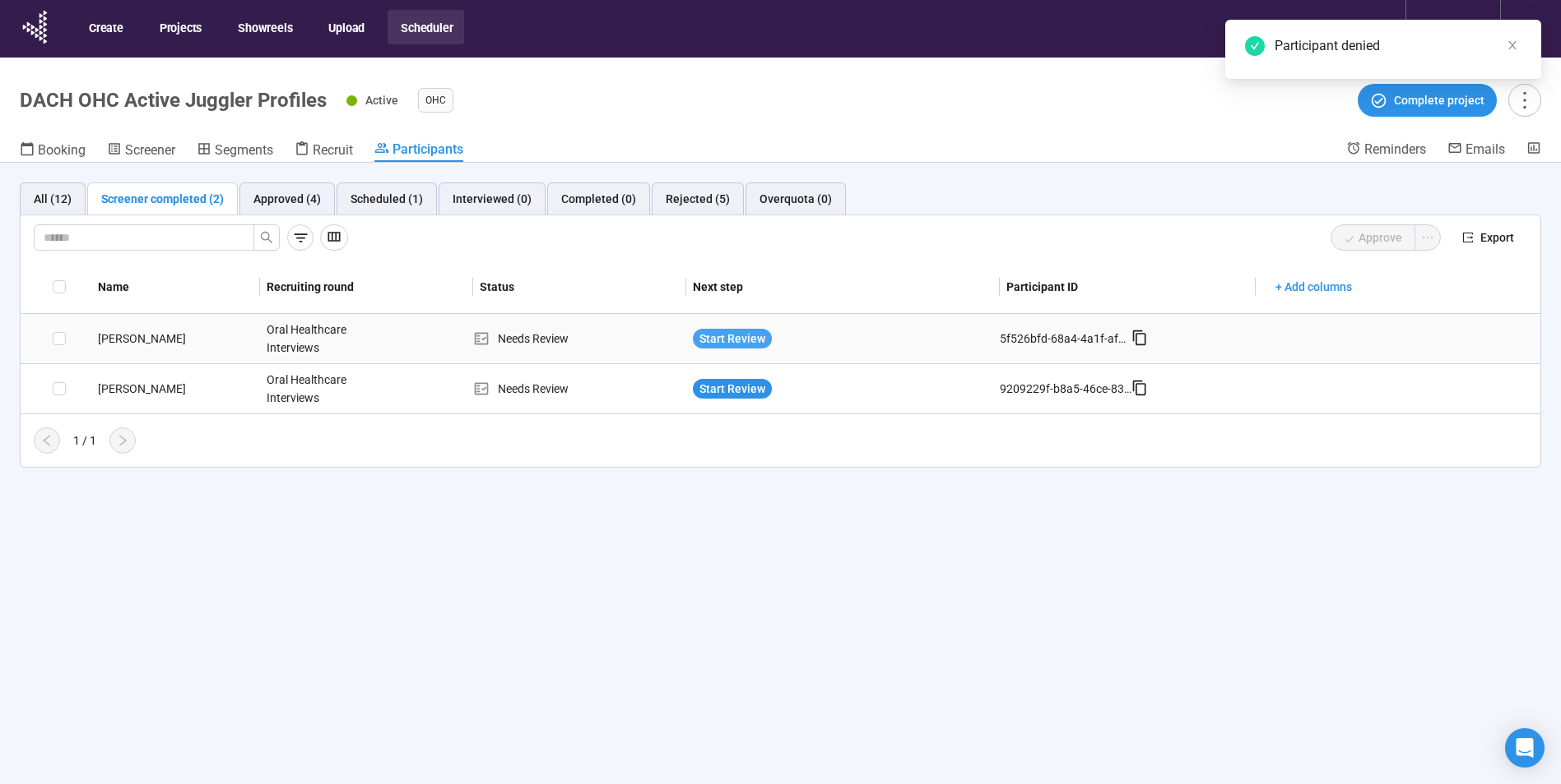
click at [725, 334] on span "Start Review" at bounding box center [732, 338] width 66 height 18
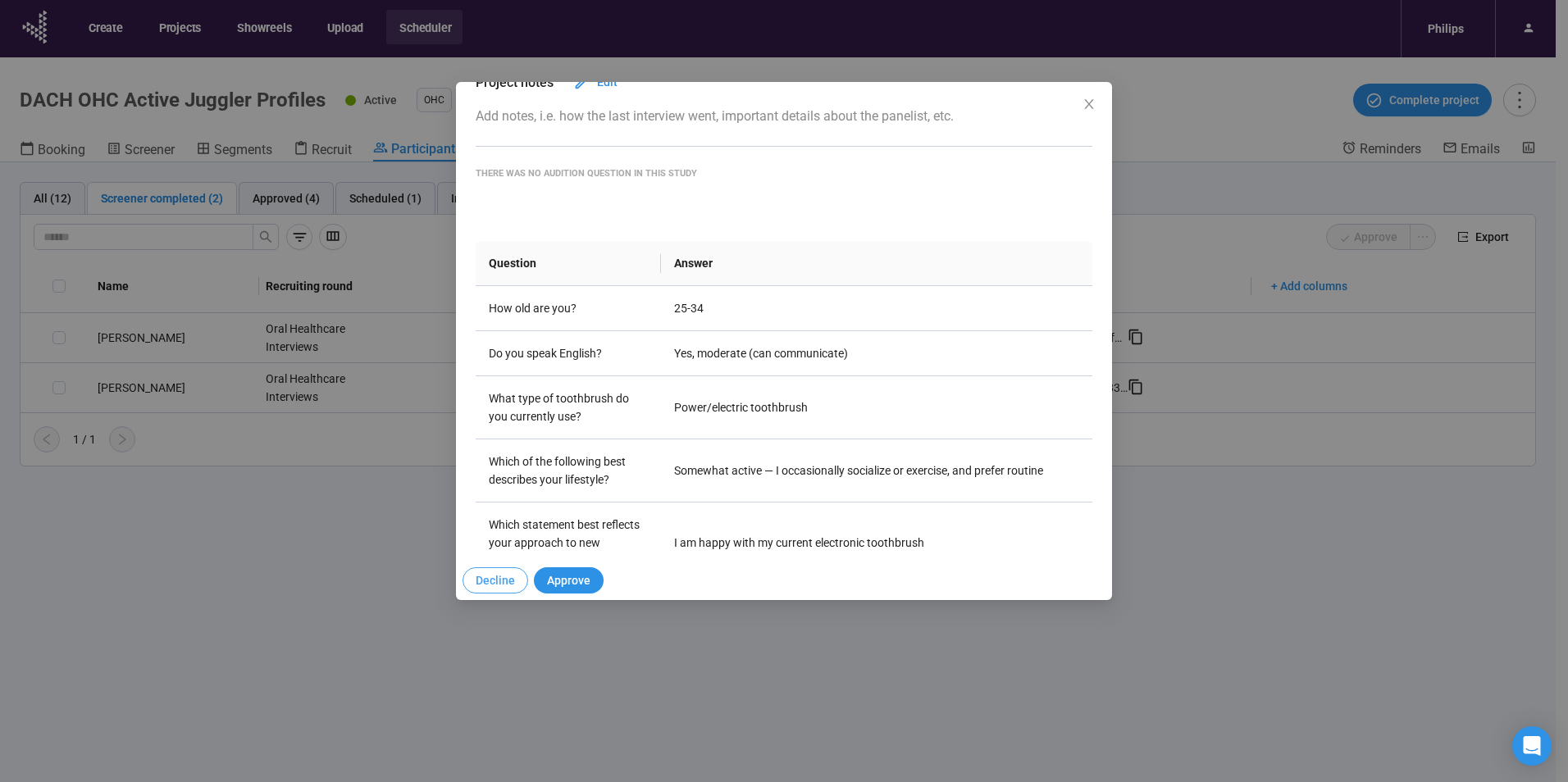
click at [476, 572] on span "Decline" at bounding box center [495, 580] width 40 height 18
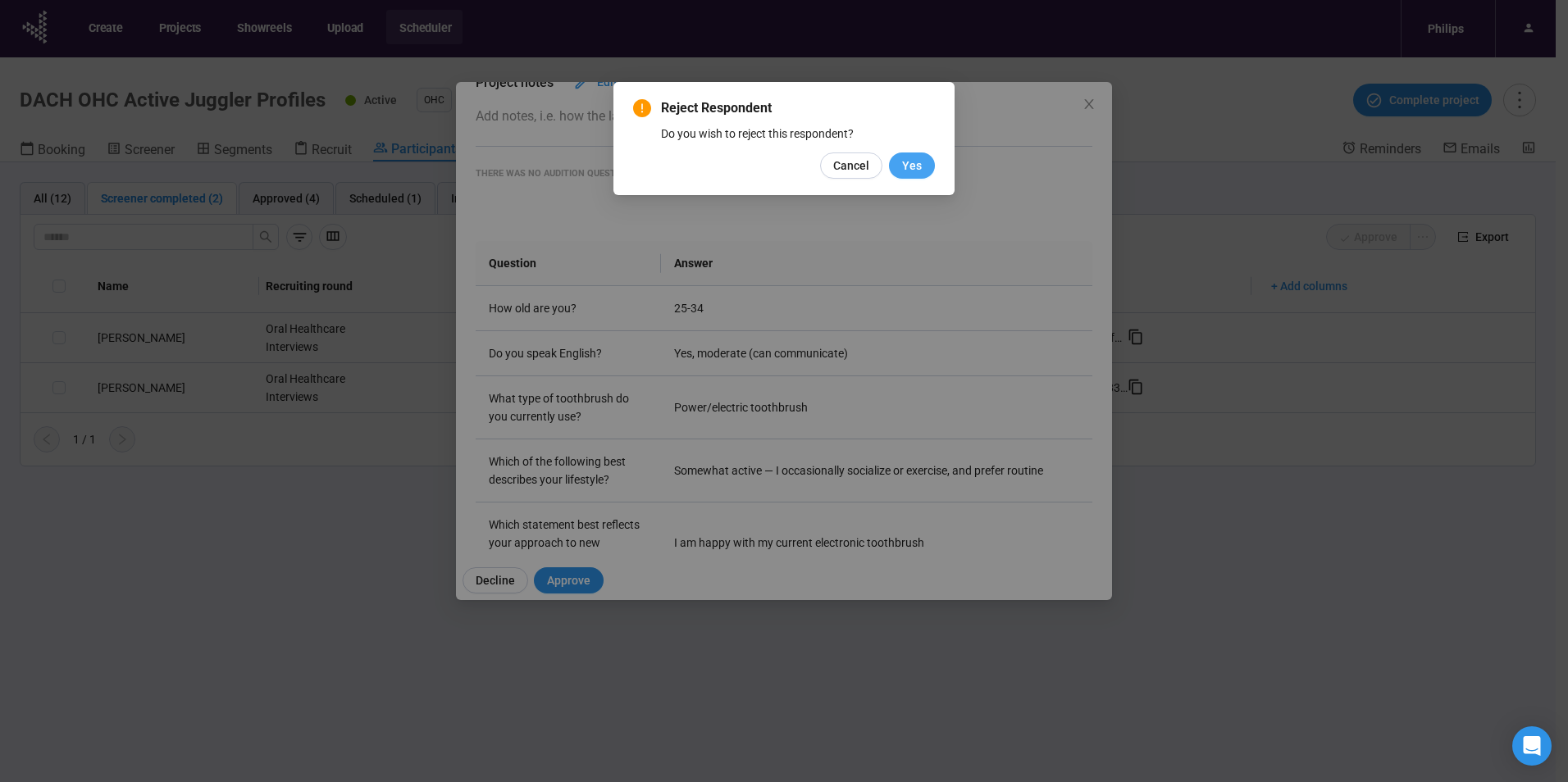
click at [907, 160] on span "Yes" at bounding box center [912, 165] width 19 height 18
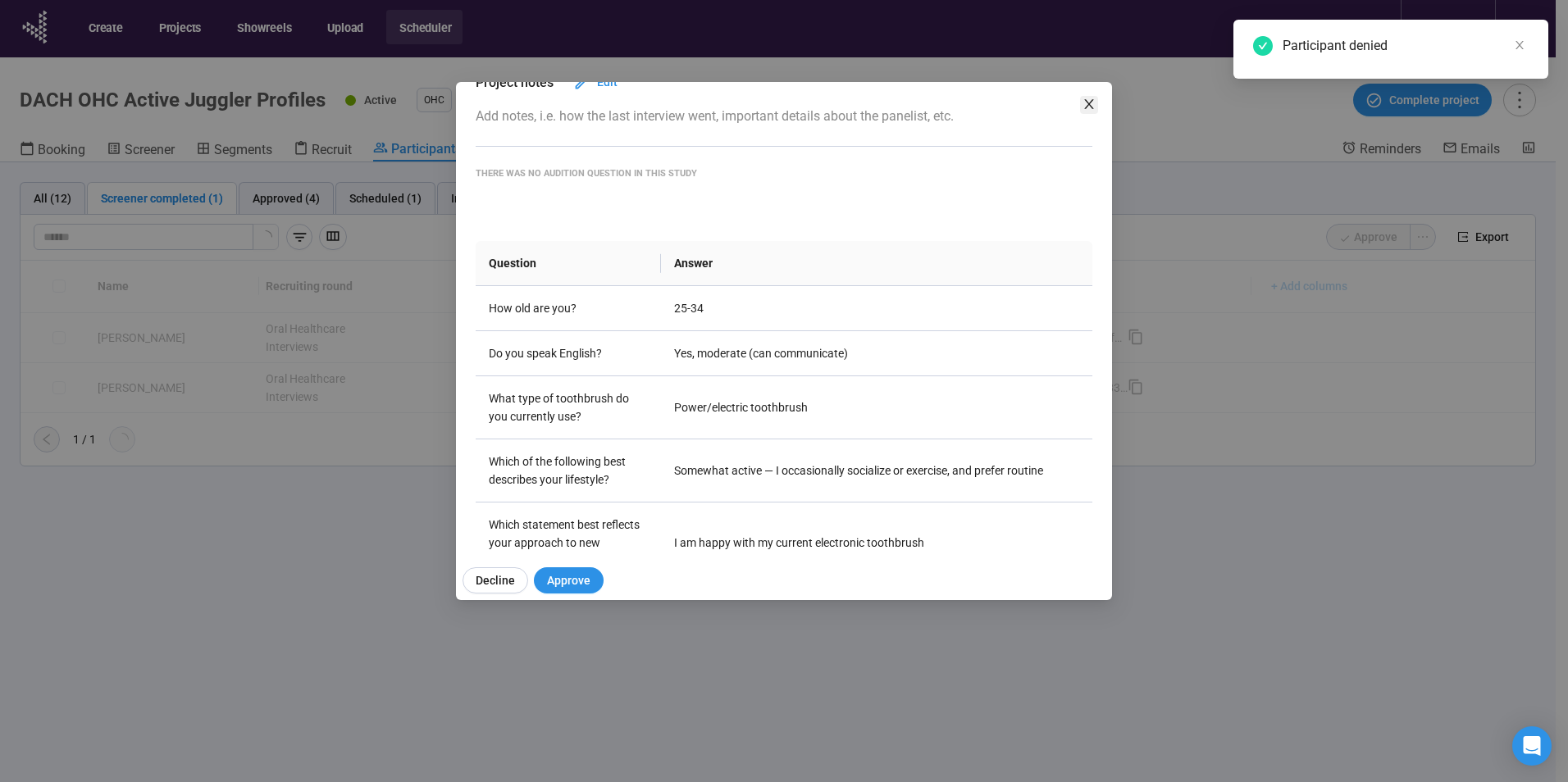
click at [1088, 107] on icon "close" at bounding box center [1089, 104] width 14 height 14
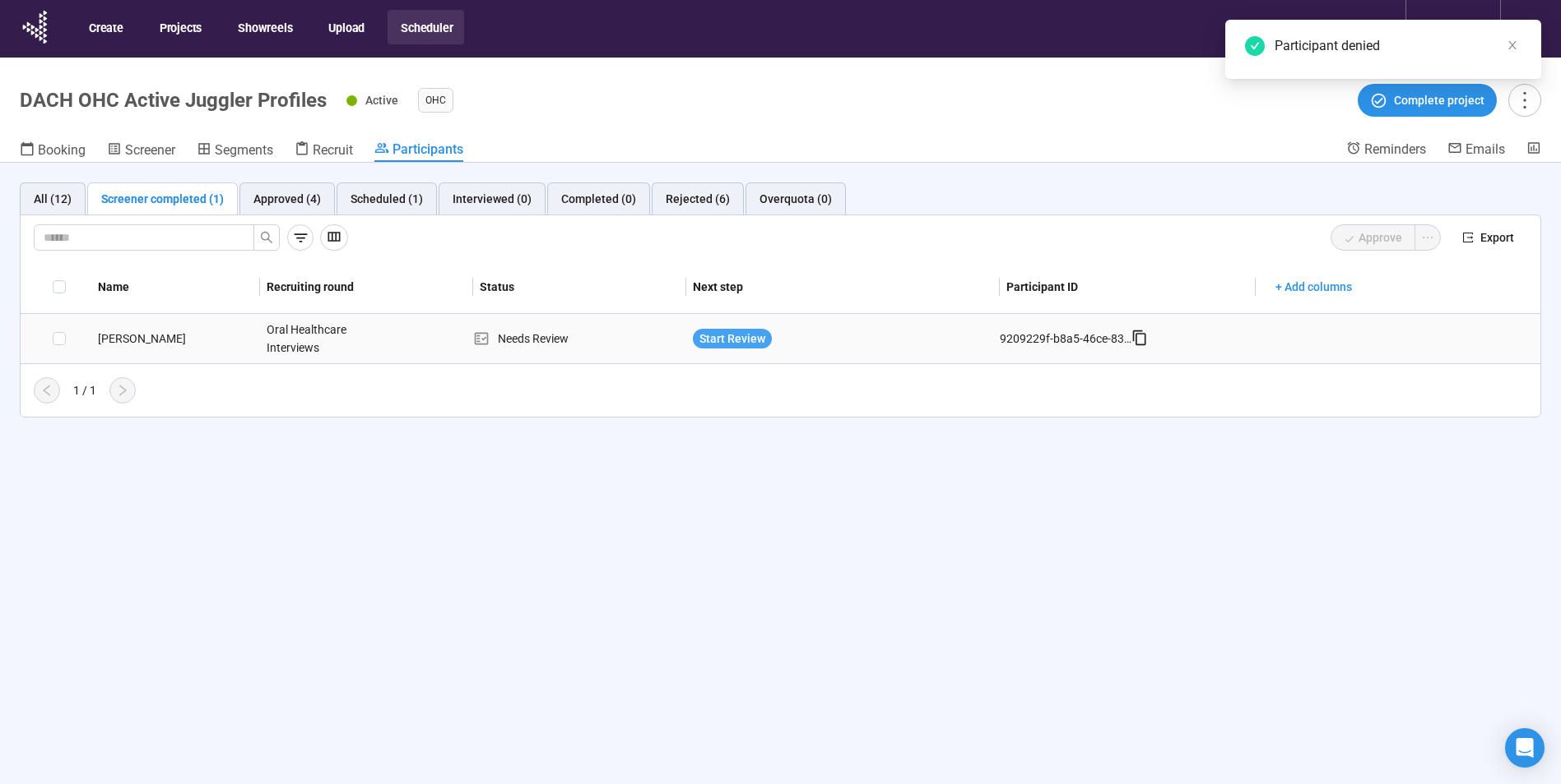
click at [741, 335] on span "Start Review" at bounding box center [732, 338] width 66 height 18
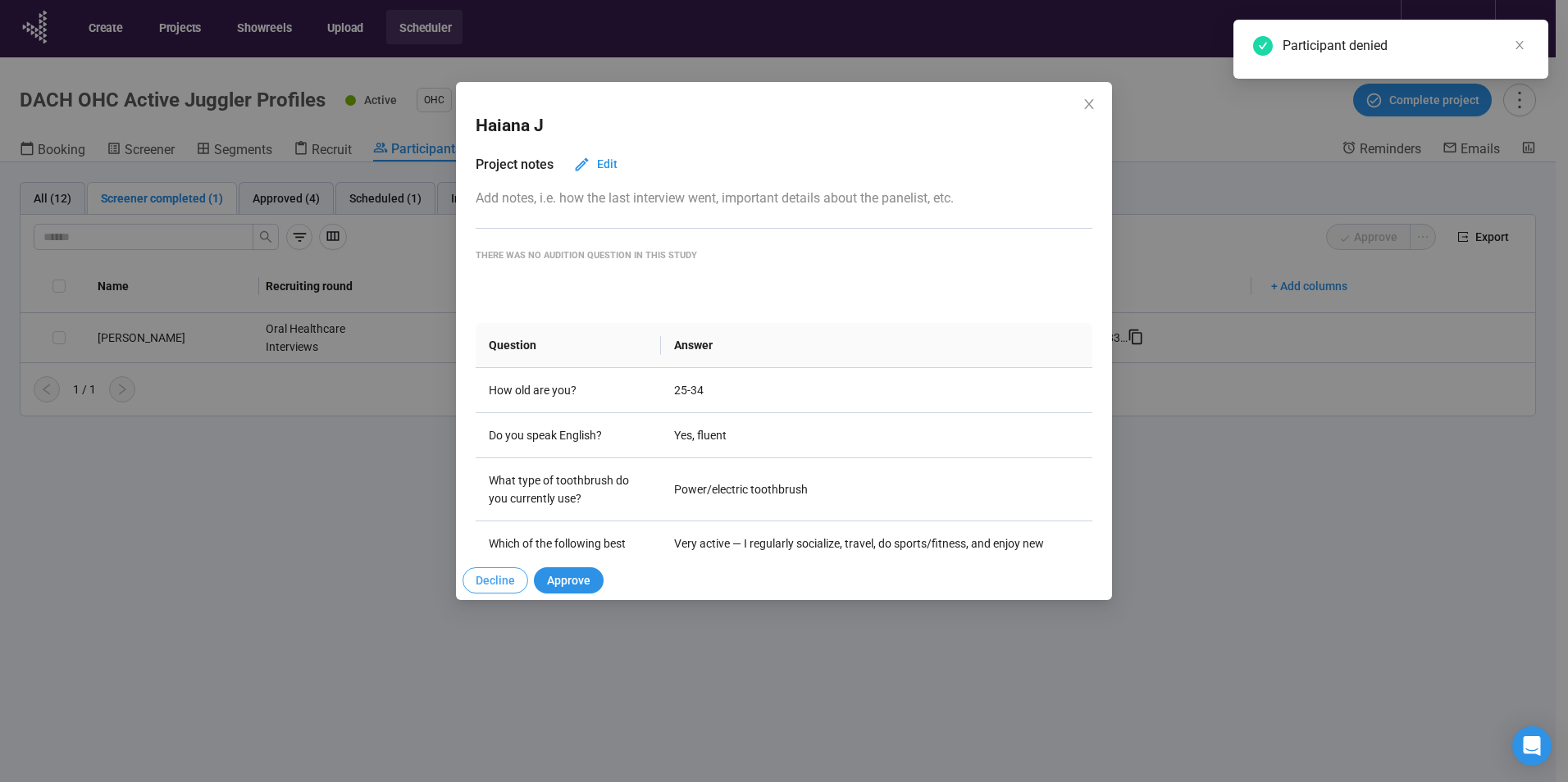
click at [490, 579] on span "Decline" at bounding box center [495, 580] width 40 height 18
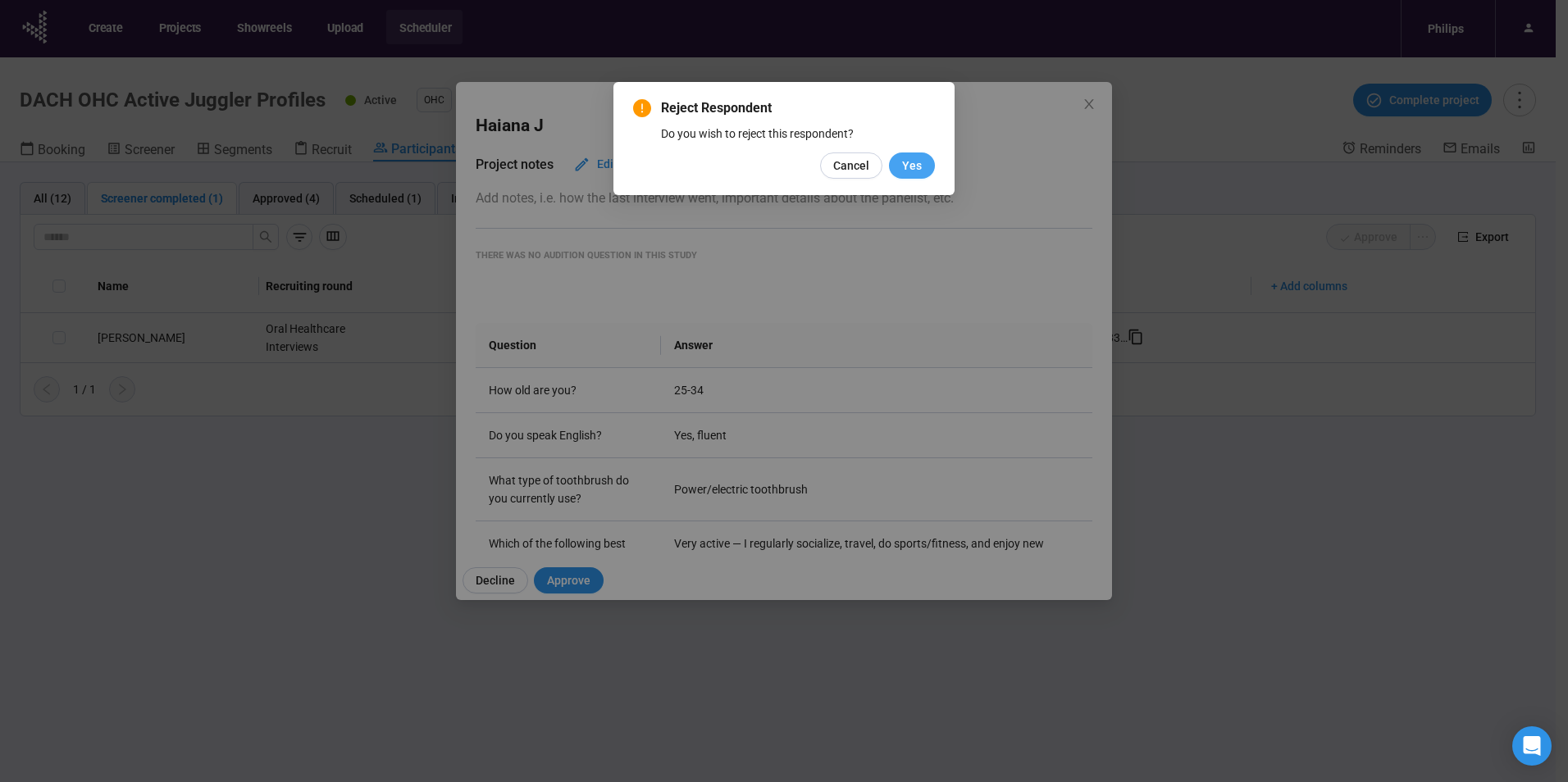
click at [896, 170] on button "Yes" at bounding box center [913, 165] width 46 height 26
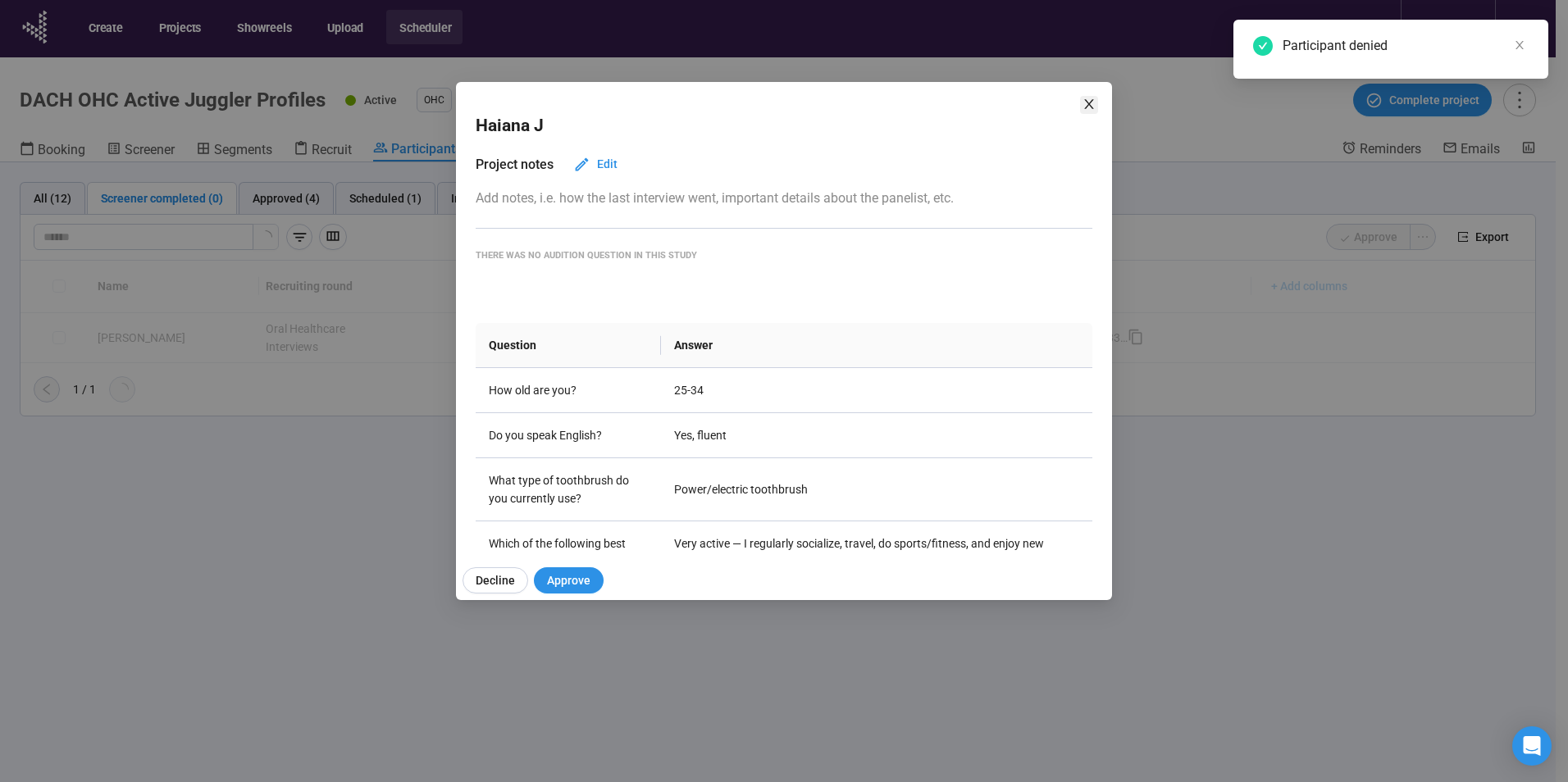
click at [1085, 102] on icon "close" at bounding box center [1089, 104] width 14 height 14
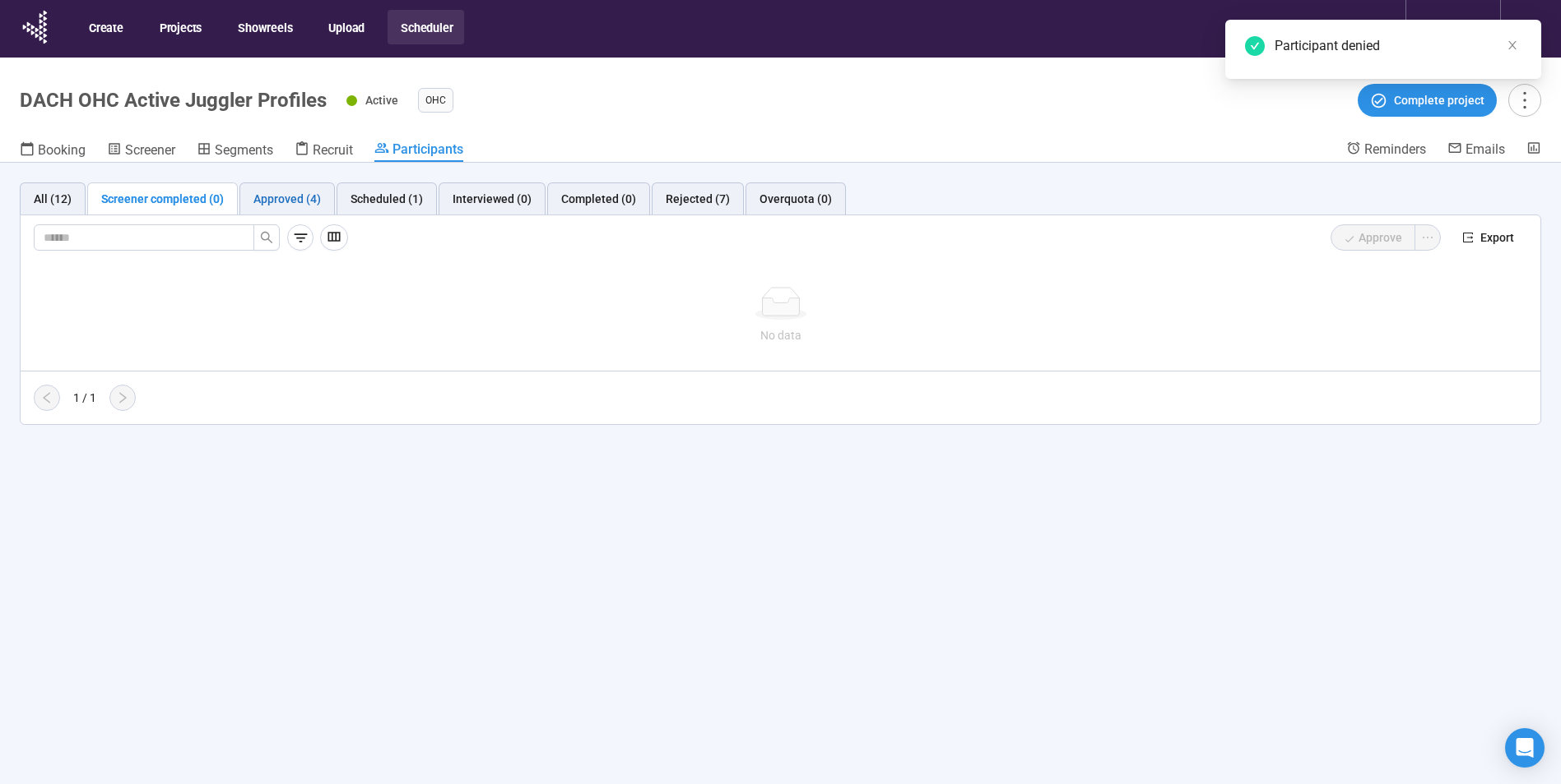
click at [290, 196] on div "Approved (4)" at bounding box center [287, 199] width 68 height 18
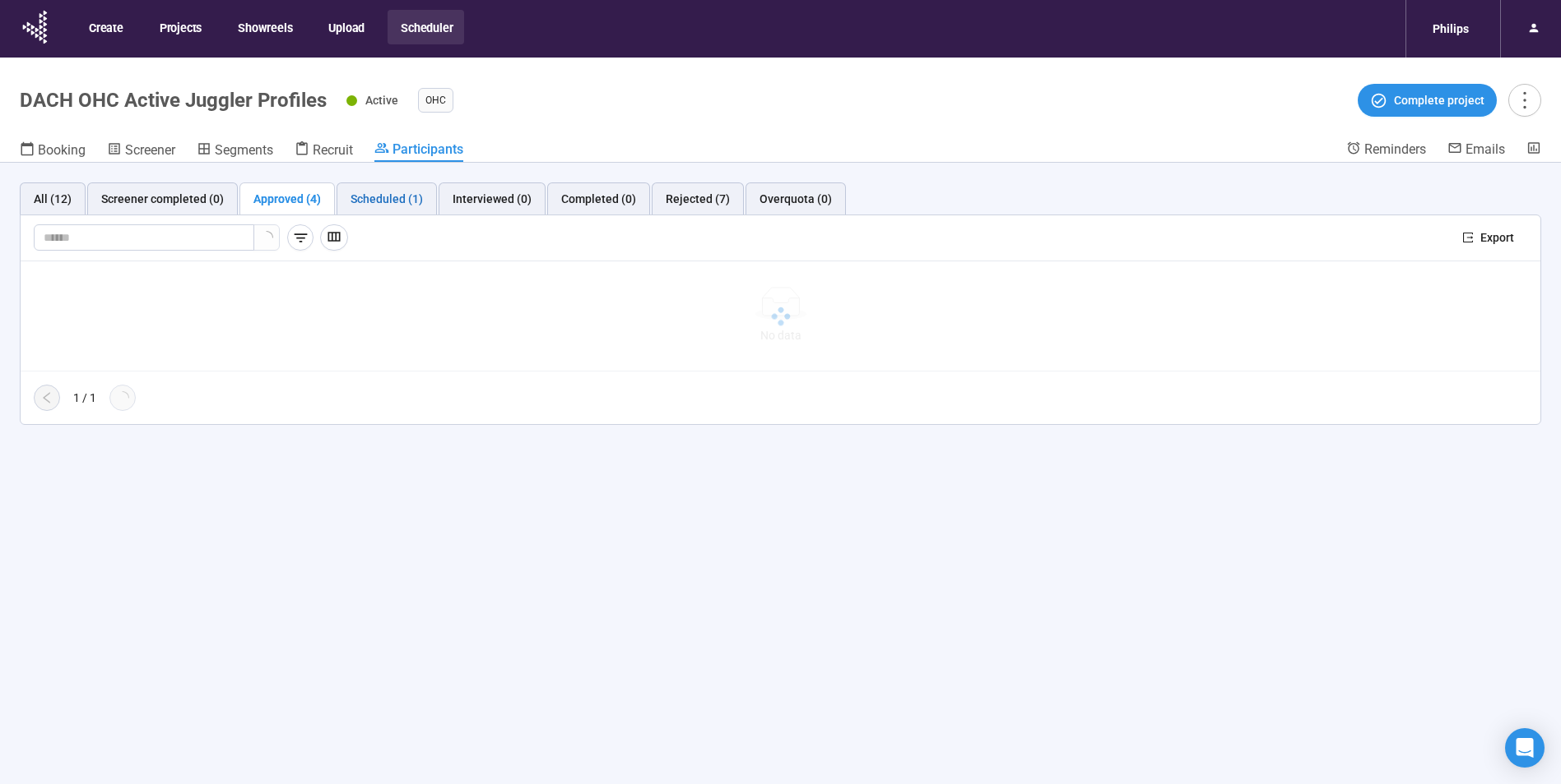
click at [389, 194] on div "Scheduled (1)" at bounding box center [386, 199] width 73 height 18
